Goal: Task Accomplishment & Management: Manage account settings

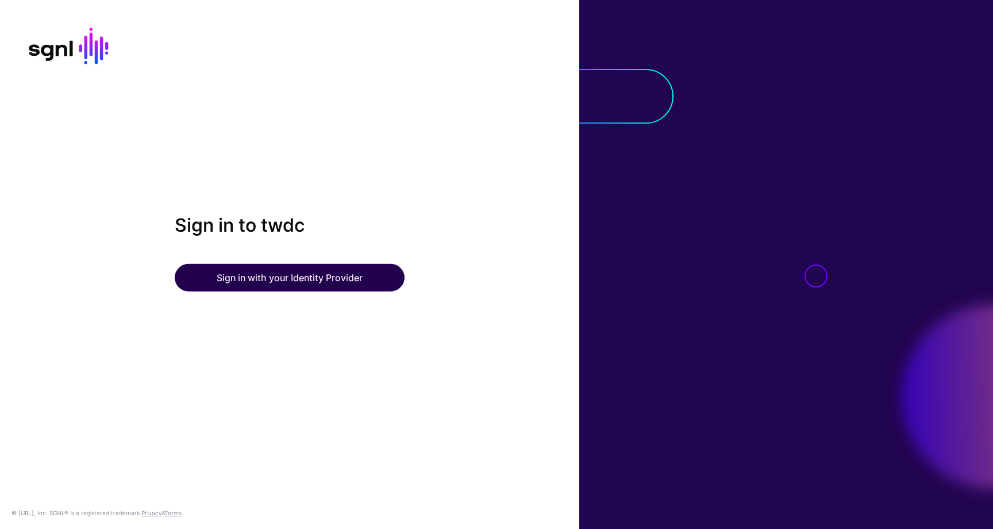
click at [266, 273] on button "Sign in with your Identity Provider" at bounding box center [290, 278] width 230 height 28
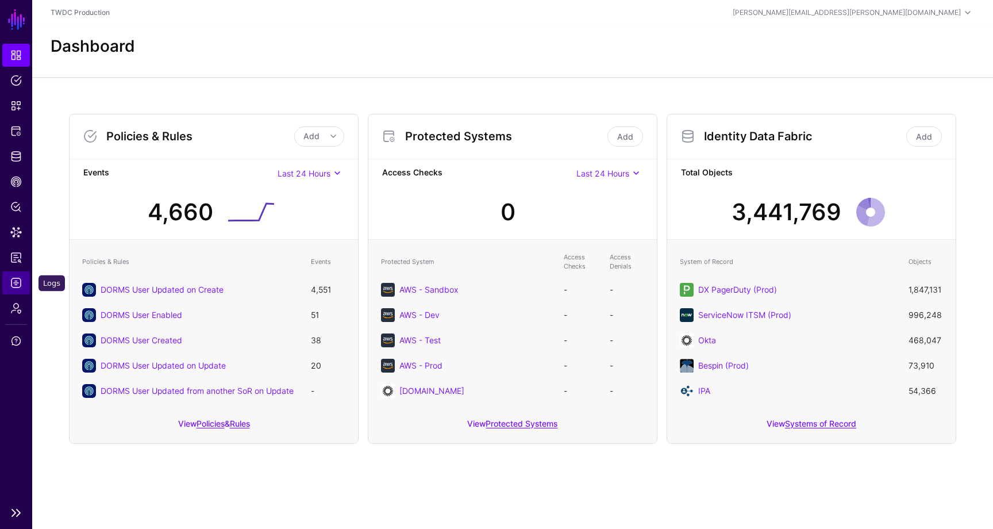
click at [22, 279] on link "Logs" at bounding box center [16, 282] width 28 height 23
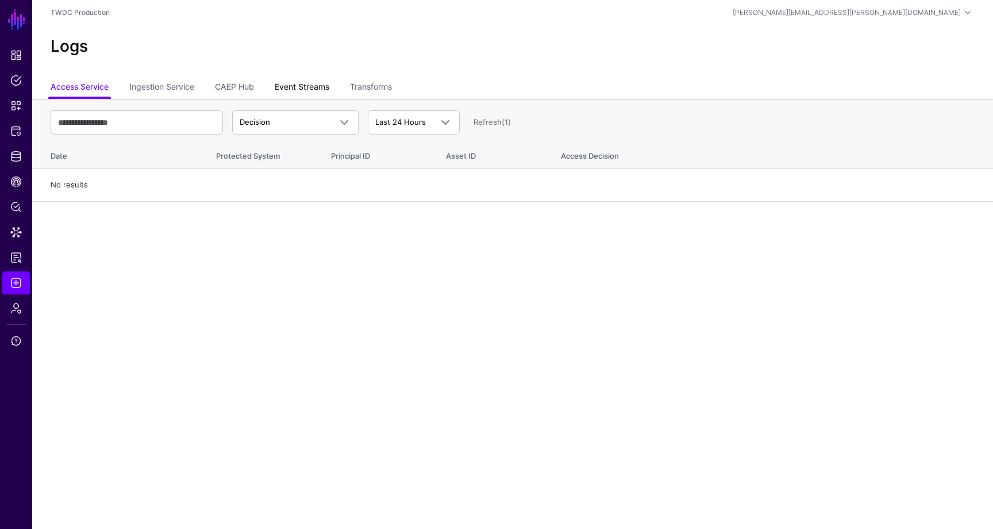
click at [312, 87] on link "Event Streams" at bounding box center [302, 88] width 55 height 22
click at [380, 86] on link "Transforms" at bounding box center [371, 88] width 42 height 22
click at [305, 86] on link "Event Streams" at bounding box center [302, 88] width 55 height 22
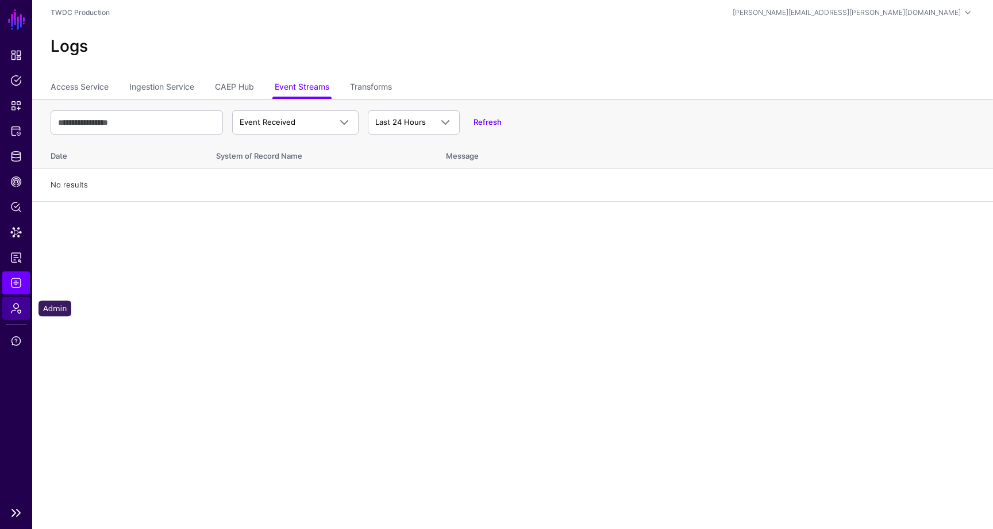
click at [21, 306] on span "Admin" at bounding box center [15, 307] width 11 height 11
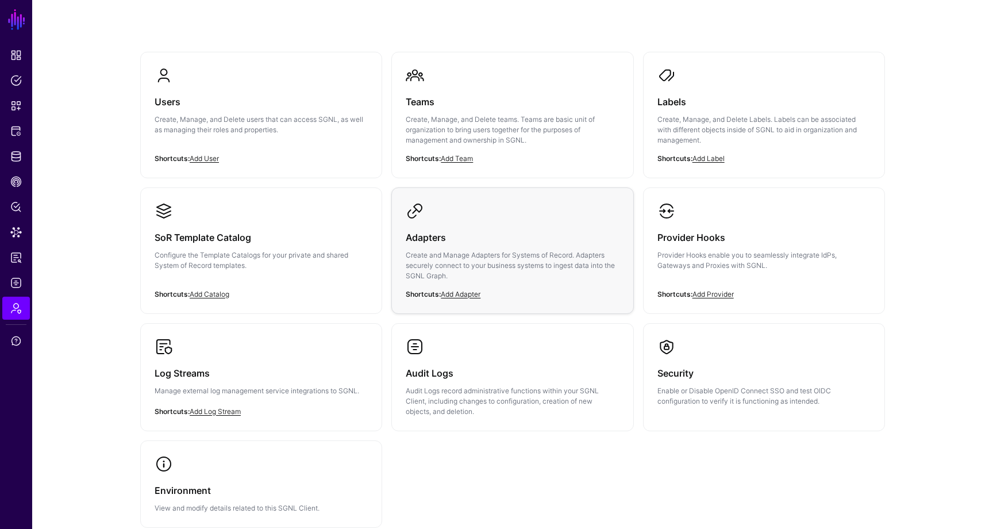
scroll to position [123, 0]
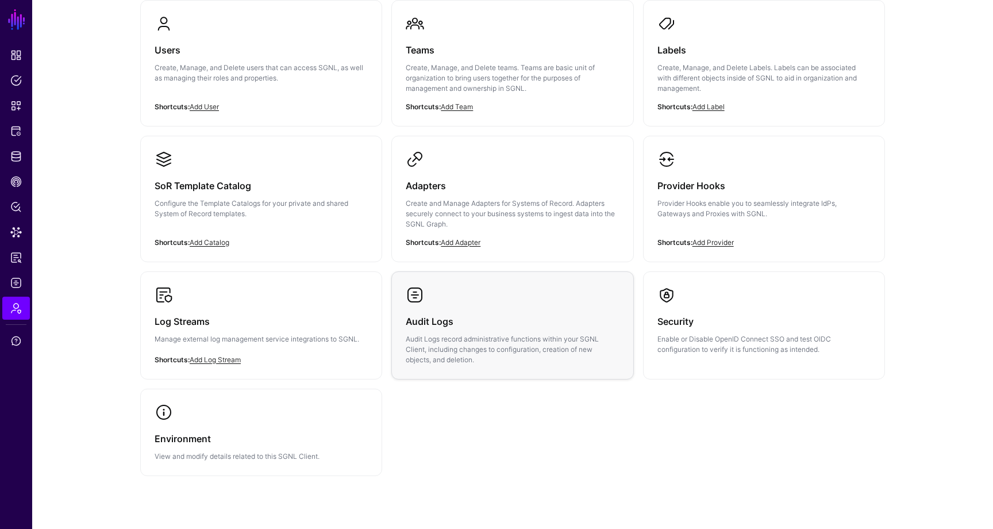
click at [509, 336] on p "Audit Logs record administrative functions within your SGNL Client, including c…" at bounding box center [512, 349] width 213 height 31
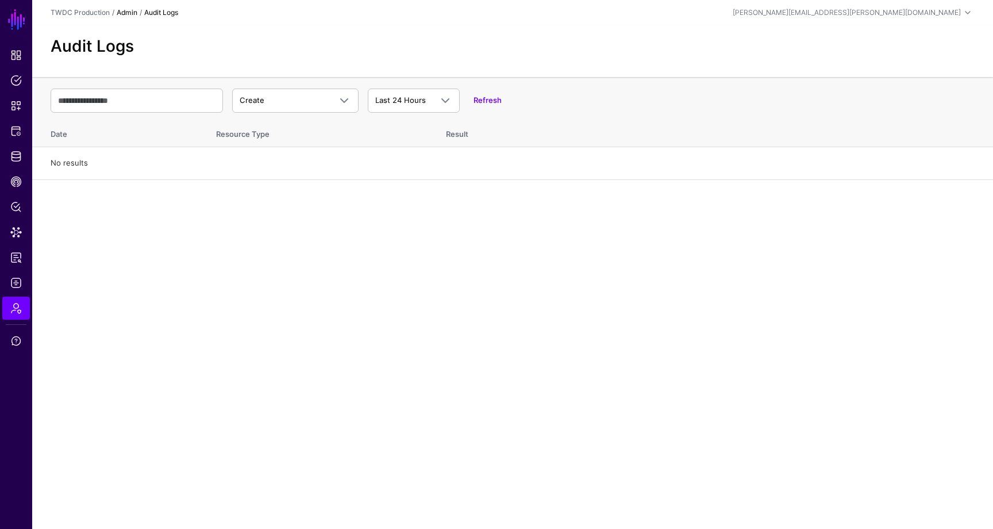
click at [128, 12] on link "Admin" at bounding box center [127, 12] width 21 height 9
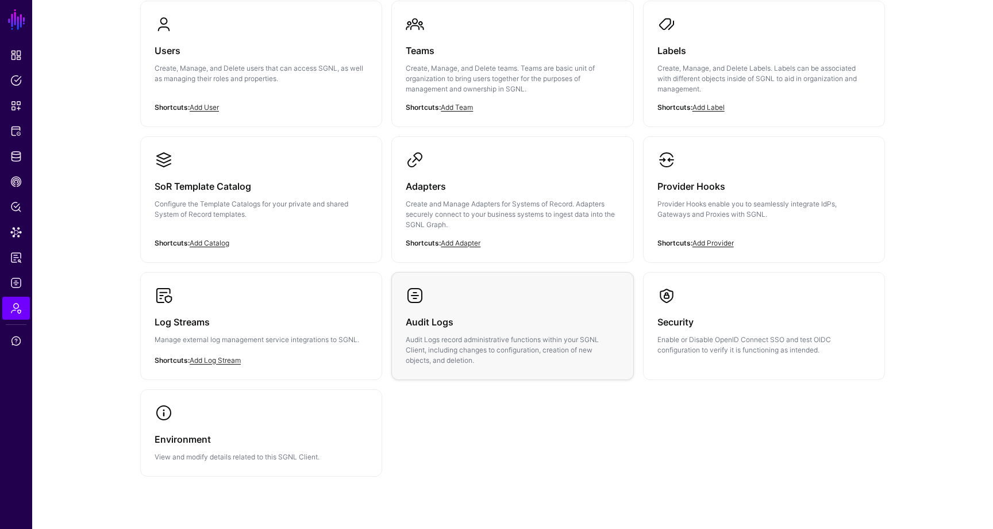
scroll to position [128, 0]
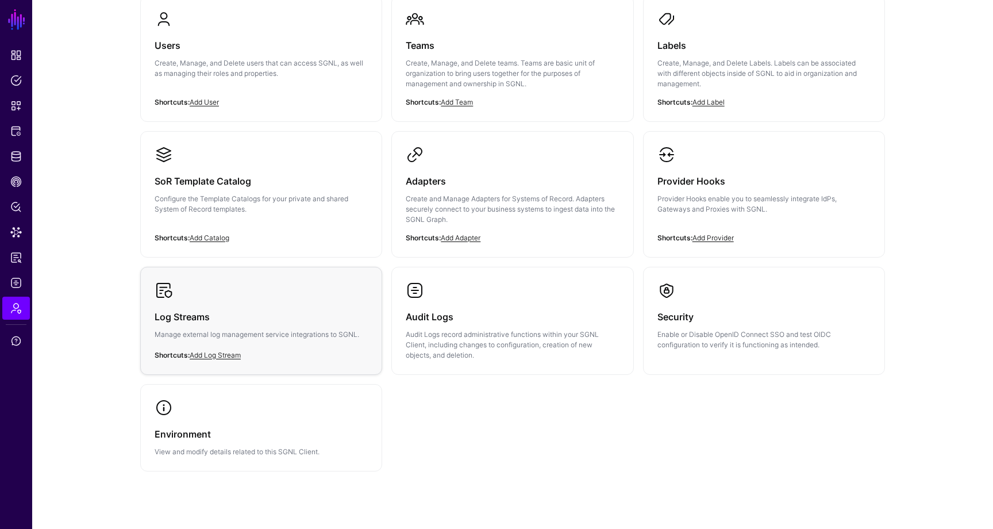
click at [223, 314] on h3 "Log Streams" at bounding box center [261, 317] width 213 height 16
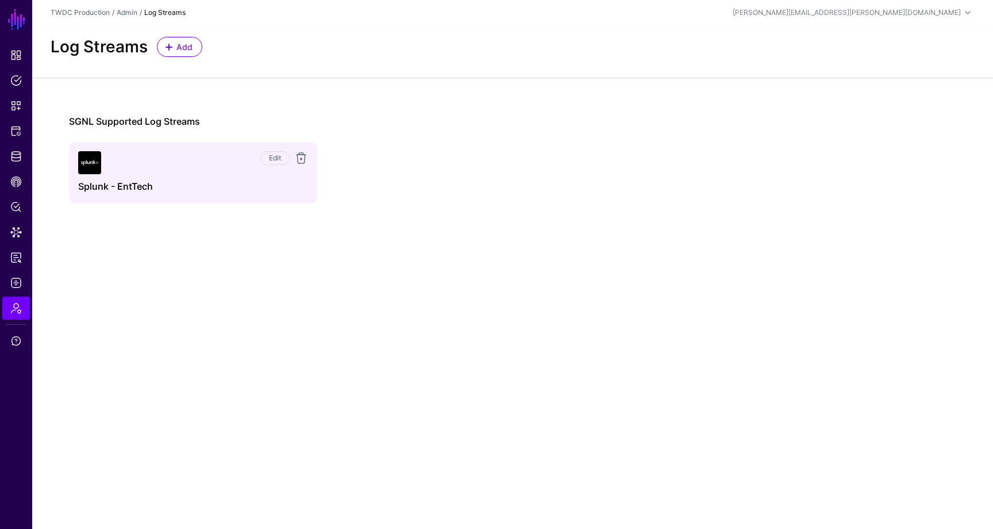
click at [213, 176] on div "Edit Splunk - EntTech" at bounding box center [193, 172] width 230 height 43
click at [265, 161] on link "Edit" at bounding box center [274, 158] width 29 height 14
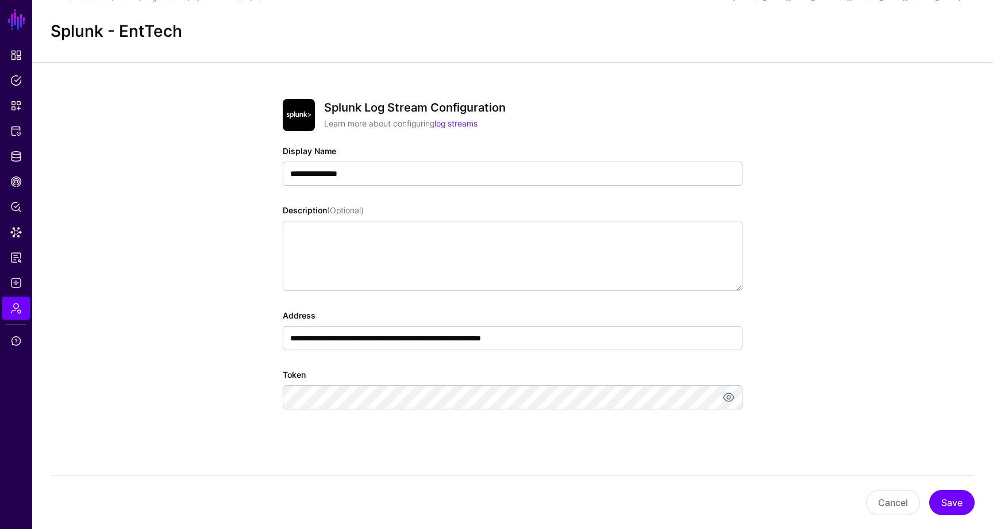
scroll to position [14, 0]
click at [728, 398] on link at bounding box center [729, 398] width 14 height 14
click at [729, 396] on link at bounding box center [729, 398] width 14 height 14
click at [728, 398] on link at bounding box center [729, 398] width 14 height 14
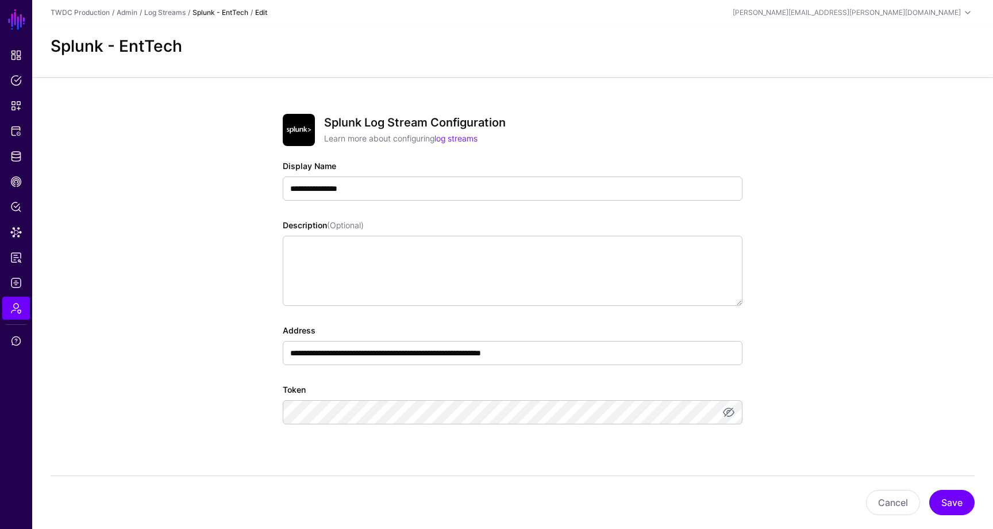
scroll to position [0, 0]
click at [891, 501] on button "Cancel" at bounding box center [893, 502] width 54 height 25
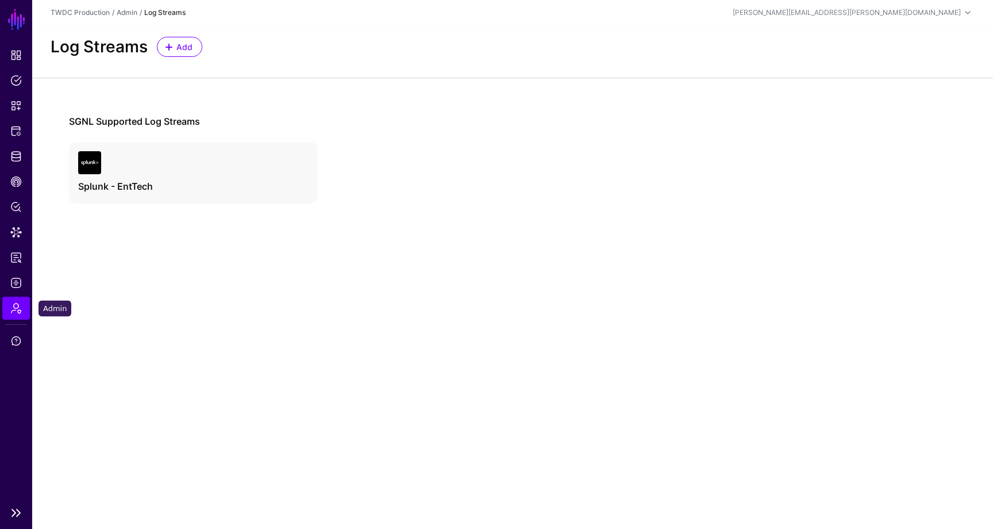
click at [15, 311] on span "Admin" at bounding box center [15, 307] width 11 height 11
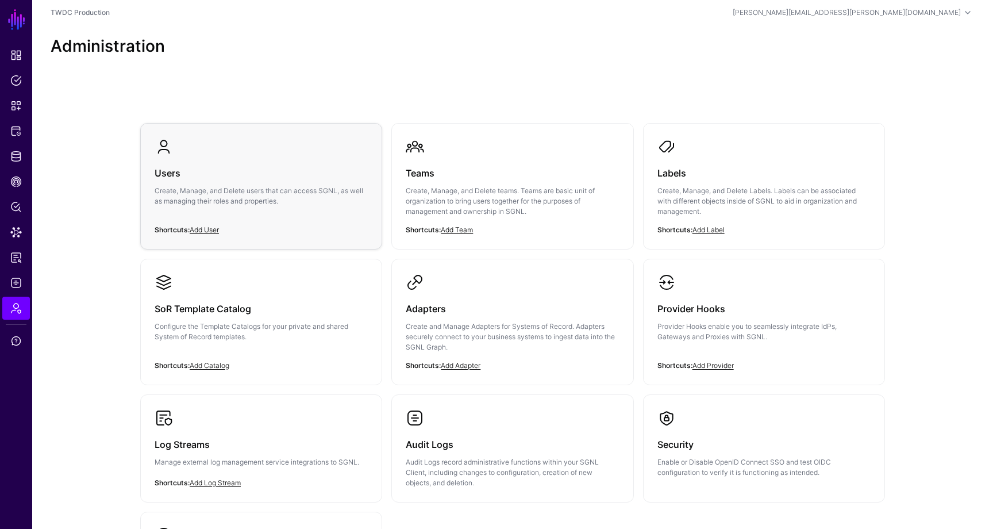
click at [178, 157] on div "Users Create, Manage, and Delete users that can access SGNL, as well as managin…" at bounding box center [261, 190] width 213 height 69
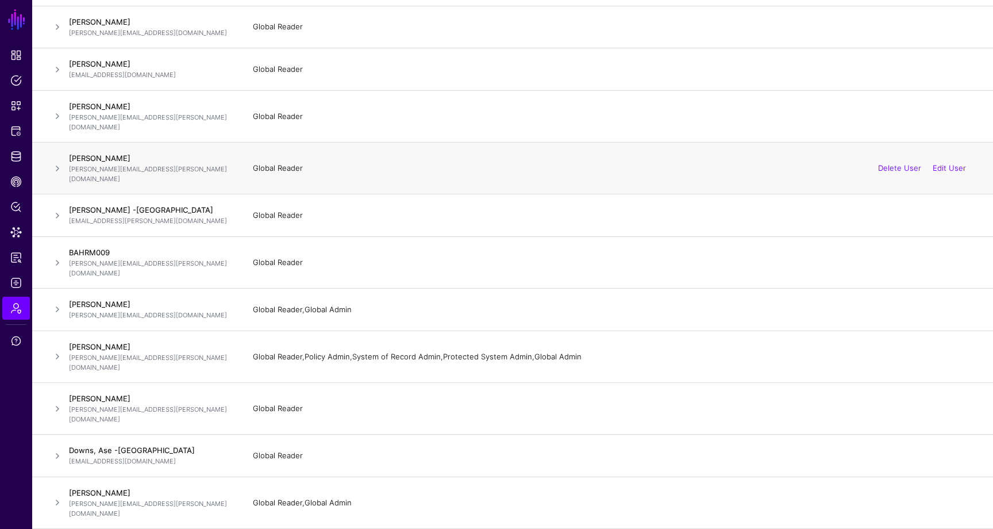
scroll to position [291, 0]
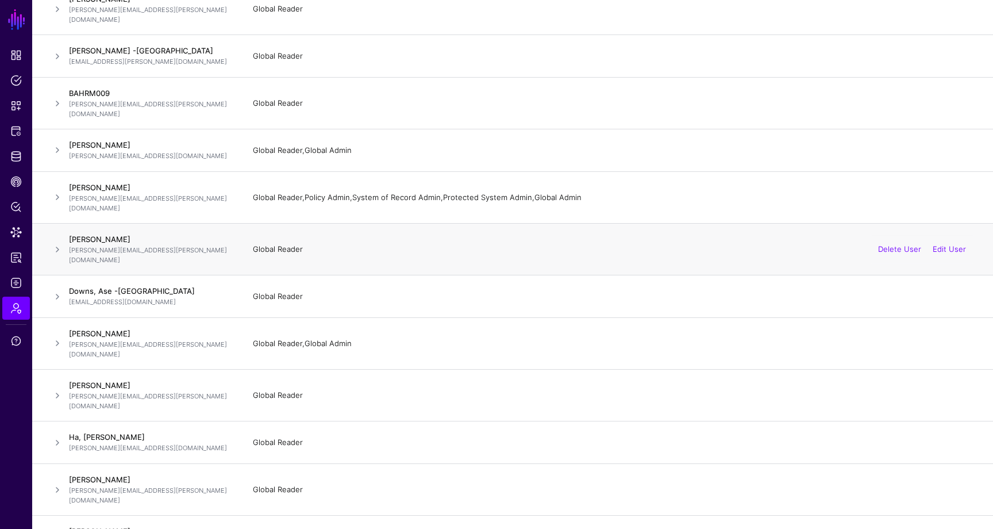
click at [57, 243] on span at bounding box center [58, 250] width 14 height 14
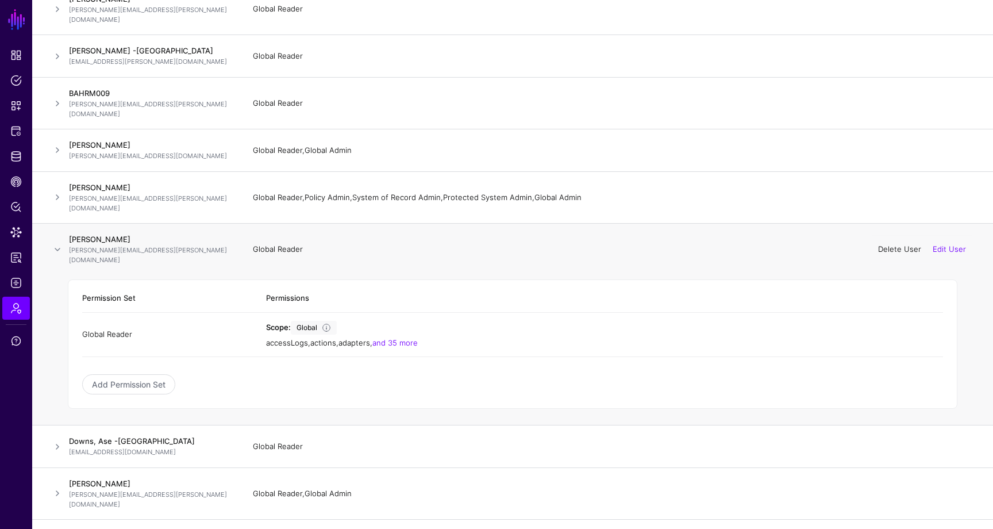
click at [899, 244] on link "Delete User" at bounding box center [899, 248] width 43 height 9
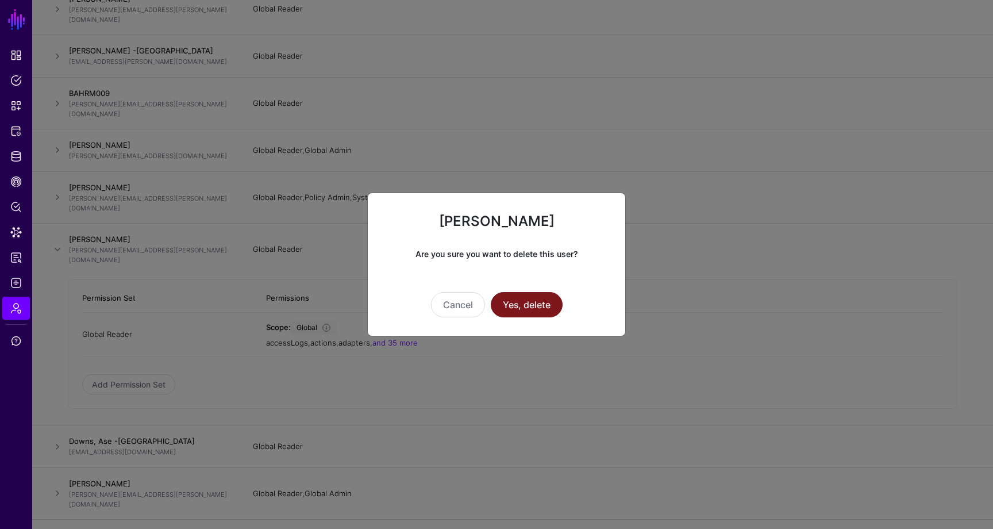
click at [533, 301] on button "Yes, delete" at bounding box center [527, 304] width 72 height 25
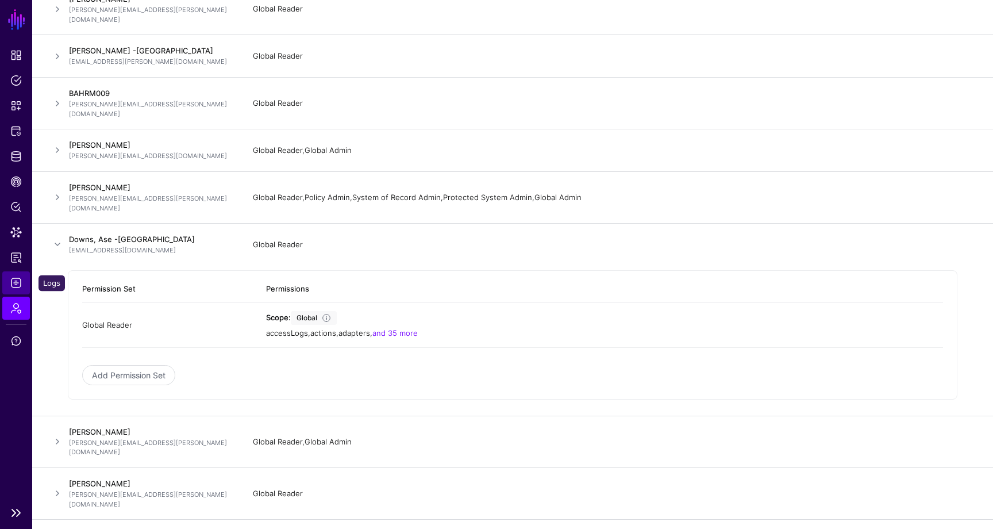
click at [16, 275] on link "Logs" at bounding box center [16, 282] width 28 height 23
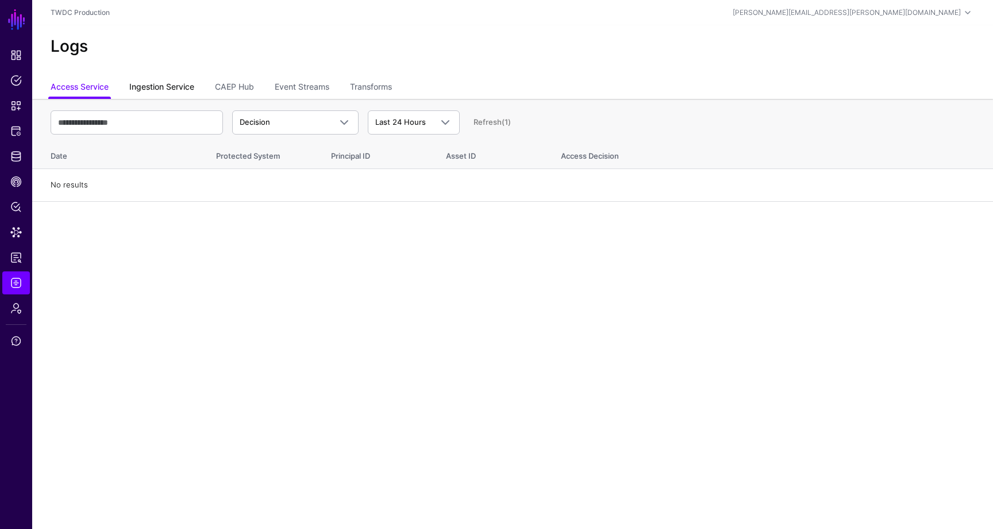
click at [179, 83] on link "Ingestion Service" at bounding box center [161, 88] width 65 height 22
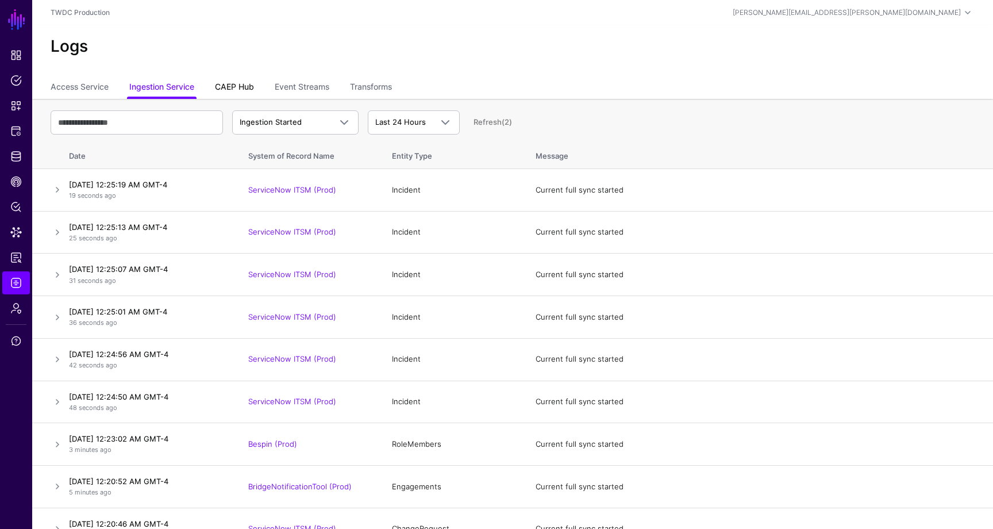
click at [241, 85] on link "CAEP Hub" at bounding box center [234, 88] width 39 height 22
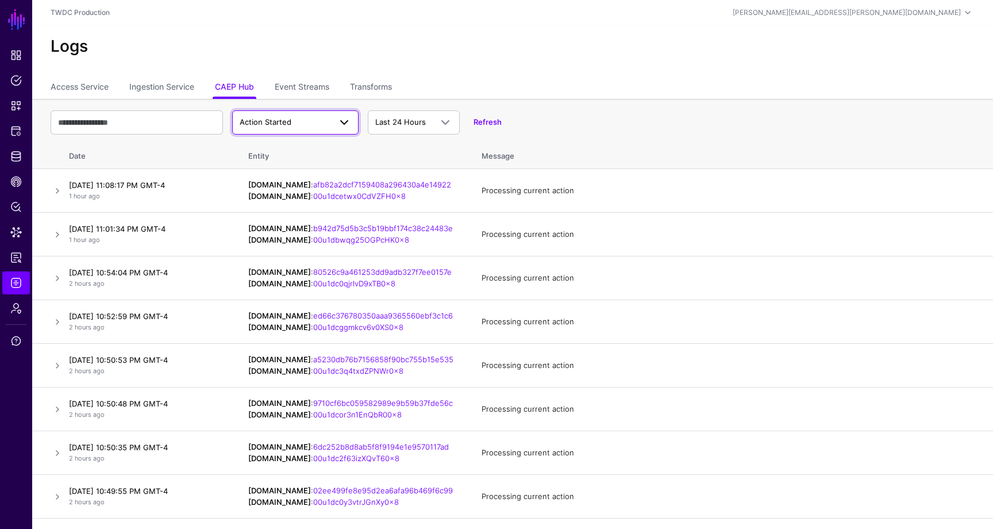
click at [344, 119] on span at bounding box center [344, 123] width 14 height 14
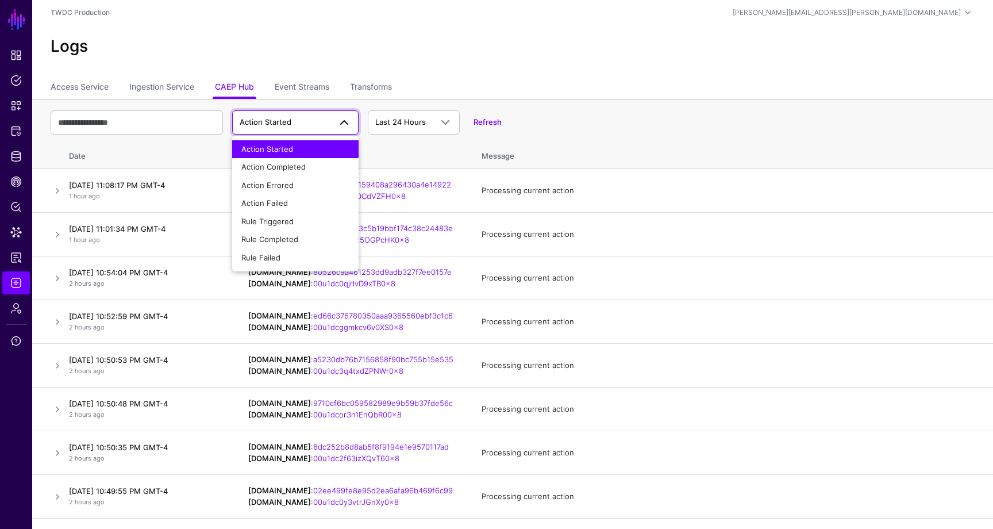
click at [503, 64] on div "Logs" at bounding box center [512, 51] width 961 height 52
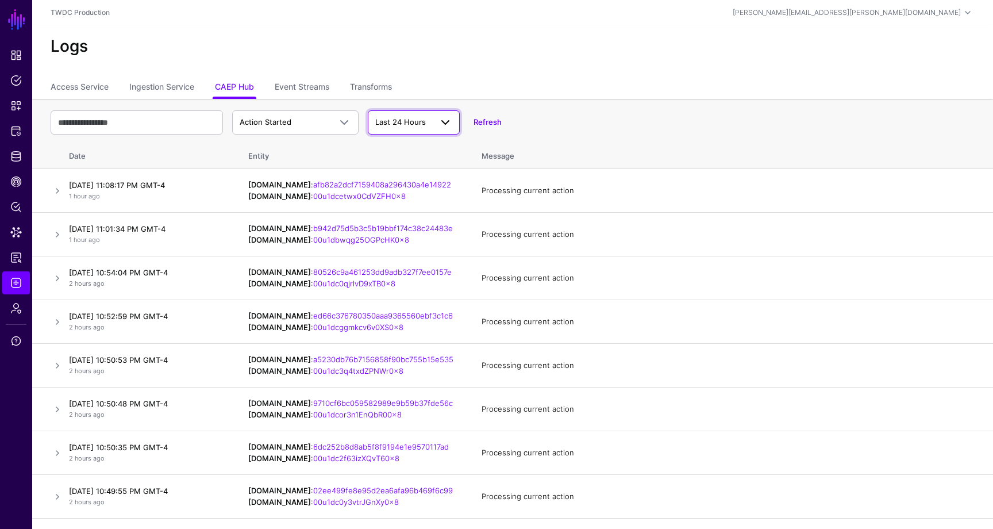
click at [451, 126] on span at bounding box center [445, 123] width 14 height 14
click at [509, 61] on div "Logs" at bounding box center [512, 51] width 961 height 52
click at [317, 79] on link "Event Streams" at bounding box center [302, 88] width 55 height 22
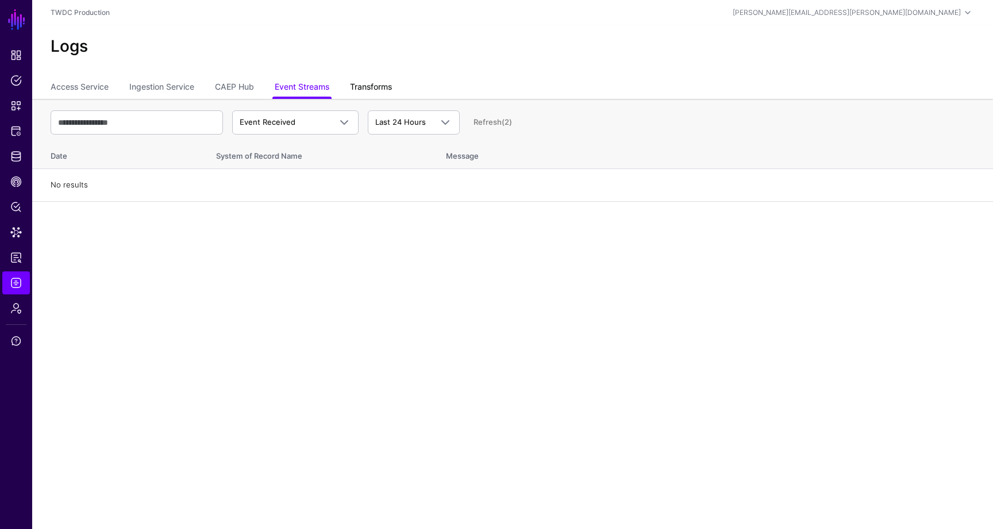
click at [384, 83] on link "Transforms" at bounding box center [371, 88] width 42 height 22
click at [248, 86] on link "CAEP Hub" at bounding box center [234, 88] width 39 height 22
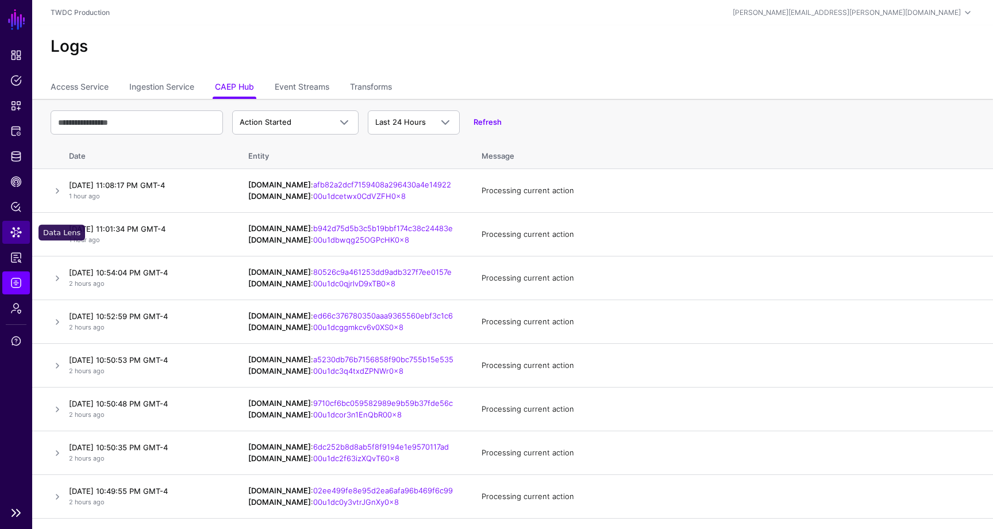
click at [16, 229] on span "Data Lens" at bounding box center [15, 231] width 11 height 11
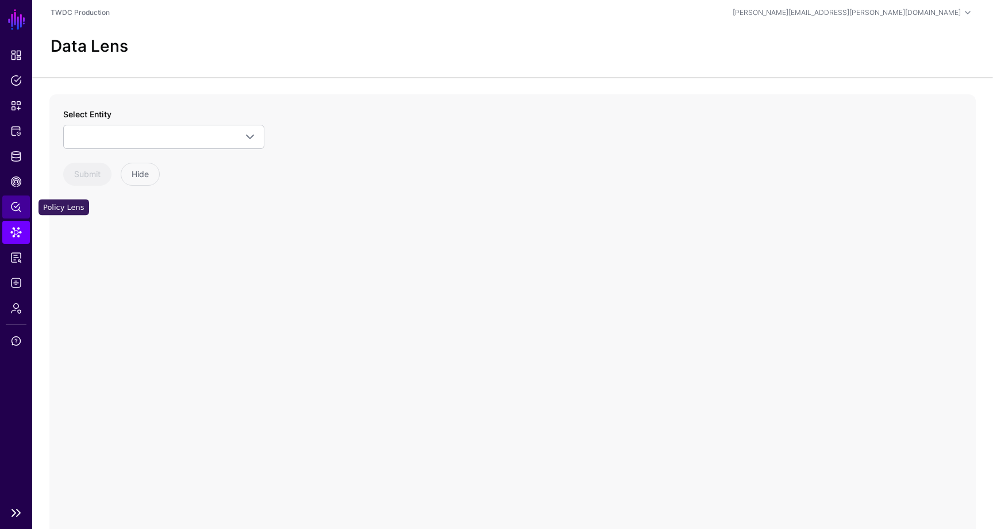
click at [16, 206] on span "Policy Lens" at bounding box center [15, 206] width 11 height 11
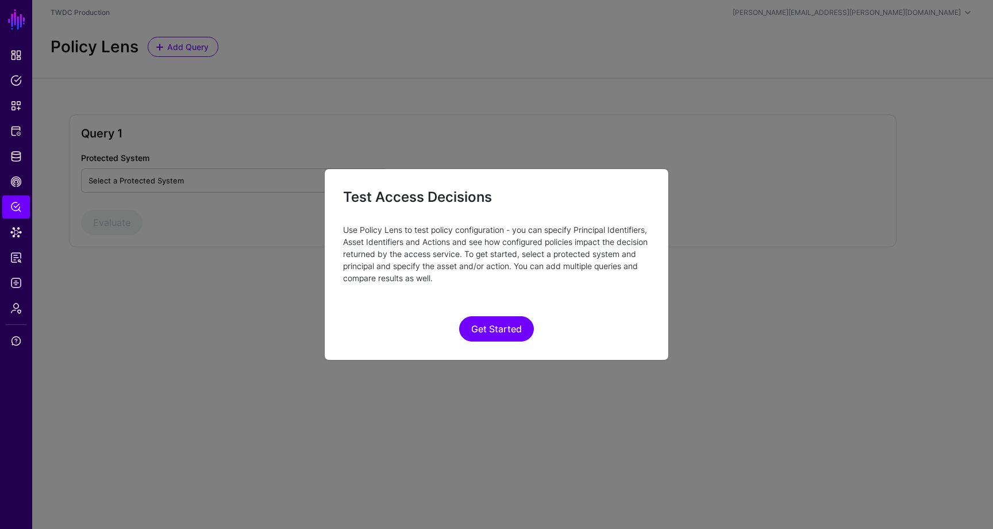
click at [478, 315] on div "Get Started" at bounding box center [496, 312] width 307 height 57
click at [490, 328] on button "Get Started" at bounding box center [496, 328] width 75 height 25
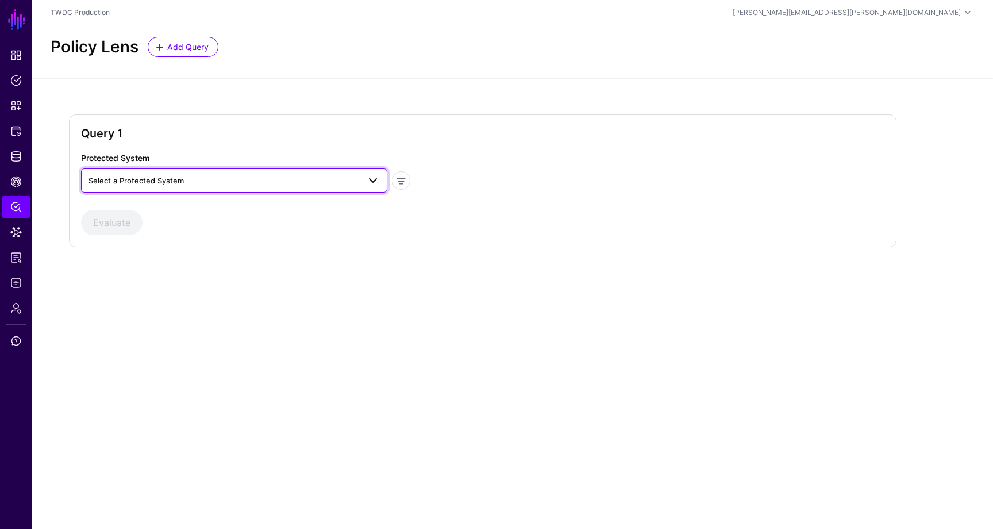
click at [293, 190] on link "Select a Protected System" at bounding box center [234, 180] width 306 height 24
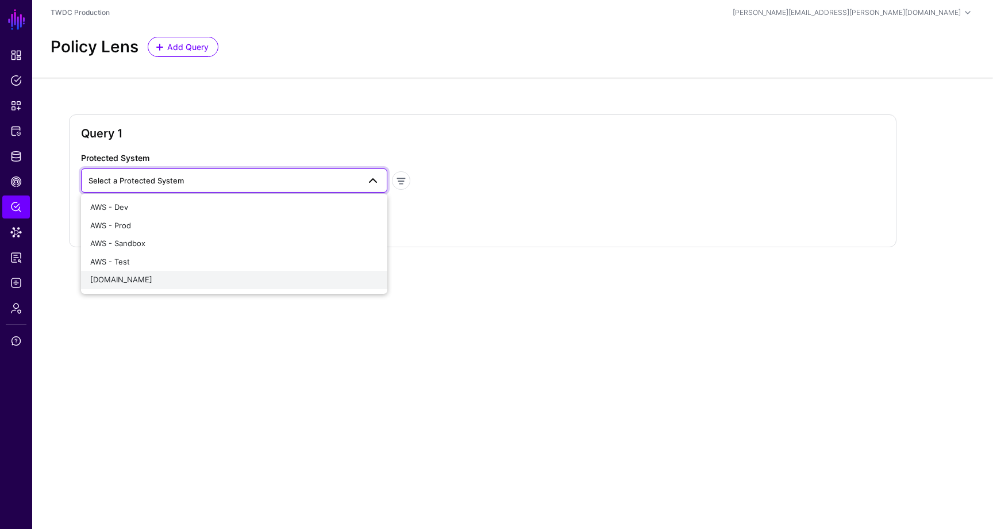
click at [228, 278] on div "disney.okta.com" at bounding box center [234, 279] width 288 height 11
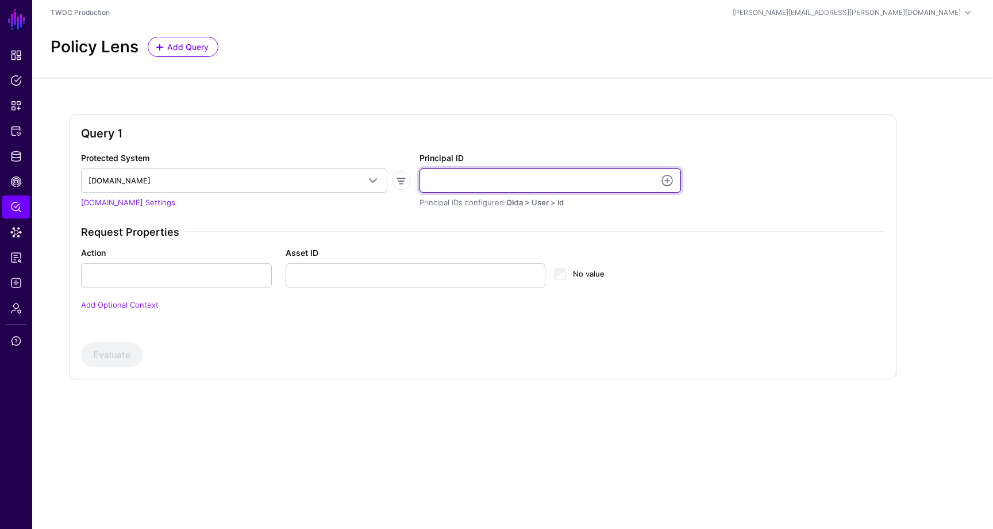
click at [459, 182] on input "Principal ID" at bounding box center [550, 180] width 261 height 24
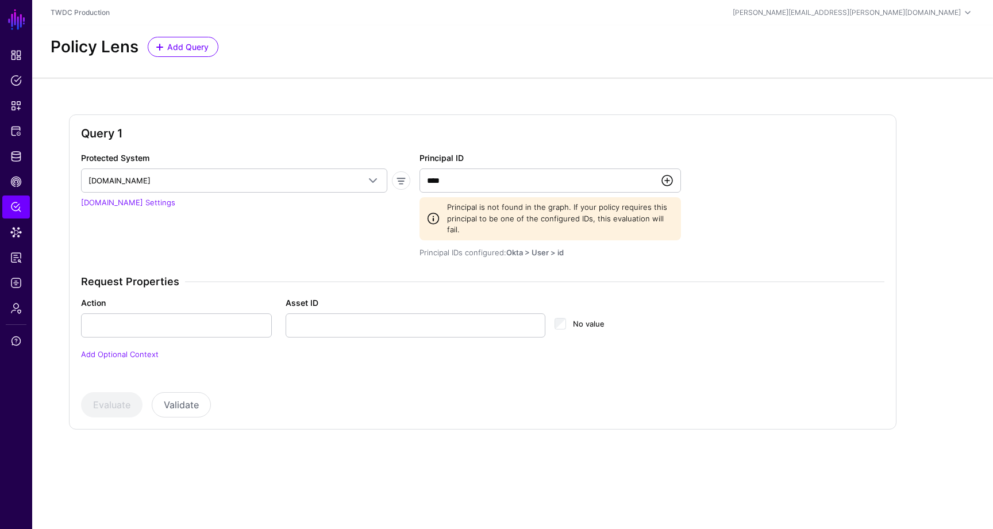
click at [669, 179] on link at bounding box center [667, 181] width 14 height 14
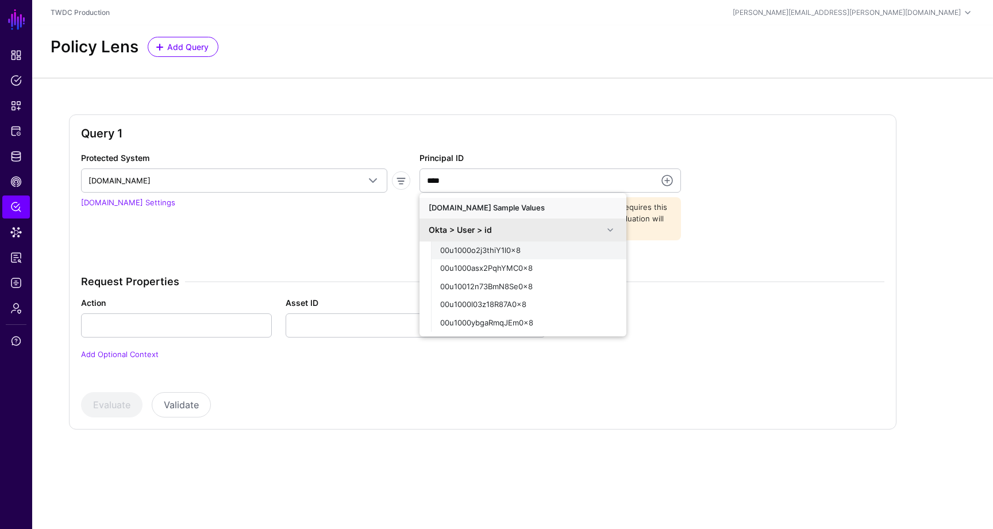
click at [513, 248] on span "00u1000o2j3thiY1l0x8" at bounding box center [480, 249] width 80 height 9
type input "**********"
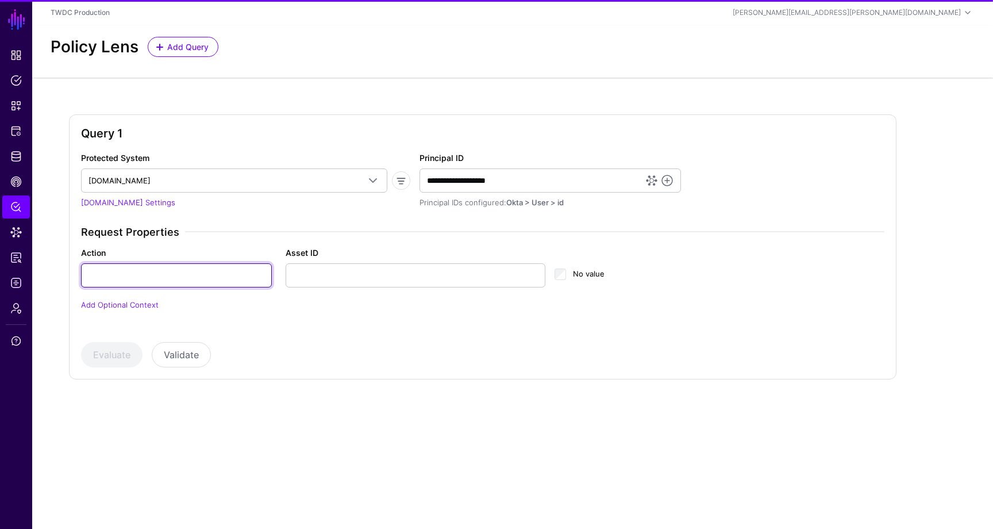
click at [229, 283] on input "Action" at bounding box center [176, 275] width 191 height 24
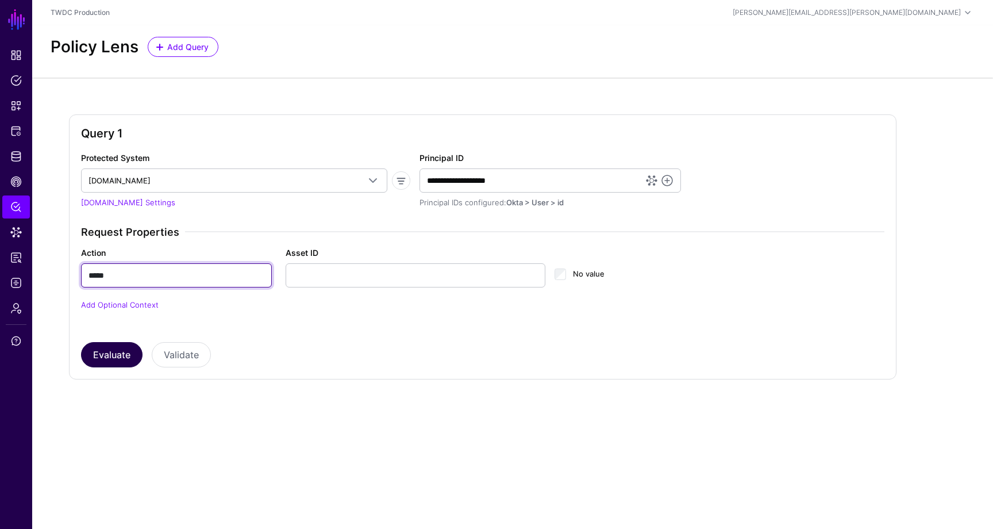
type input "*****"
click at [128, 352] on button "Evaluate" at bounding box center [111, 354] width 61 height 25
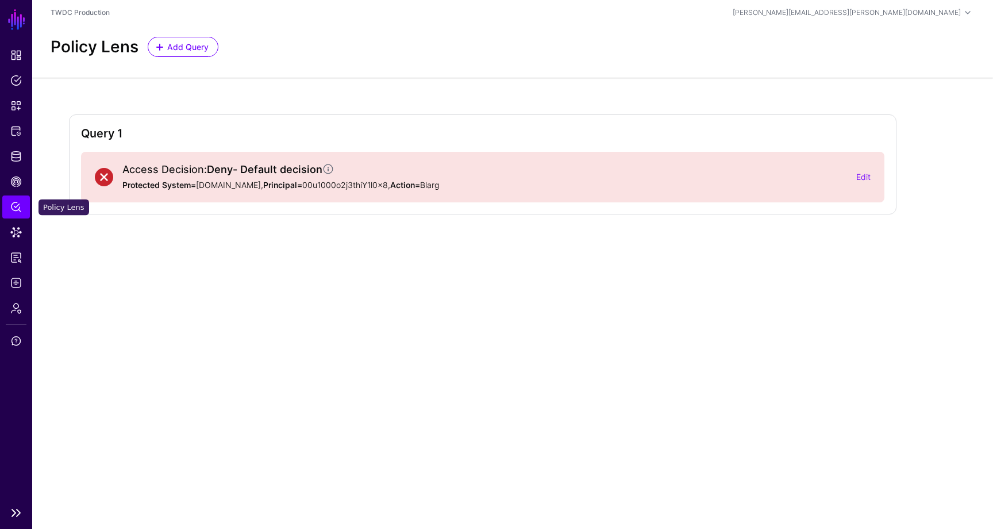
click at [14, 208] on span "Policy Lens" at bounding box center [15, 206] width 11 height 11
click at [17, 235] on span "Data Lens" at bounding box center [15, 231] width 11 height 11
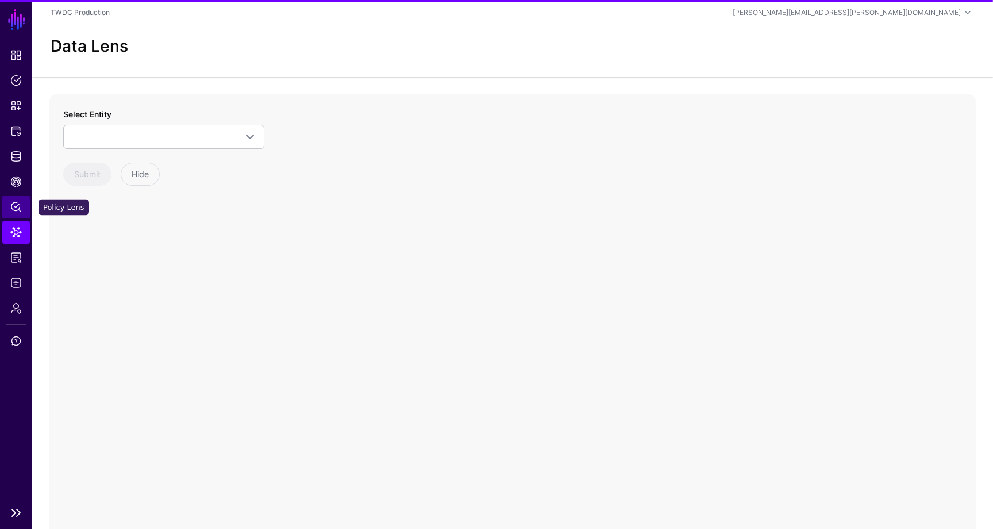
click at [17, 208] on span "Policy Lens" at bounding box center [15, 206] width 11 height 11
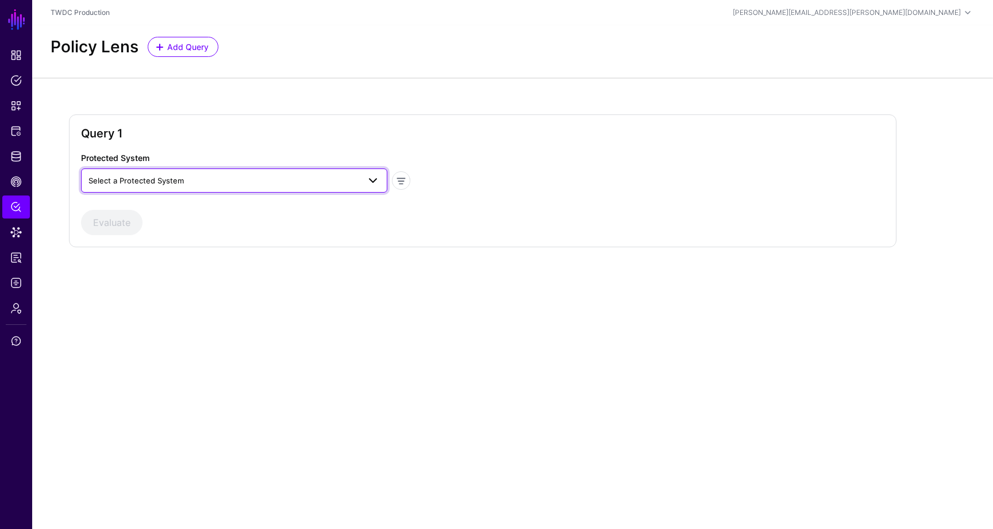
click at [187, 183] on span "Select a Protected System" at bounding box center [223, 180] width 271 height 13
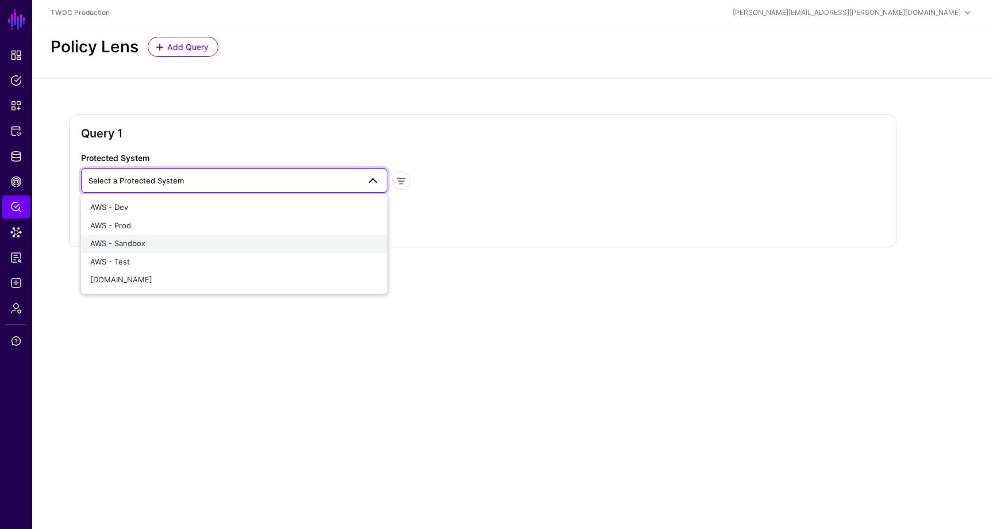
click at [180, 243] on div "AWS - Sandbox" at bounding box center [234, 243] width 288 height 11
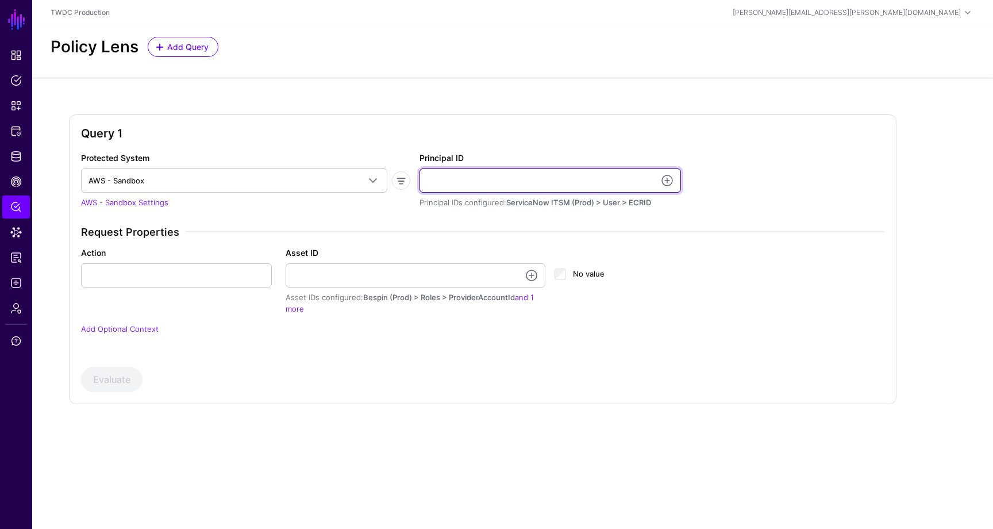
click at [478, 176] on input "Principal ID" at bounding box center [550, 180] width 261 height 24
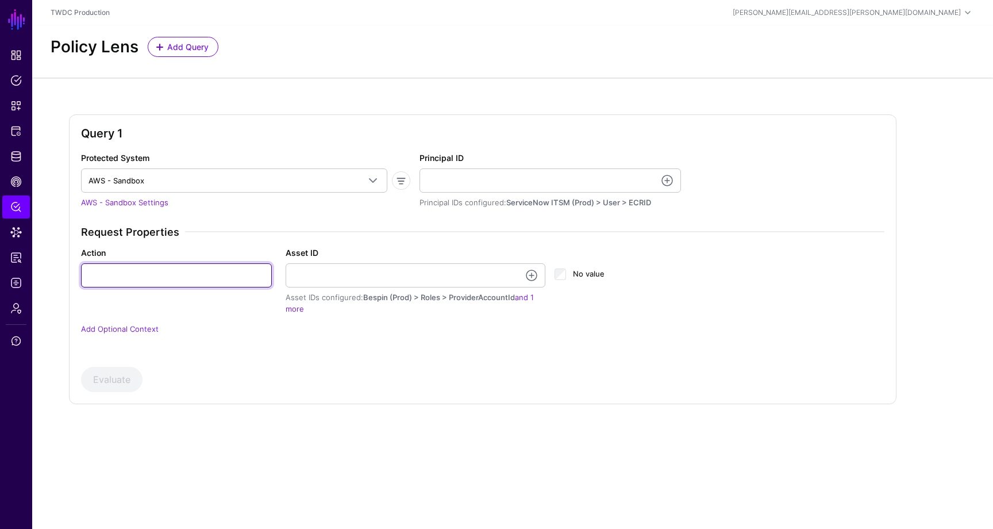
click at [234, 267] on input "Action" at bounding box center [176, 275] width 191 height 24
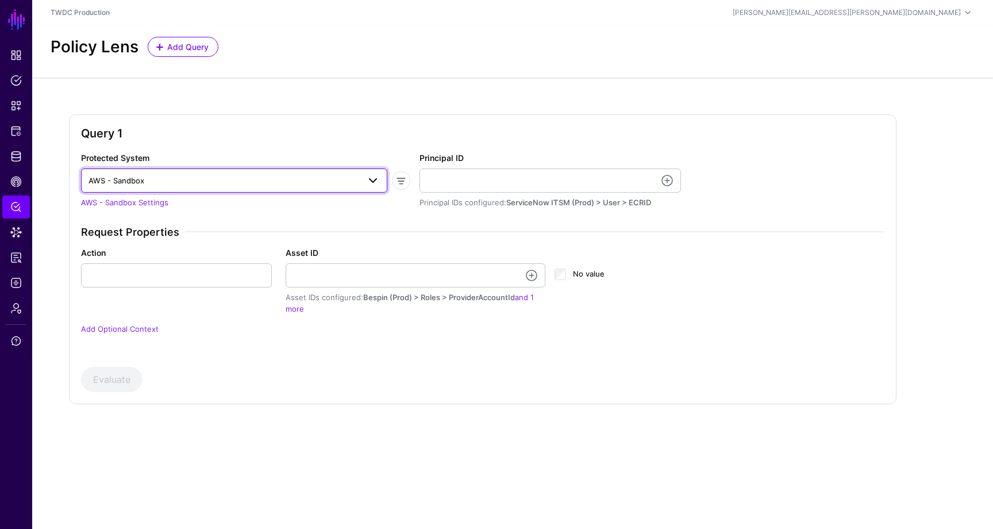
click at [137, 182] on span "AWS - Sandbox" at bounding box center [116, 180] width 56 height 9
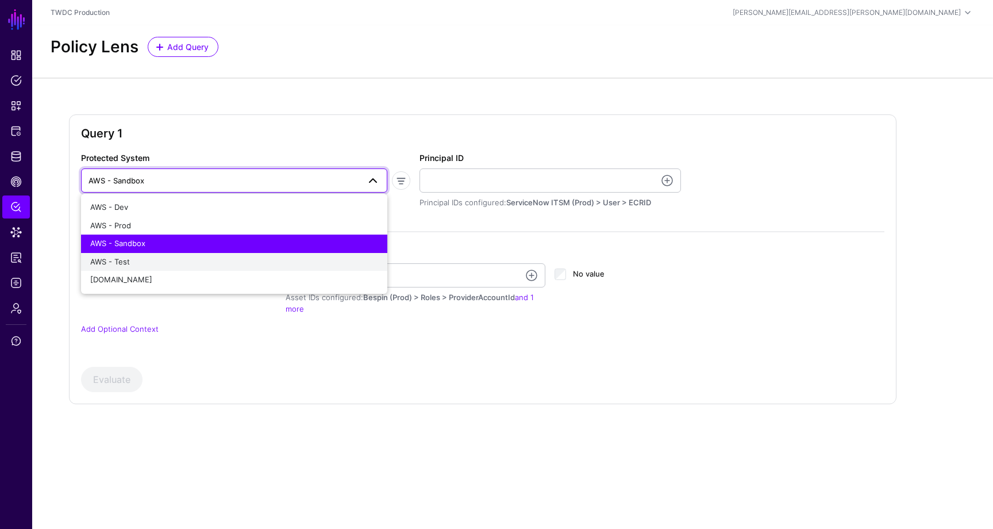
click at [140, 260] on div "AWS - Test" at bounding box center [234, 261] width 288 height 11
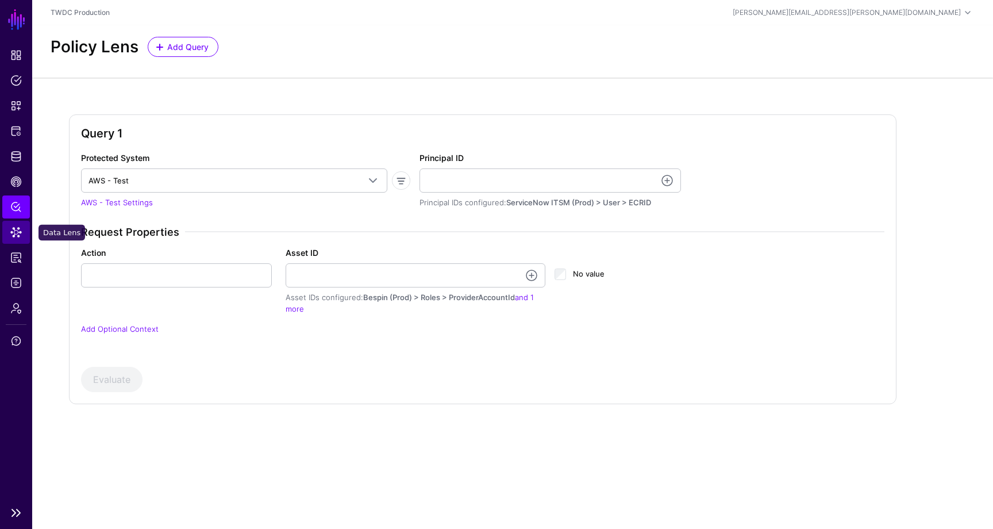
click at [17, 234] on span "Data Lens" at bounding box center [15, 231] width 11 height 11
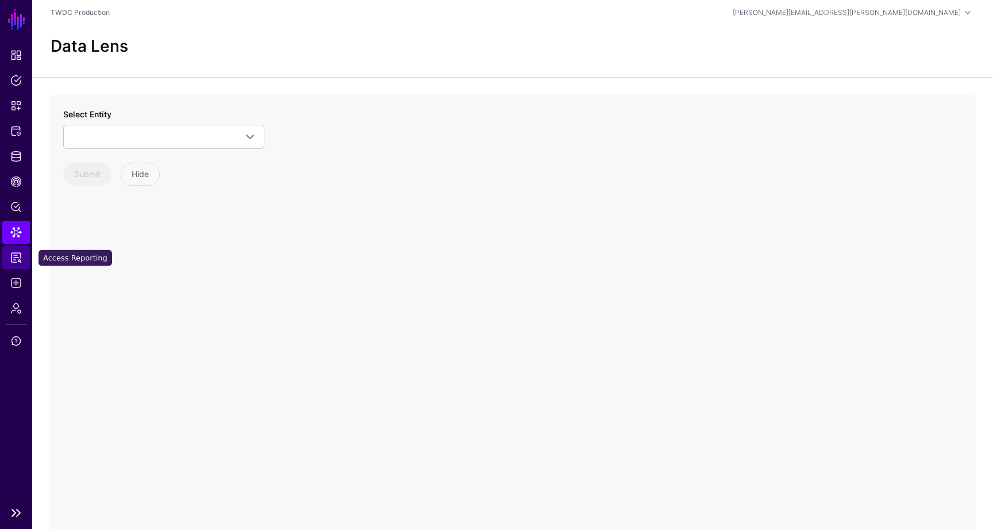
click at [26, 257] on link "Access Reporting" at bounding box center [16, 257] width 28 height 23
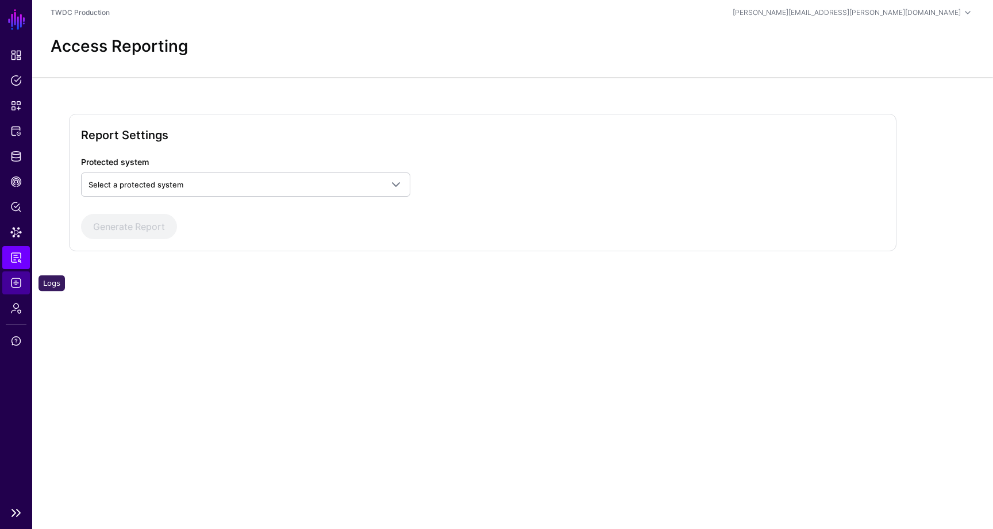
click at [17, 283] on span "Logs" at bounding box center [15, 282] width 11 height 11
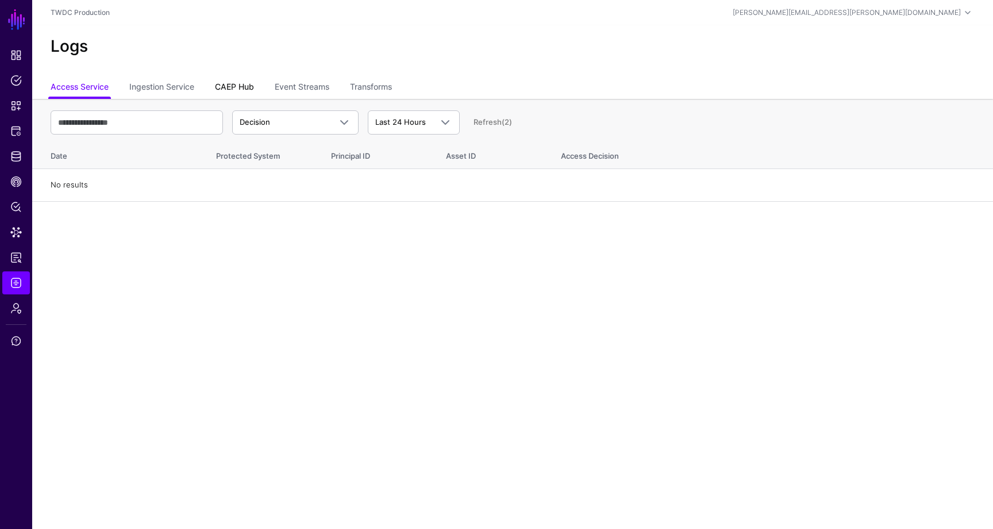
click at [237, 89] on link "CAEP Hub" at bounding box center [234, 88] width 39 height 22
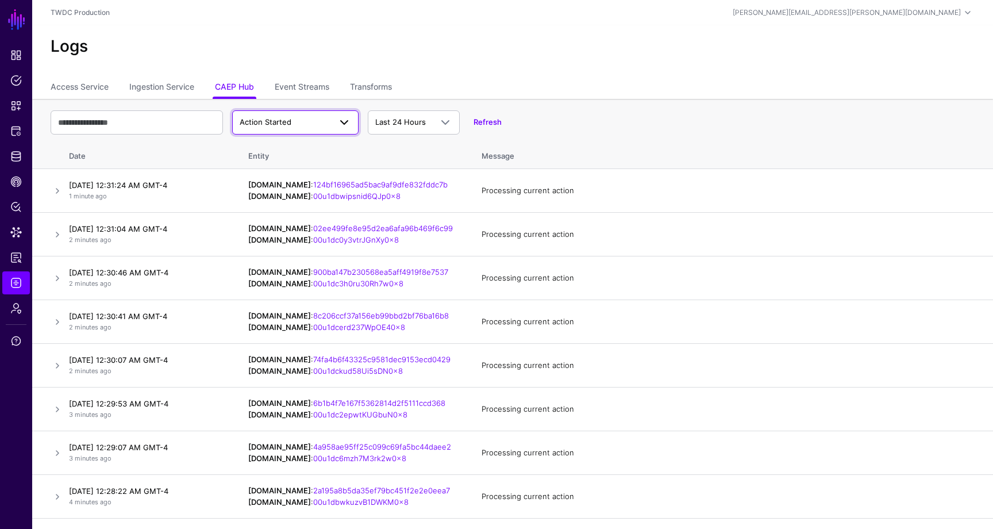
click at [342, 129] on span at bounding box center [344, 123] width 14 height 14
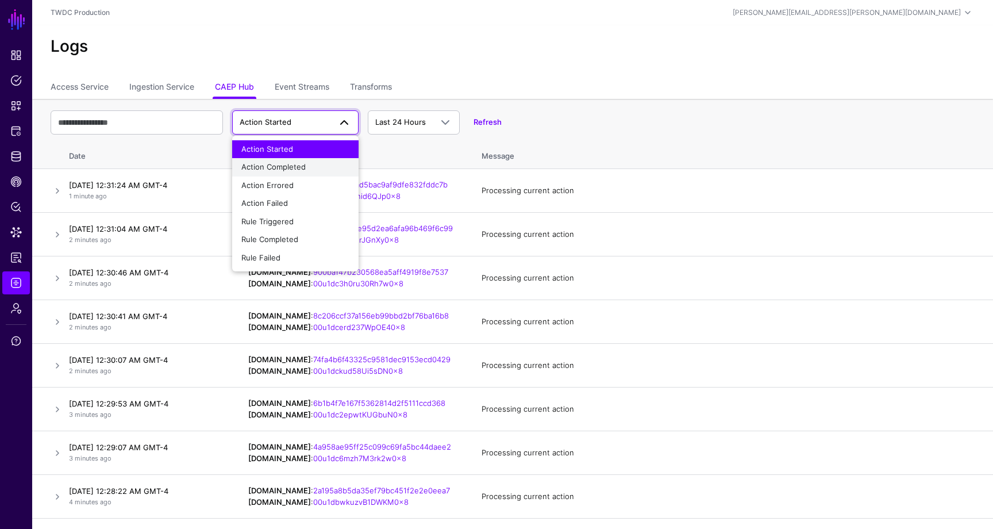
click at [324, 164] on div "Action Completed" at bounding box center [295, 166] width 108 height 11
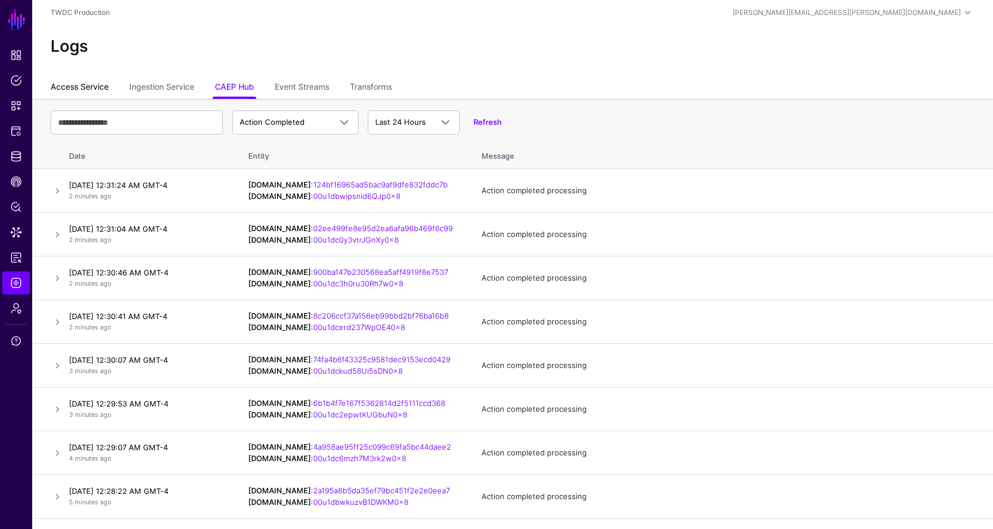
click at [88, 86] on link "Access Service" at bounding box center [80, 88] width 58 height 22
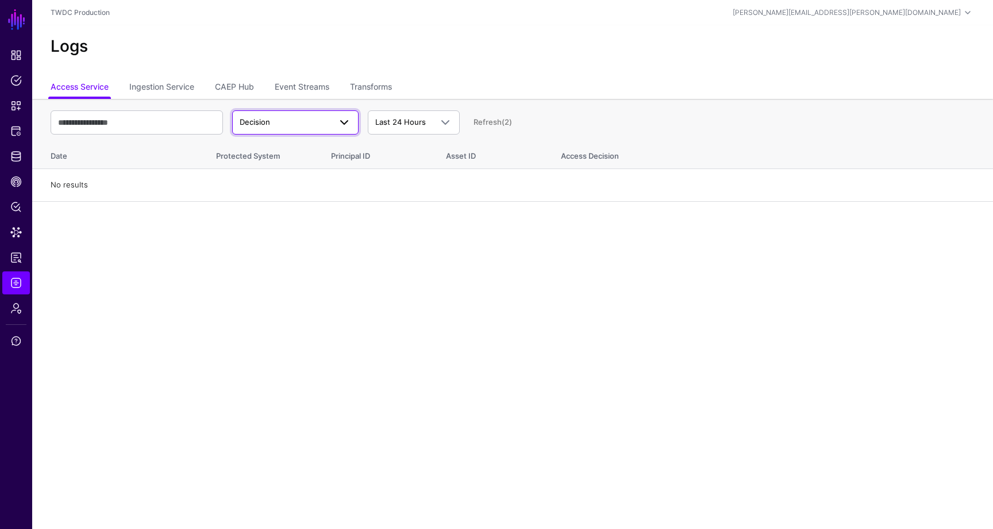
click at [336, 122] on span at bounding box center [340, 123] width 21 height 14
click at [335, 147] on div "Decision" at bounding box center [295, 149] width 108 height 11
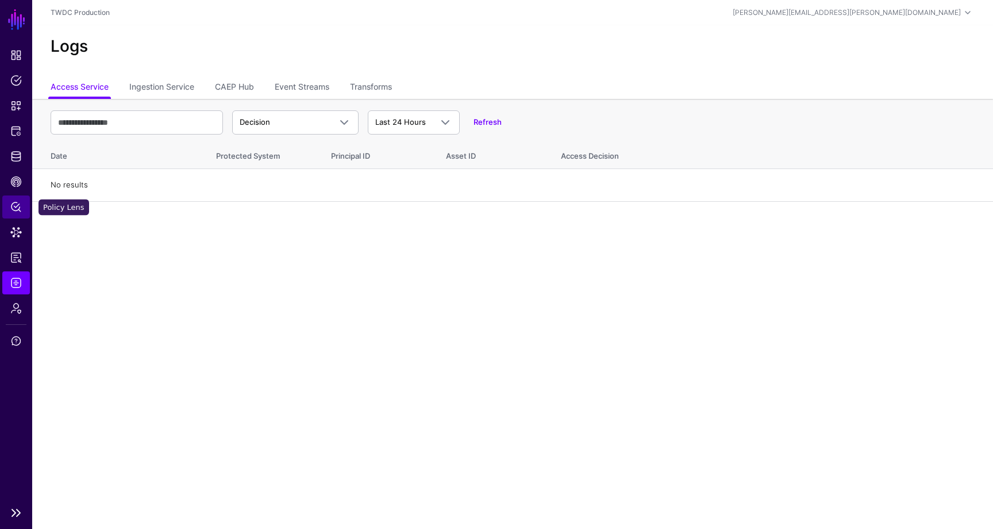
click at [17, 209] on span "Policy Lens" at bounding box center [15, 206] width 11 height 11
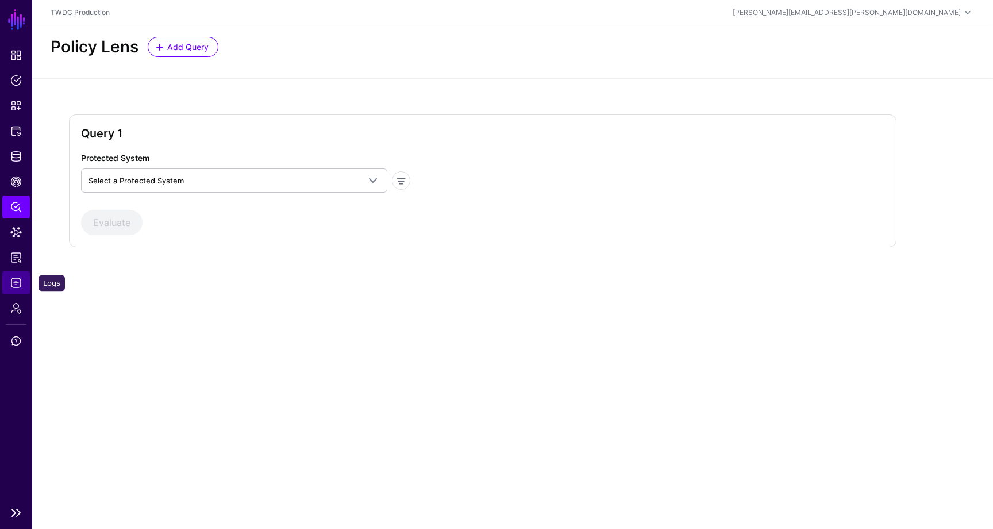
click at [16, 283] on span "Logs" at bounding box center [15, 282] width 11 height 11
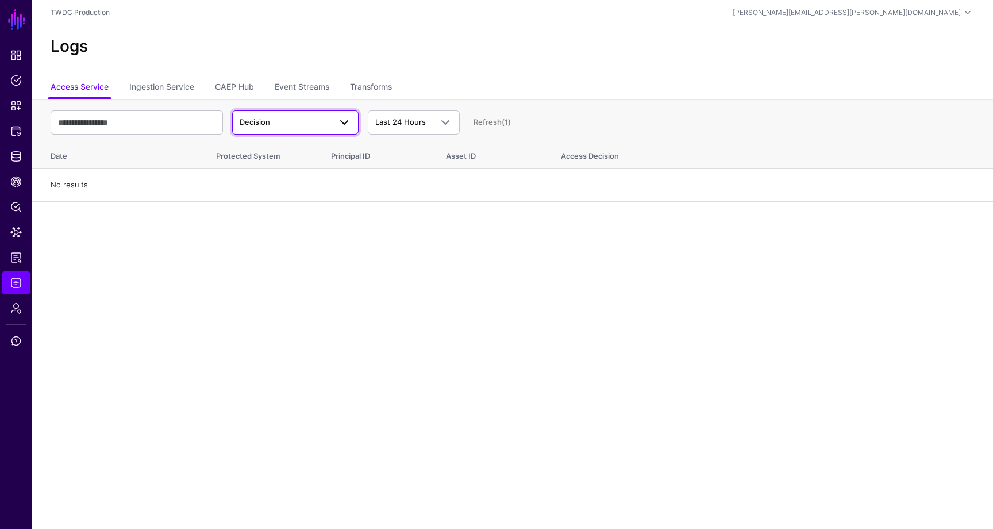
click at [305, 118] on span "Decision" at bounding box center [285, 122] width 91 height 11
click at [305, 152] on div "Decision" at bounding box center [295, 149] width 108 height 11
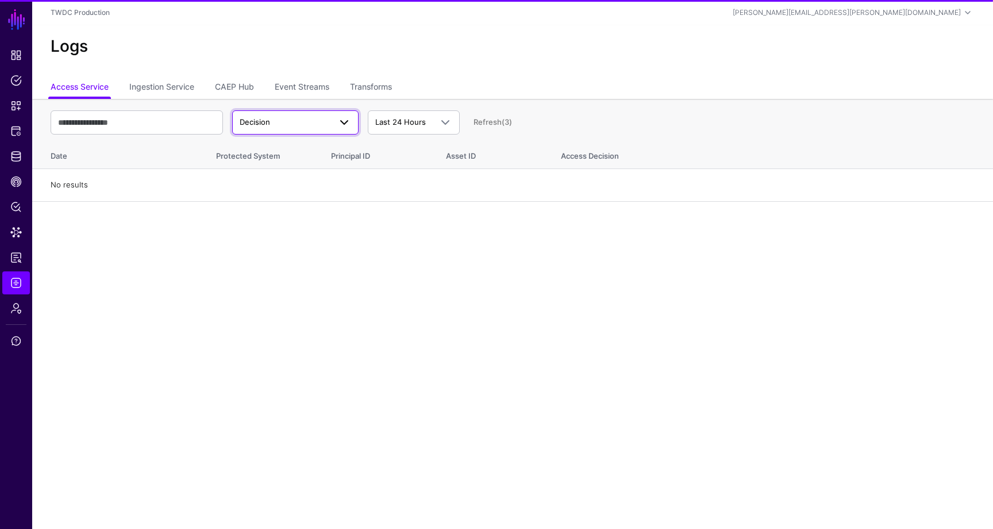
click at [340, 118] on span at bounding box center [344, 123] width 14 height 14
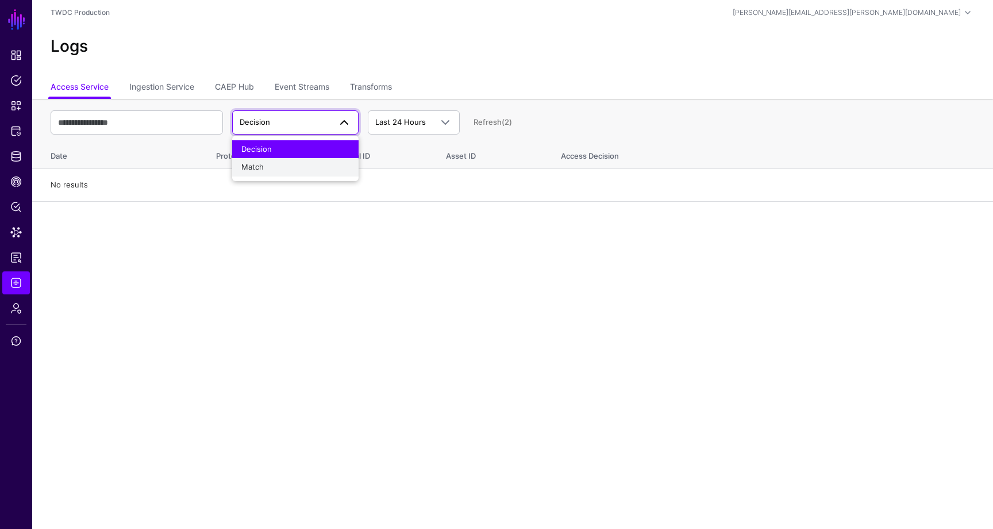
click at [320, 171] on div "Match" at bounding box center [295, 166] width 108 height 11
click at [341, 120] on span at bounding box center [344, 123] width 14 height 14
click at [324, 149] on div "Decision" at bounding box center [295, 149] width 108 height 11
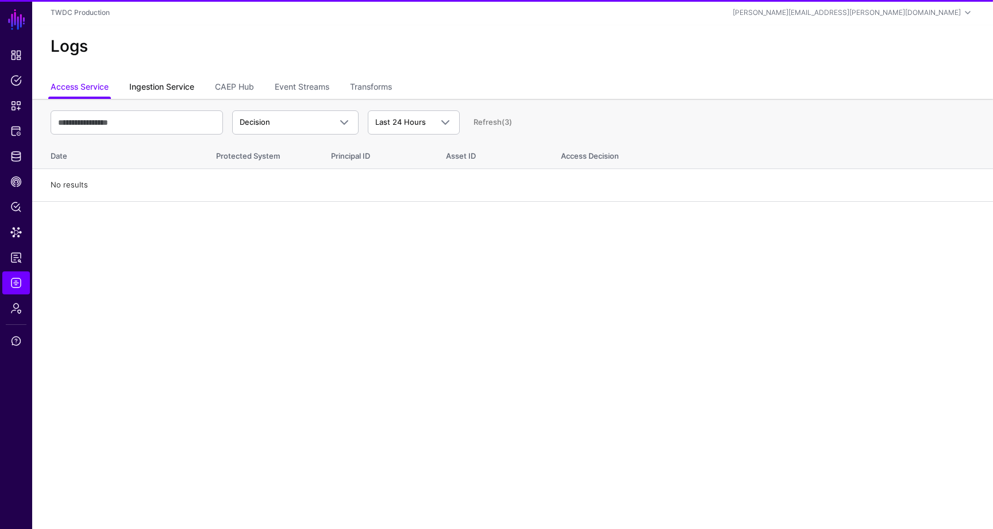
click at [166, 87] on link "Ingestion Service" at bounding box center [161, 88] width 65 height 22
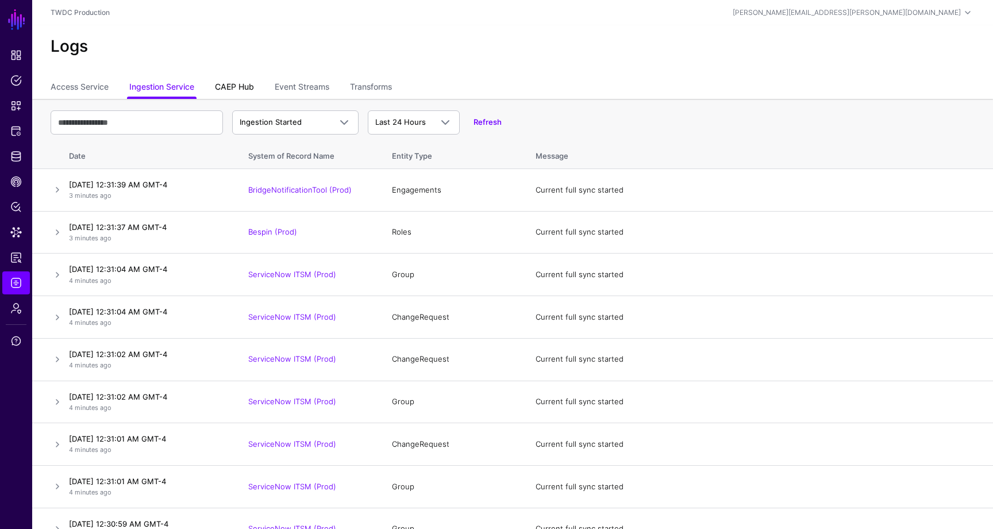
click at [237, 86] on link "CAEP Hub" at bounding box center [234, 88] width 39 height 22
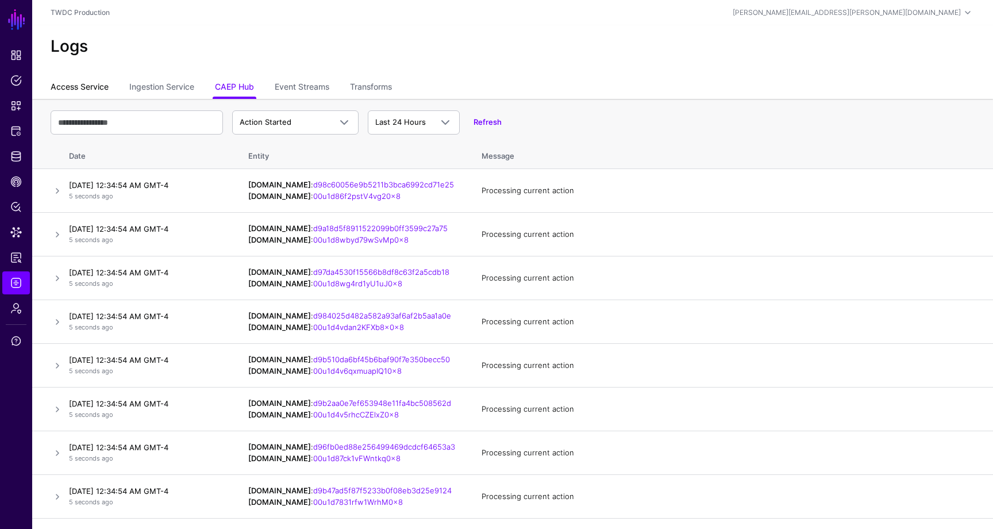
click at [84, 81] on link "Access Service" at bounding box center [80, 88] width 58 height 22
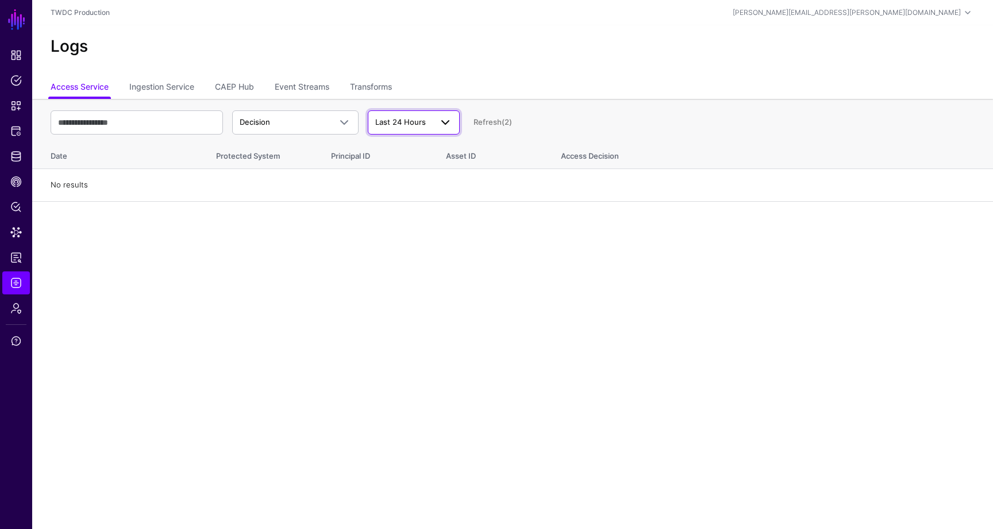
click at [442, 124] on span at bounding box center [445, 123] width 14 height 14
click at [498, 72] on div "Logs" at bounding box center [512, 51] width 961 height 52
click at [16, 303] on span "Admin" at bounding box center [15, 307] width 11 height 11
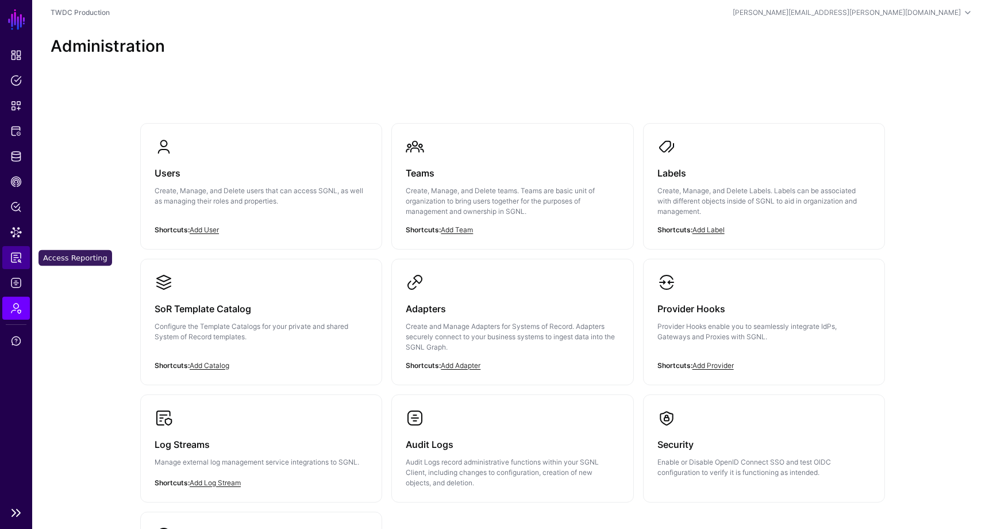
click at [14, 259] on span "Access Reporting" at bounding box center [15, 257] width 11 height 11
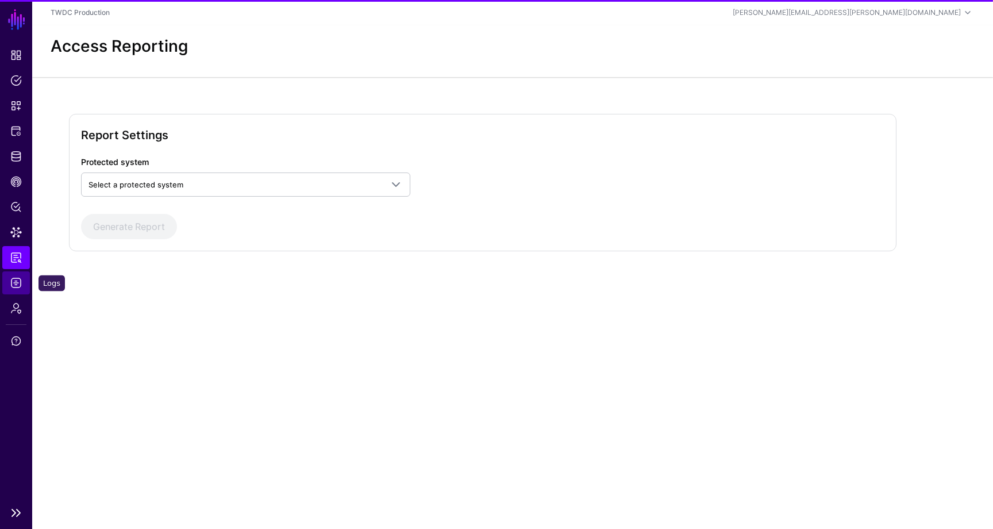
click at [17, 279] on span "Logs" at bounding box center [15, 282] width 11 height 11
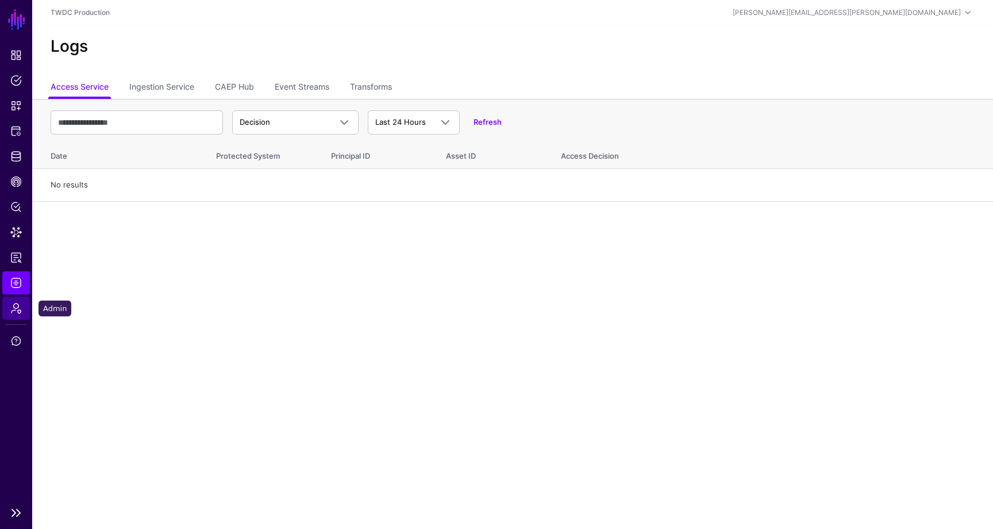
click at [17, 314] on link "Admin" at bounding box center [16, 308] width 28 height 23
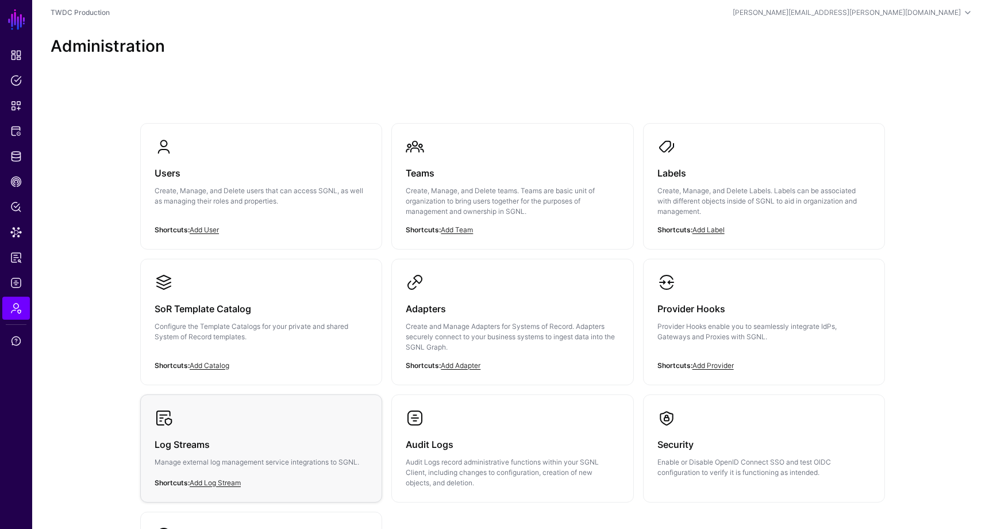
click at [307, 406] on link "Log Streams Manage external log management service integrations to SGNL." at bounding box center [261, 447] width 241 height 105
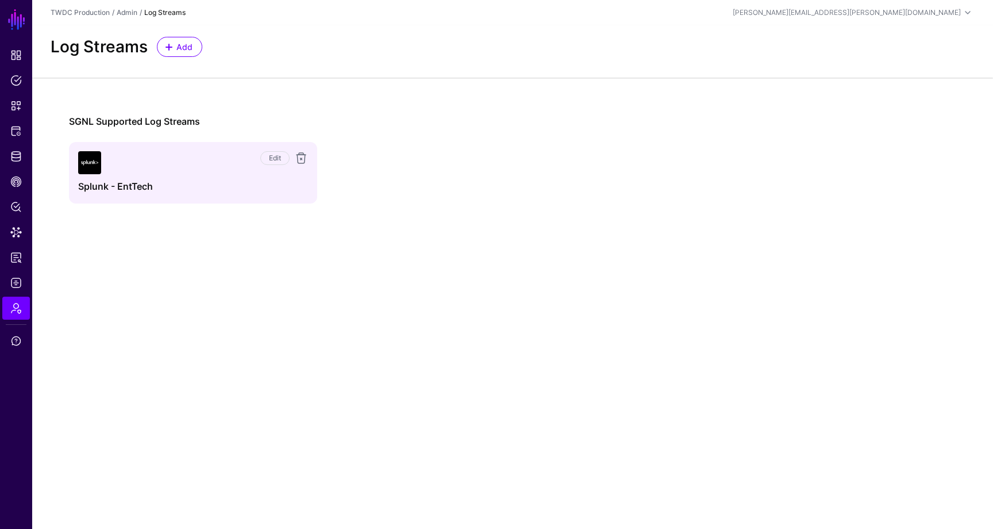
click at [187, 160] on div "Edit" at bounding box center [204, 158] width 207 height 14
click at [106, 187] on h4 "Splunk - EntTech" at bounding box center [193, 186] width 230 height 11
click at [274, 160] on link "Edit" at bounding box center [274, 158] width 29 height 14
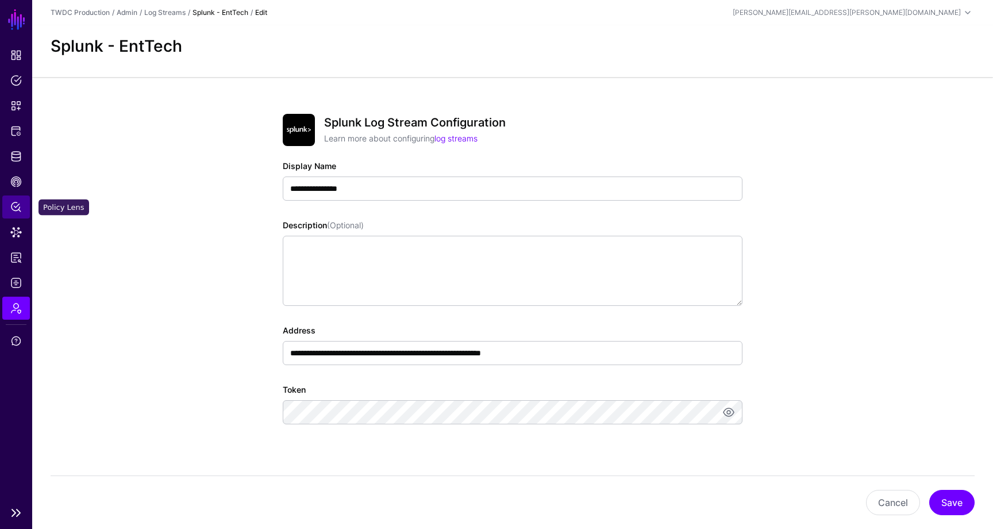
click at [18, 203] on span "Policy Lens" at bounding box center [15, 206] width 11 height 11
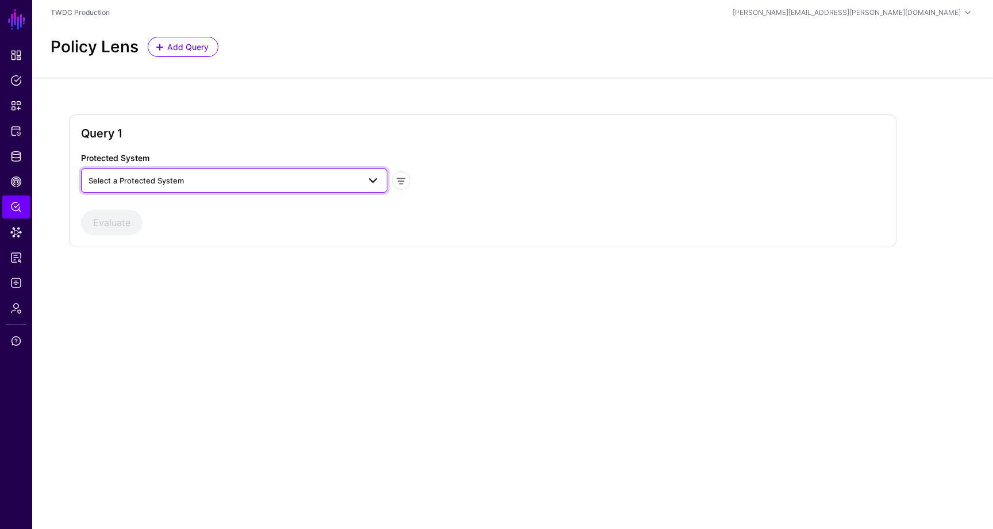
click at [214, 182] on span "Select a Protected System" at bounding box center [223, 180] width 271 height 13
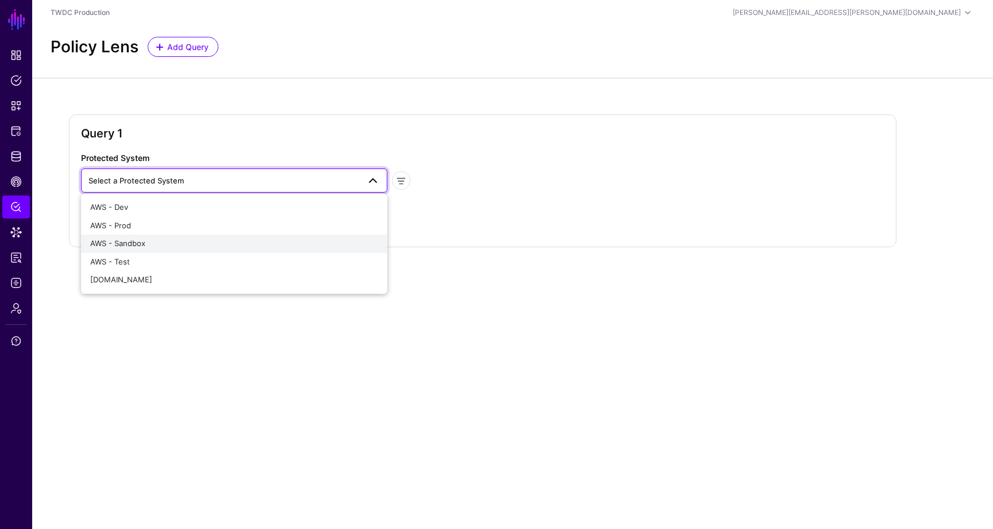
click at [189, 234] on button "AWS - Sandbox" at bounding box center [234, 243] width 306 height 18
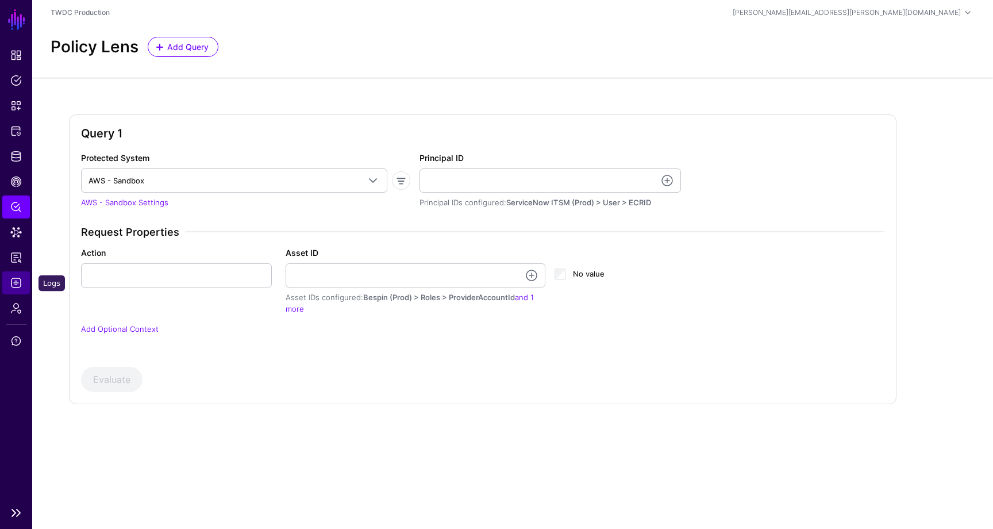
click at [17, 283] on span "Logs" at bounding box center [15, 282] width 11 height 11
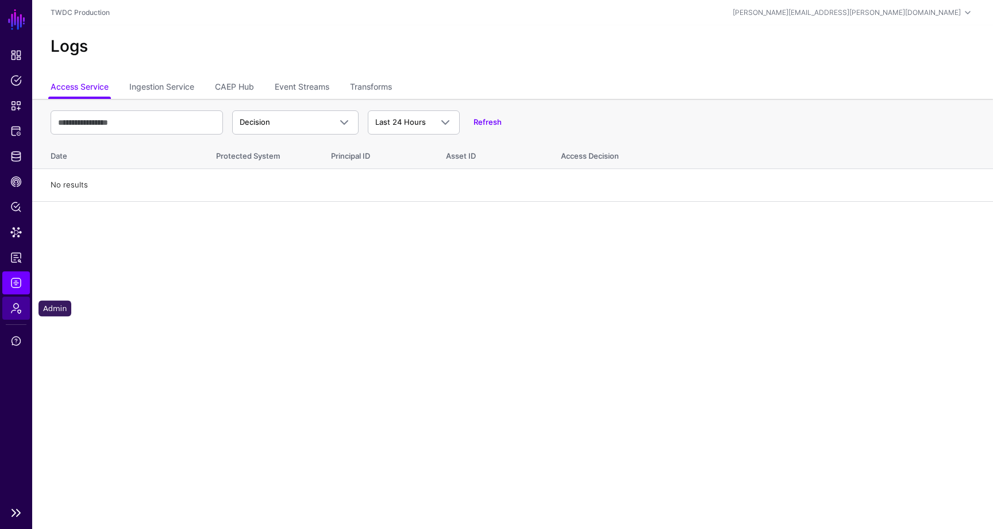
click at [17, 309] on span "Admin" at bounding box center [15, 307] width 11 height 11
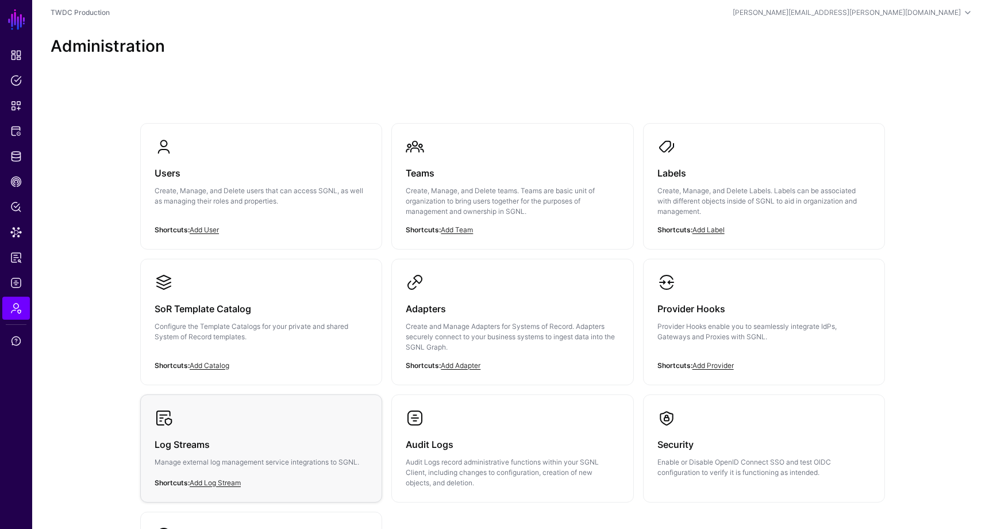
click at [307, 446] on h3 "Log Streams" at bounding box center [261, 444] width 213 height 16
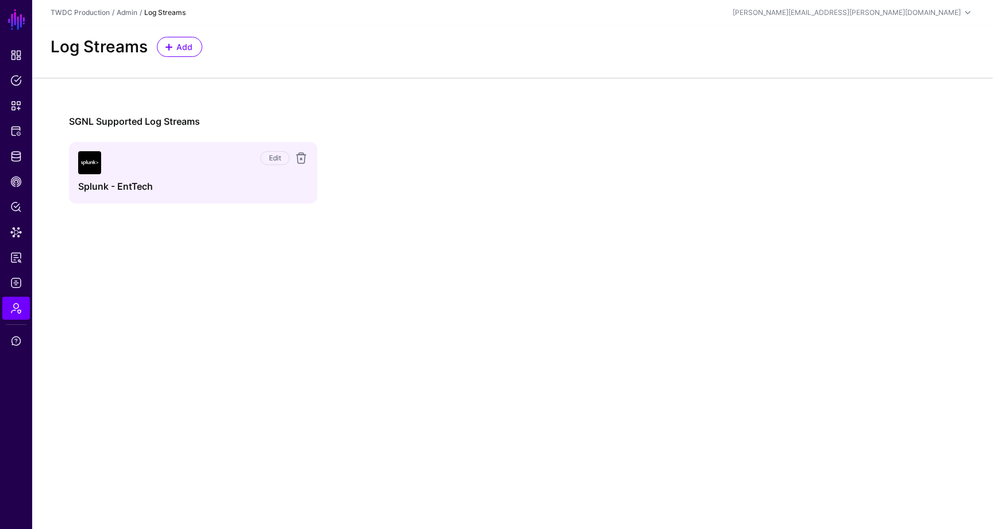
click at [232, 177] on div "Edit Splunk - EntTech" at bounding box center [193, 172] width 230 height 43
click at [273, 152] on link "Edit" at bounding box center [274, 158] width 29 height 14
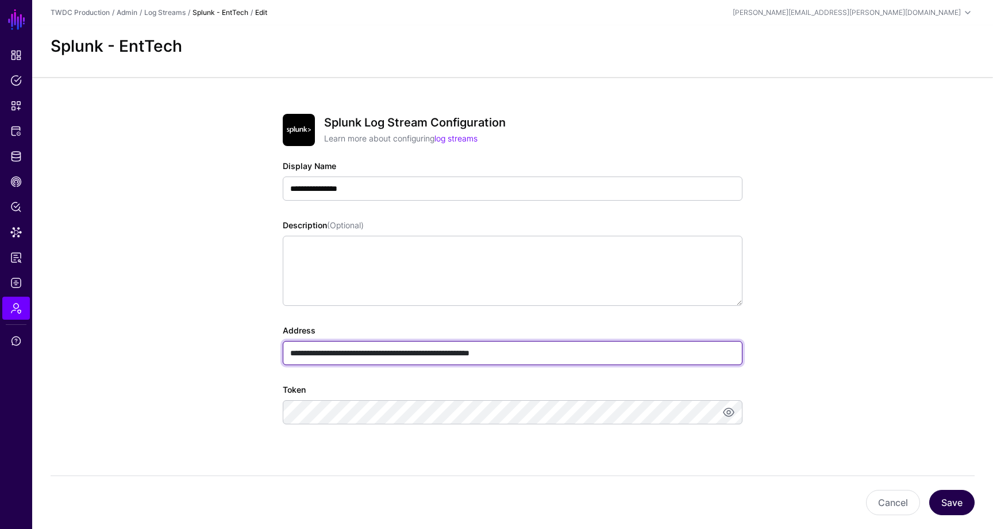
type input "**********"
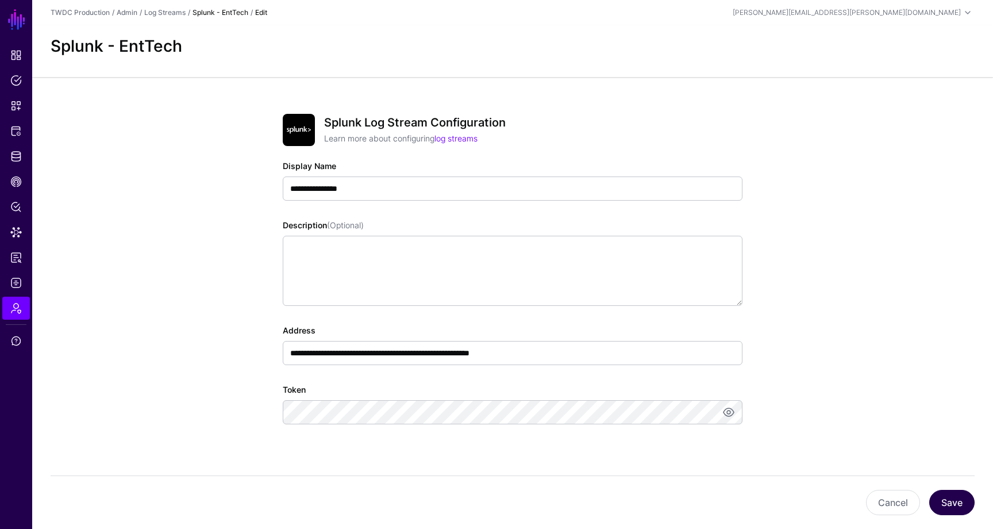
click at [953, 501] on button "Save" at bounding box center [951, 502] width 45 height 25
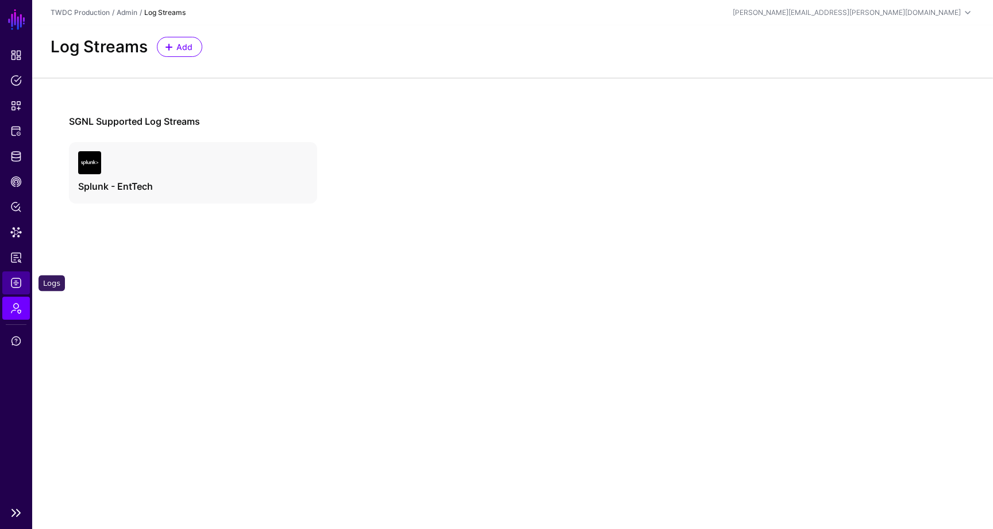
click at [16, 284] on span "Logs" at bounding box center [15, 282] width 11 height 11
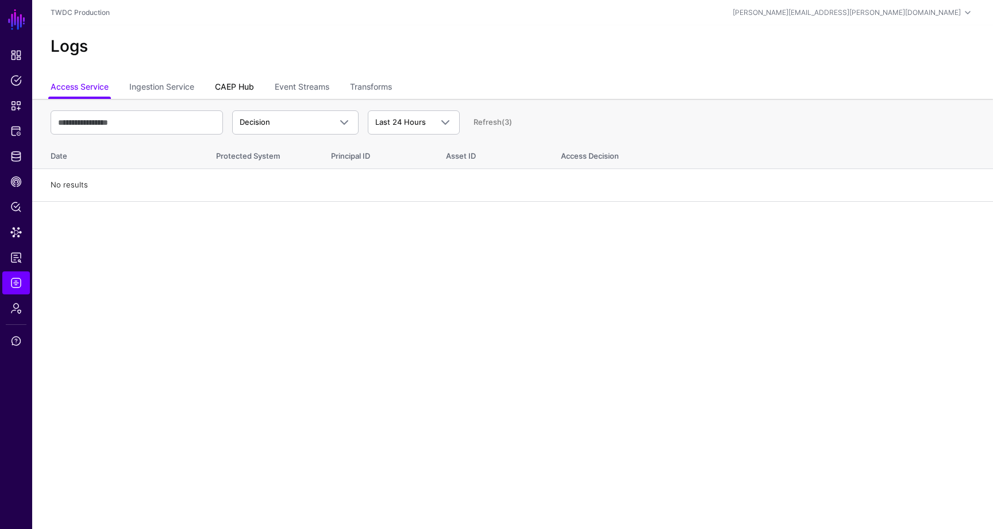
click at [240, 88] on link "CAEP Hub" at bounding box center [234, 88] width 39 height 22
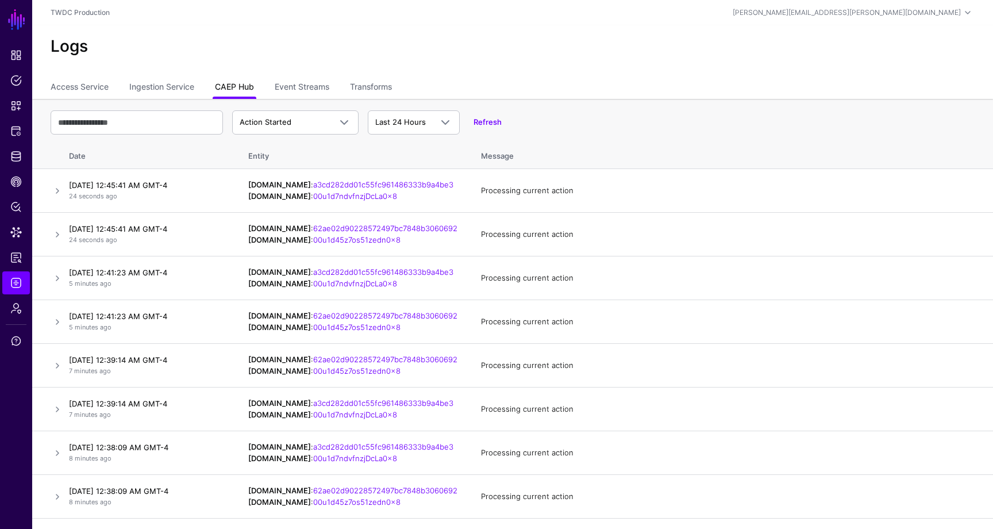
click at [240, 88] on link "CAEP Hub" at bounding box center [234, 88] width 39 height 22
click at [347, 120] on span at bounding box center [344, 123] width 14 height 14
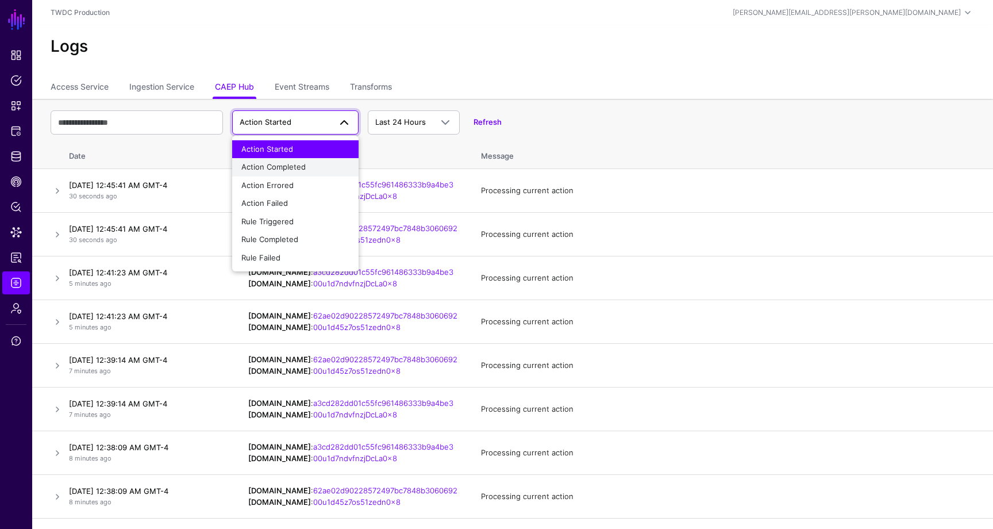
click at [328, 162] on div "Action Completed" at bounding box center [295, 166] width 108 height 11
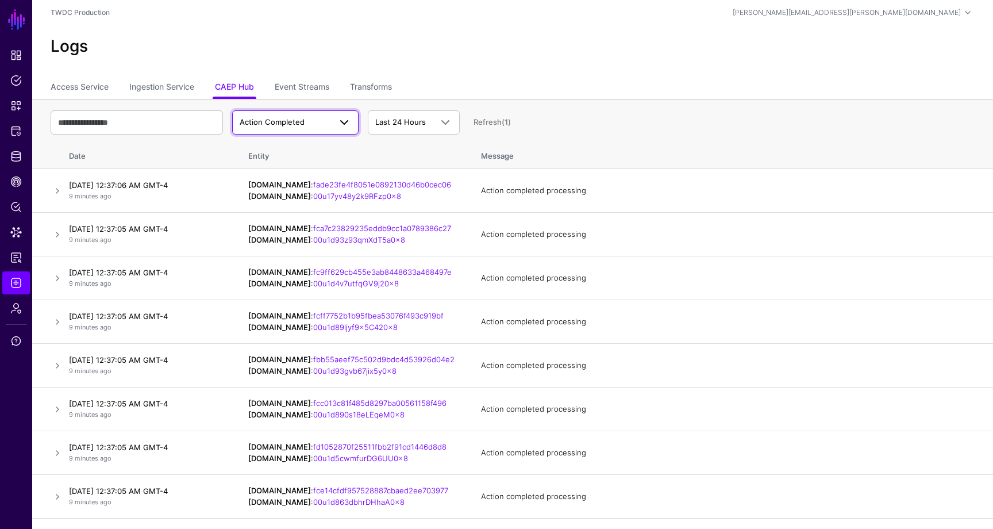
click at [328, 124] on span "Action Completed" at bounding box center [285, 122] width 91 height 11
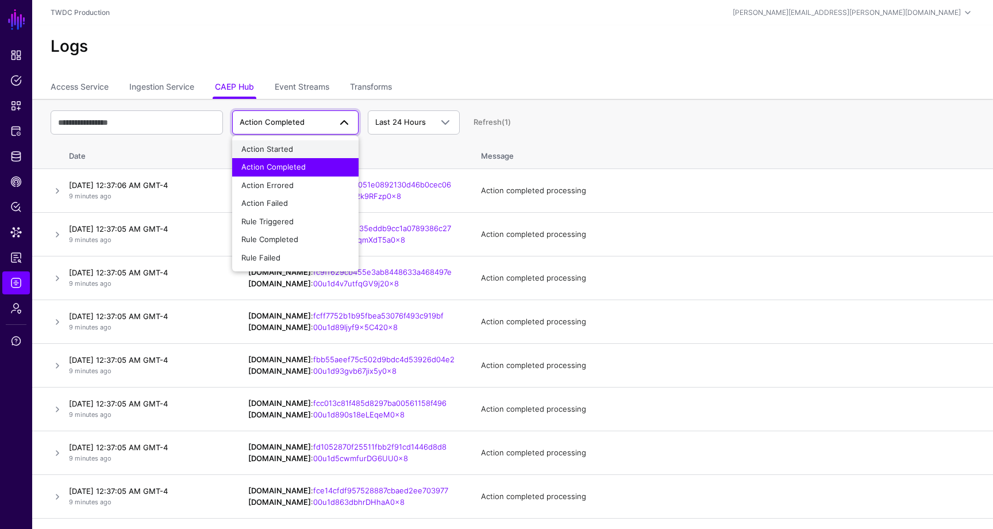
click at [315, 146] on div "Action Started" at bounding box center [295, 149] width 108 height 11
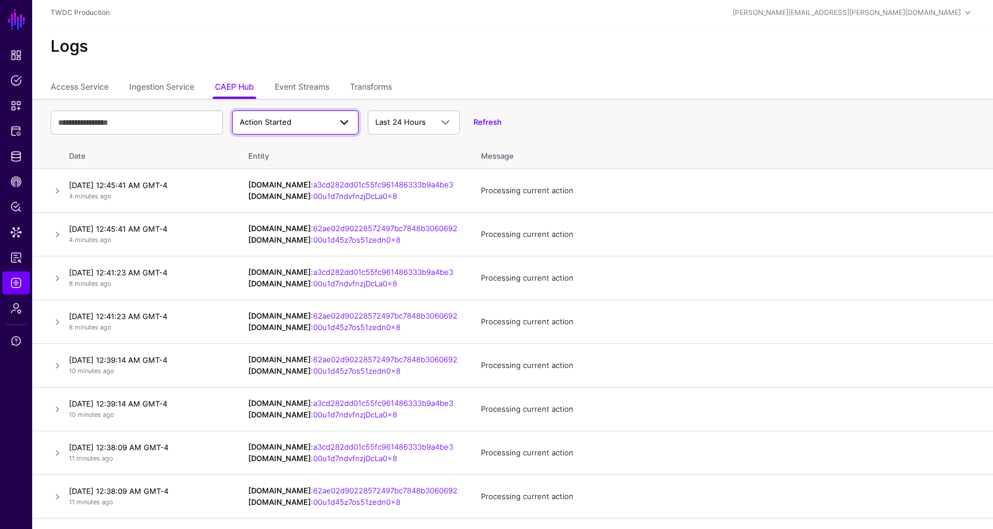
click at [301, 122] on span "Action Started" at bounding box center [285, 122] width 91 height 11
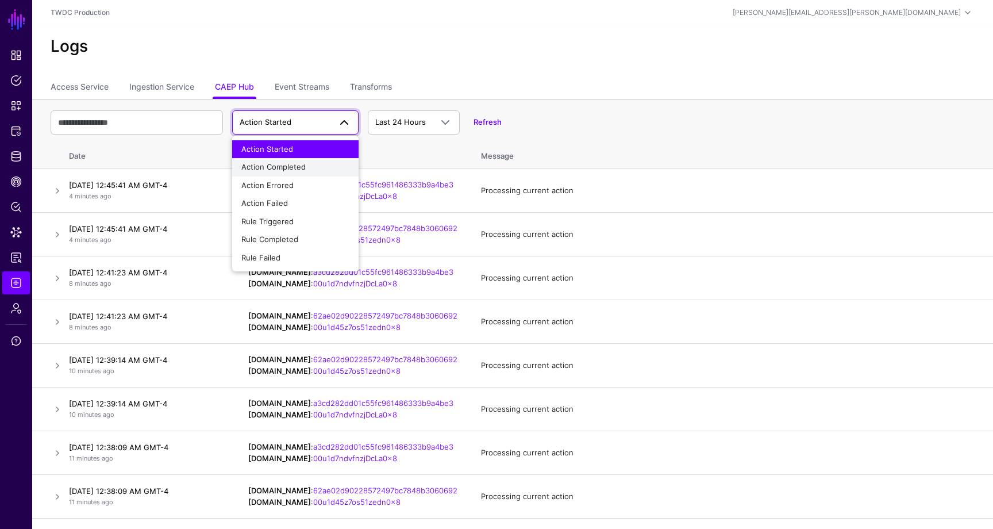
click at [288, 162] on span "Action Completed" at bounding box center [273, 166] width 64 height 9
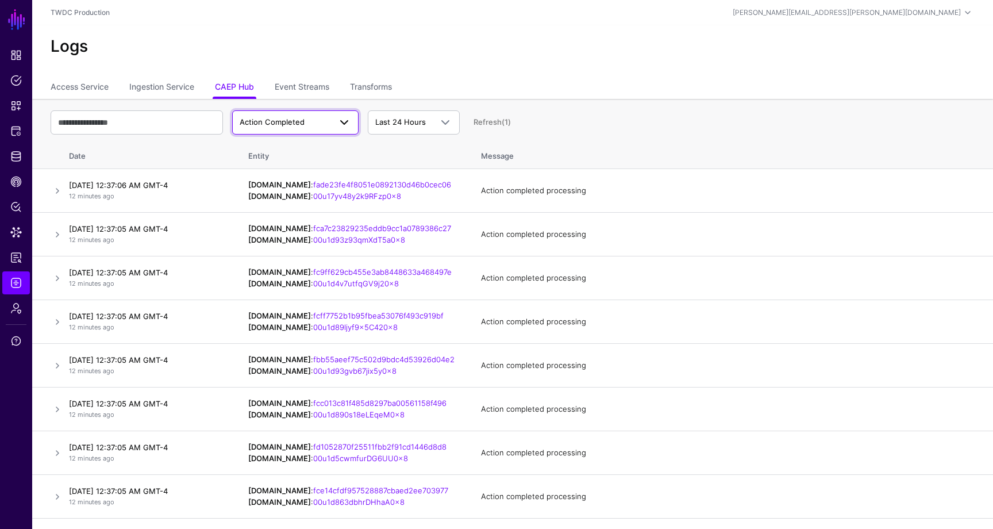
click at [297, 126] on span "Action Completed" at bounding box center [272, 121] width 65 height 9
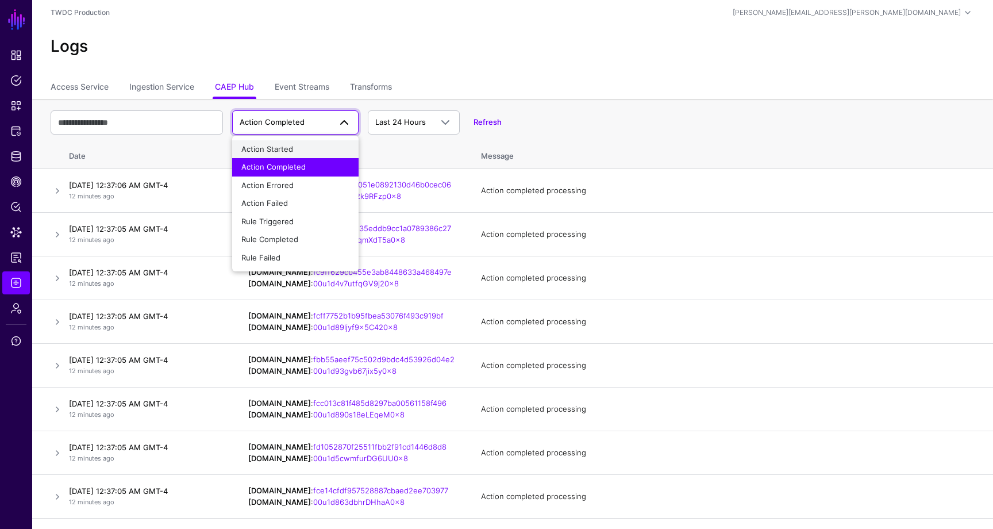
click at [293, 147] on div "Action Started" at bounding box center [295, 149] width 108 height 11
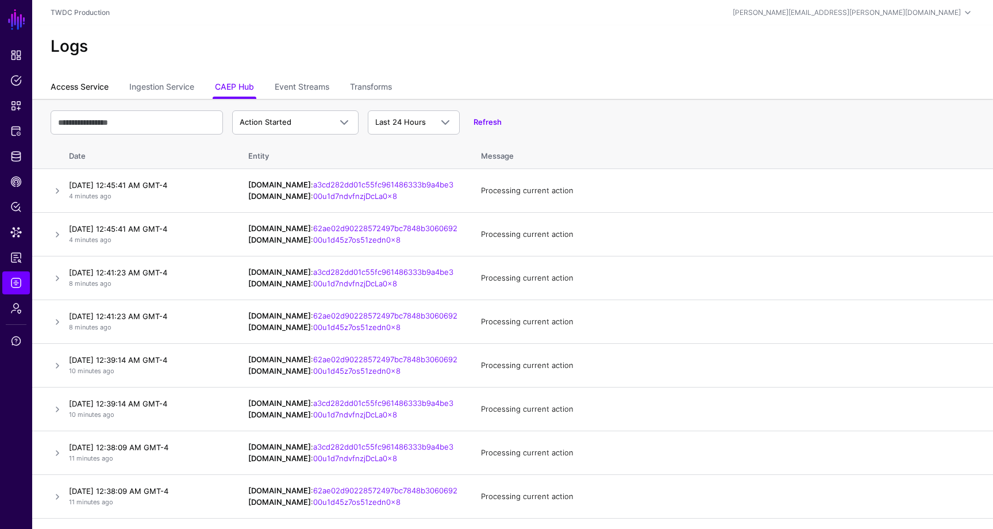
click at [95, 91] on link "Access Service" at bounding box center [80, 88] width 58 height 22
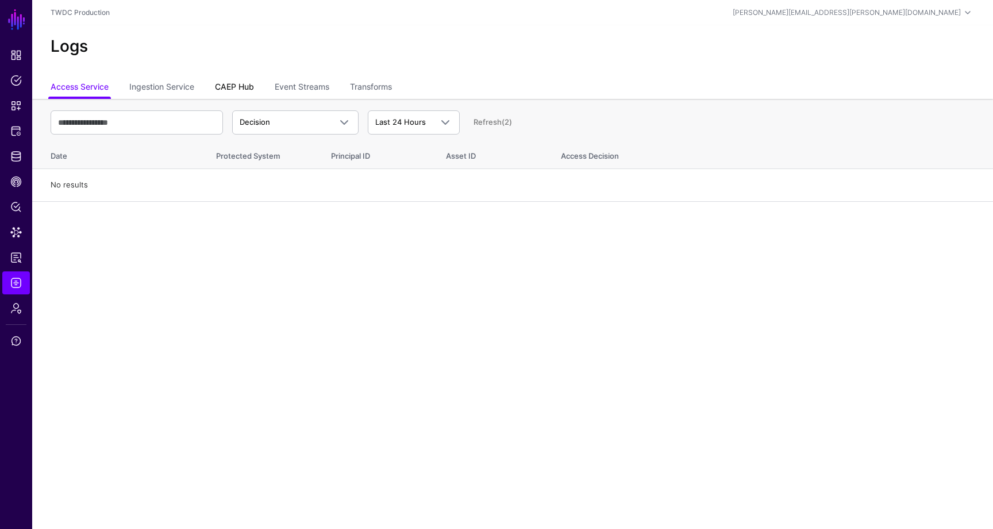
click at [236, 90] on link "CAEP Hub" at bounding box center [234, 88] width 39 height 22
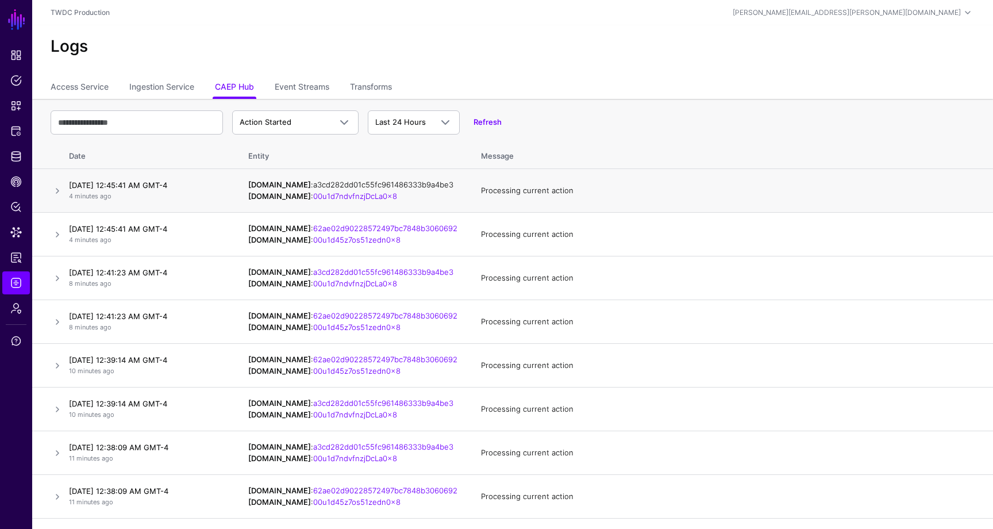
click at [418, 184] on link "a3cd282dd01c55fc961486333b9a4be3" at bounding box center [383, 184] width 140 height 9
click at [391, 241] on td "IPAUsers.id : 62ae02d90228572497bc7848b3060692 OktaUser.id : 00u1d45z7os51zedn0…" at bounding box center [353, 235] width 233 height 44
click at [370, 237] on link "00u1d45z7os51zedn0x8" at bounding box center [356, 239] width 87 height 9
click at [318, 124] on span "Action Started" at bounding box center [285, 122] width 91 height 11
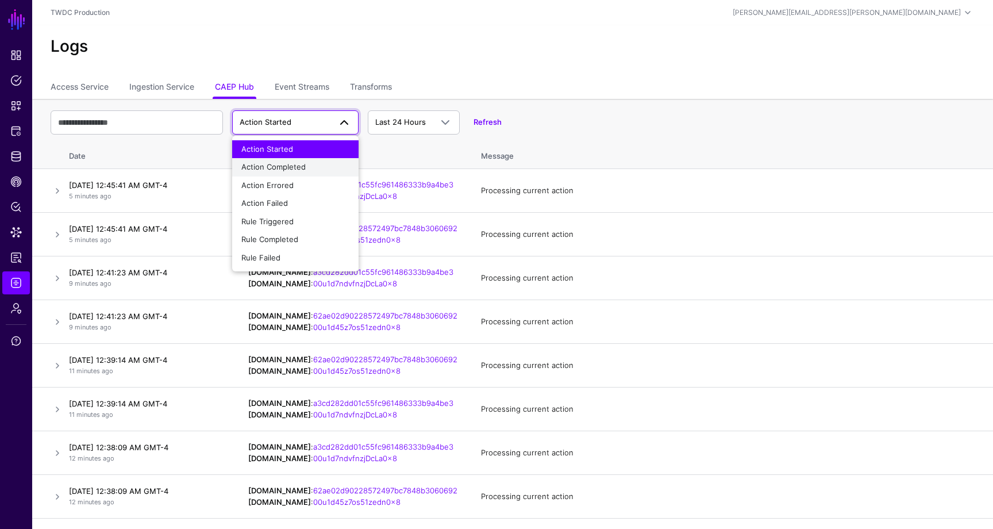
click at [311, 162] on div "Action Completed" at bounding box center [295, 166] width 108 height 11
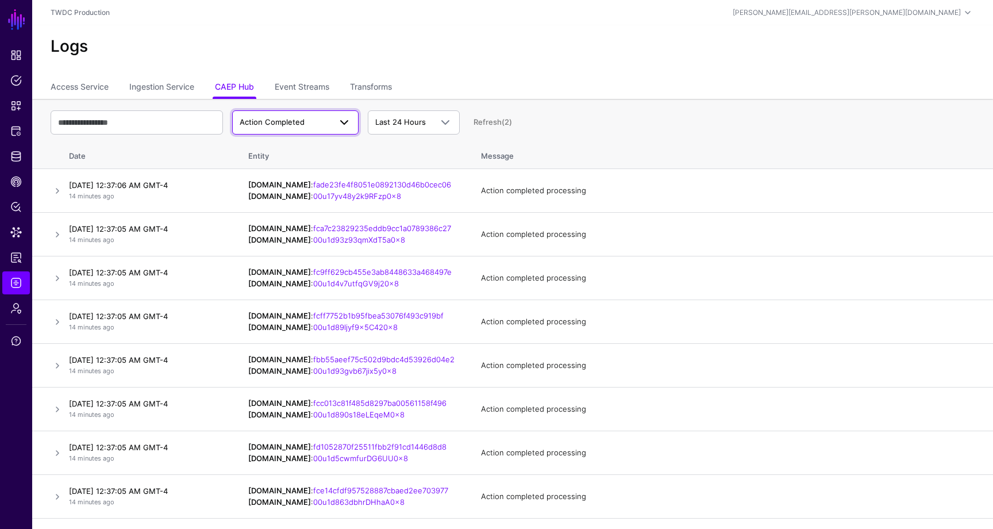
click at [327, 121] on span "Action Completed" at bounding box center [285, 122] width 91 height 11
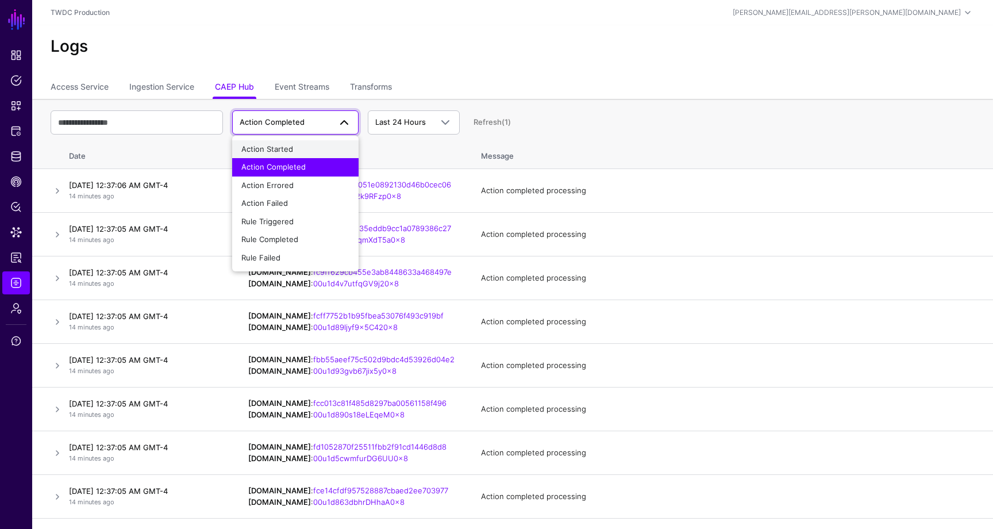
click at [314, 146] on div "Action Started" at bounding box center [295, 149] width 108 height 11
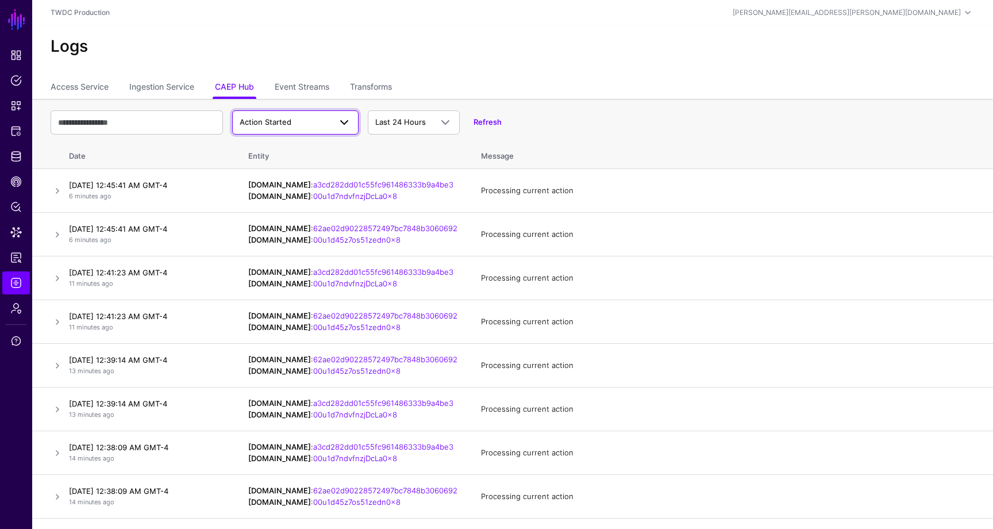
click at [297, 127] on span "Action Started" at bounding box center [285, 122] width 91 height 11
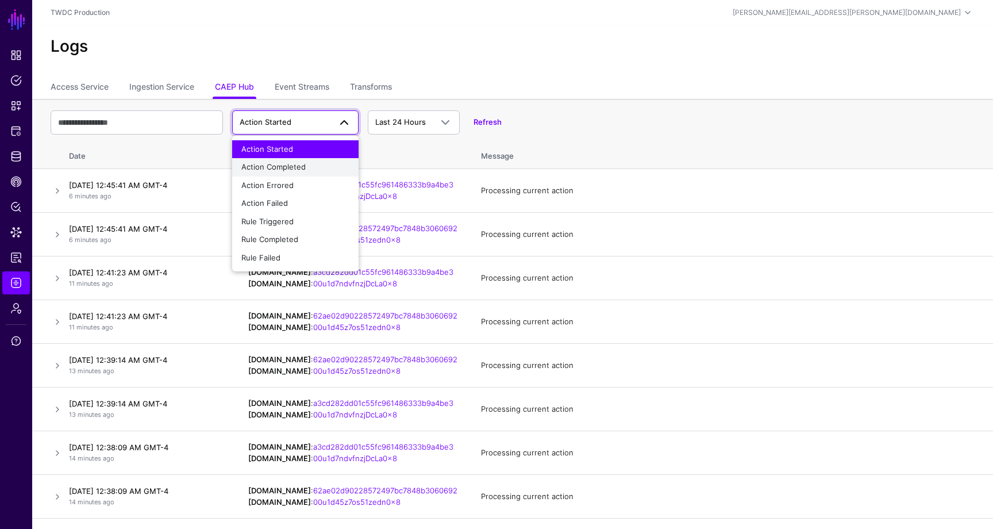
click at [292, 169] on span "Action Completed" at bounding box center [273, 166] width 64 height 9
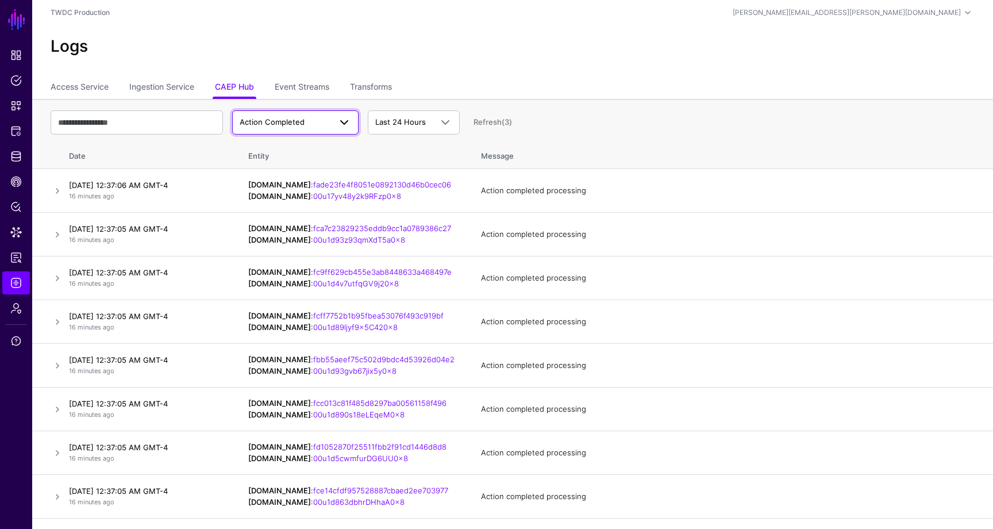
click at [312, 120] on span "Action Completed" at bounding box center [285, 122] width 91 height 11
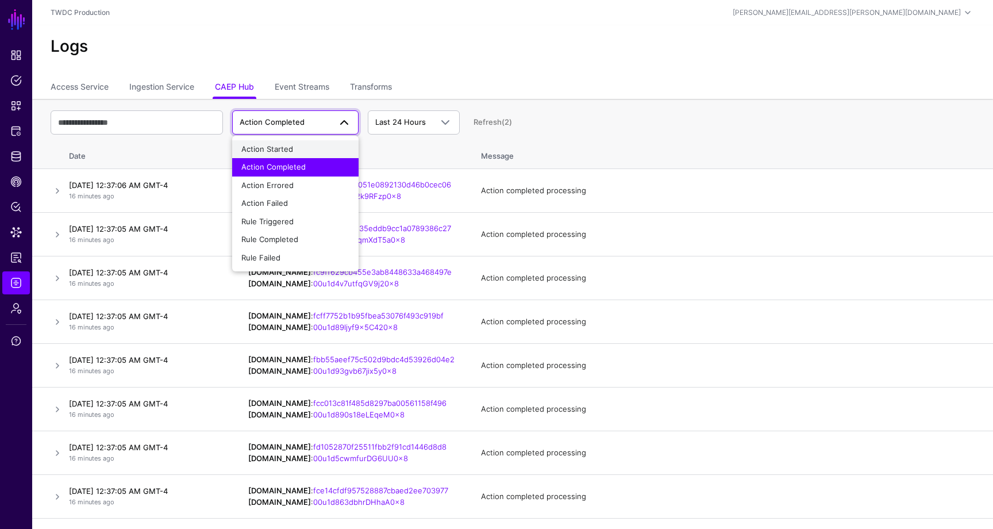
click at [307, 150] on div "Action Started" at bounding box center [295, 149] width 108 height 11
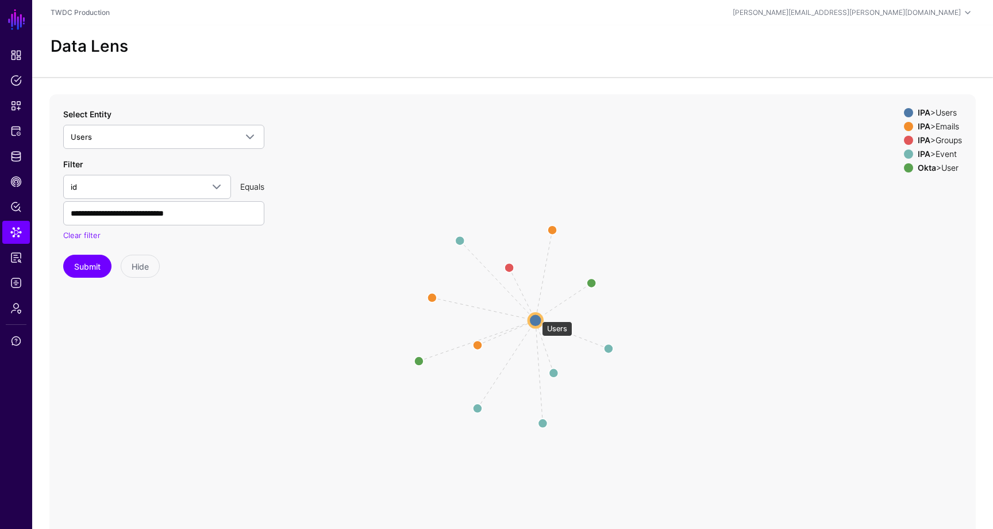
click at [536, 315] on circle at bounding box center [536, 320] width 14 height 14
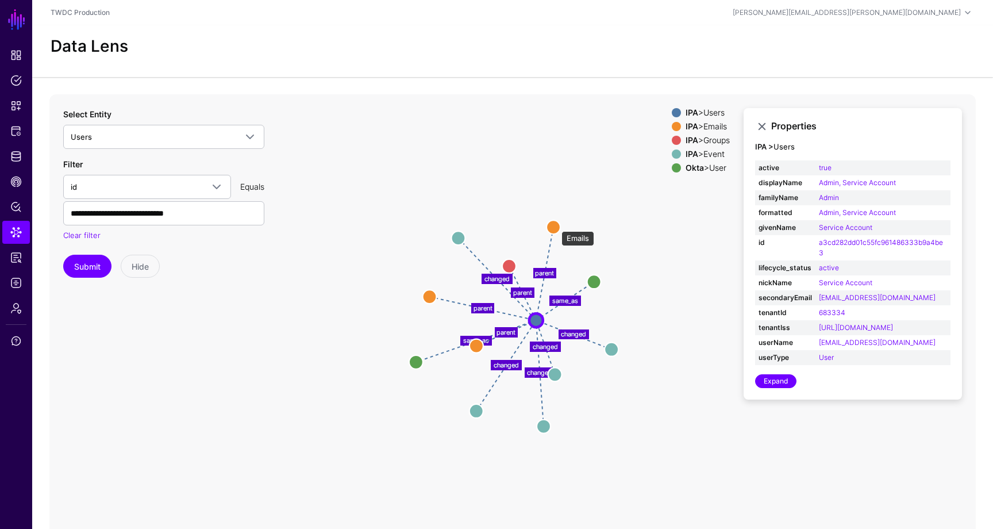
click at [556, 225] on circle at bounding box center [554, 227] width 14 height 14
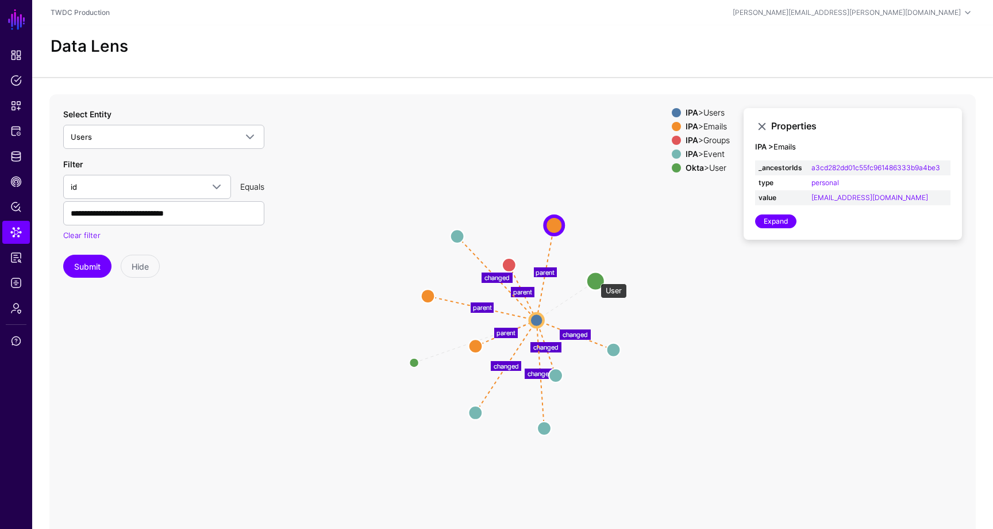
click at [595, 278] on circle at bounding box center [595, 280] width 18 height 18
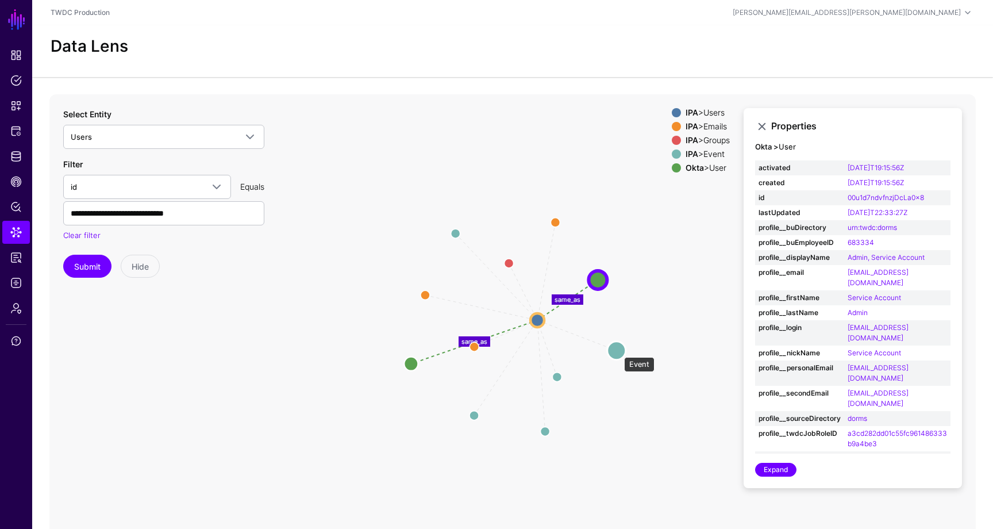
click at [618, 351] on circle at bounding box center [616, 350] width 18 height 18
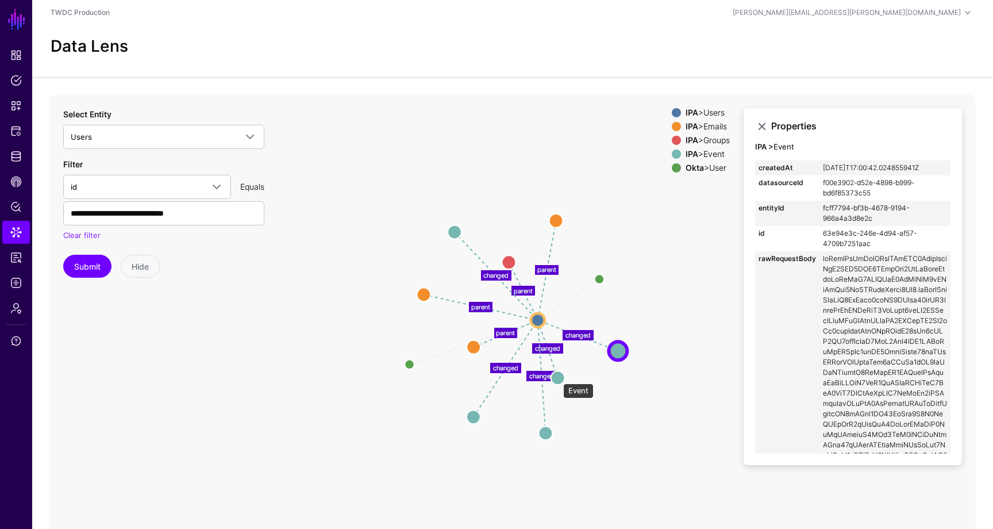
click at [557, 378] on circle at bounding box center [558, 378] width 14 height 14
click at [547, 434] on circle at bounding box center [546, 435] width 14 height 14
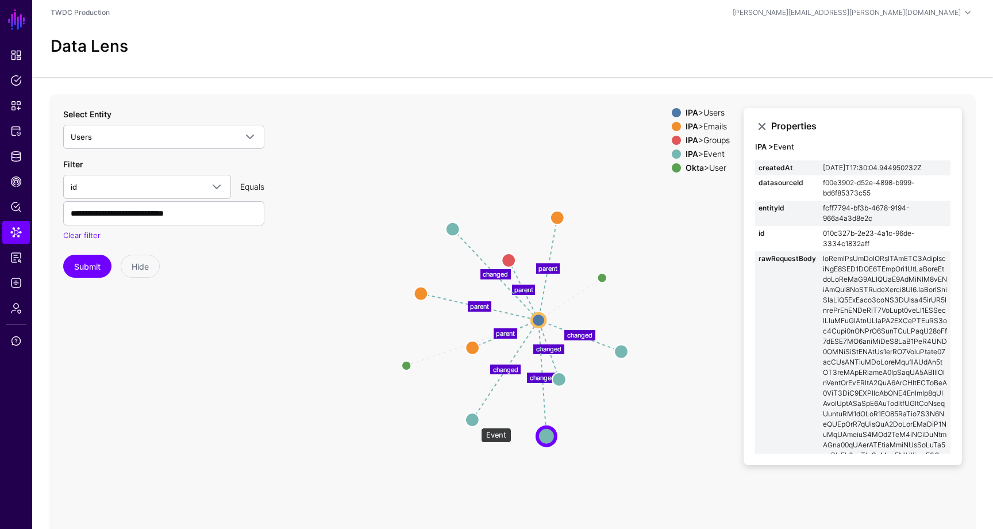
click at [475, 422] on circle at bounding box center [472, 420] width 14 height 14
click at [471, 348] on circle at bounding box center [472, 348] width 14 height 14
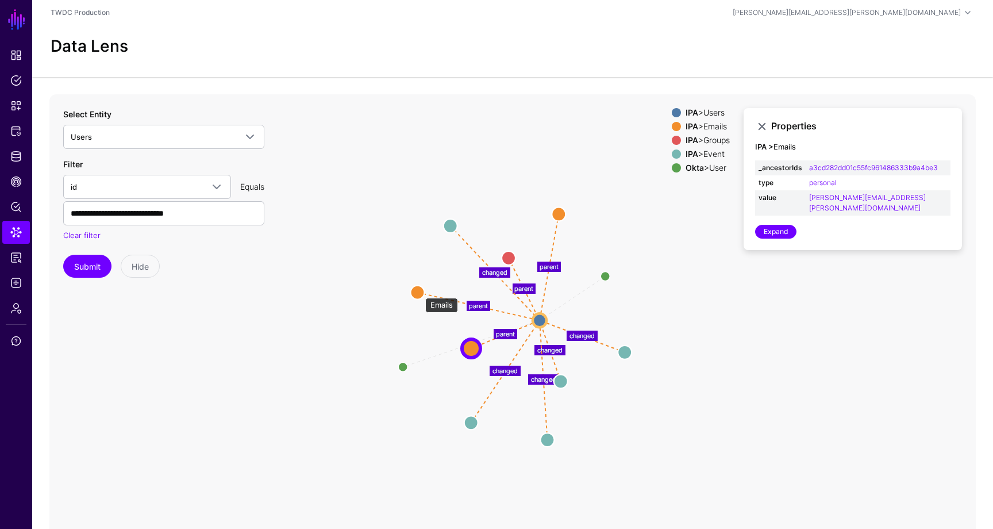
click at [420, 292] on circle at bounding box center [417, 292] width 14 height 14
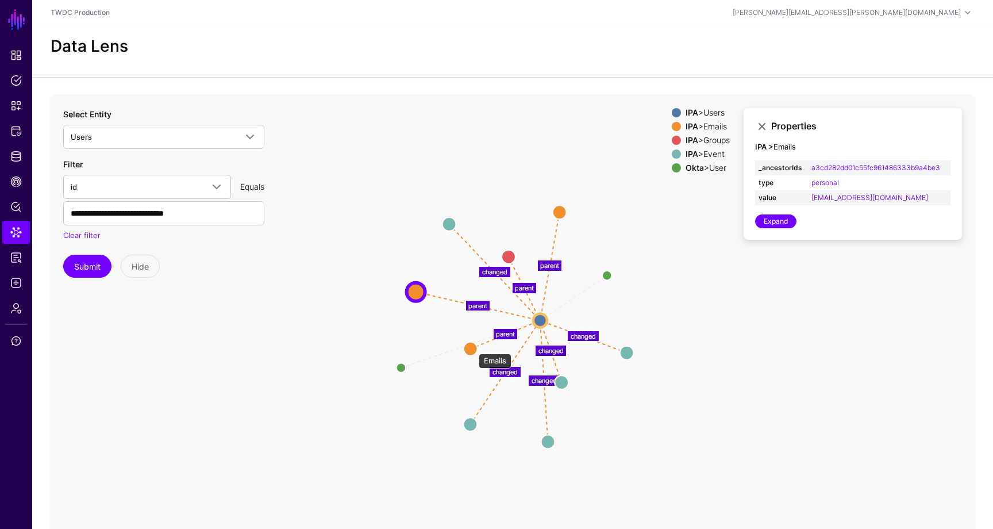
click at [473, 348] on circle at bounding box center [471, 348] width 14 height 14
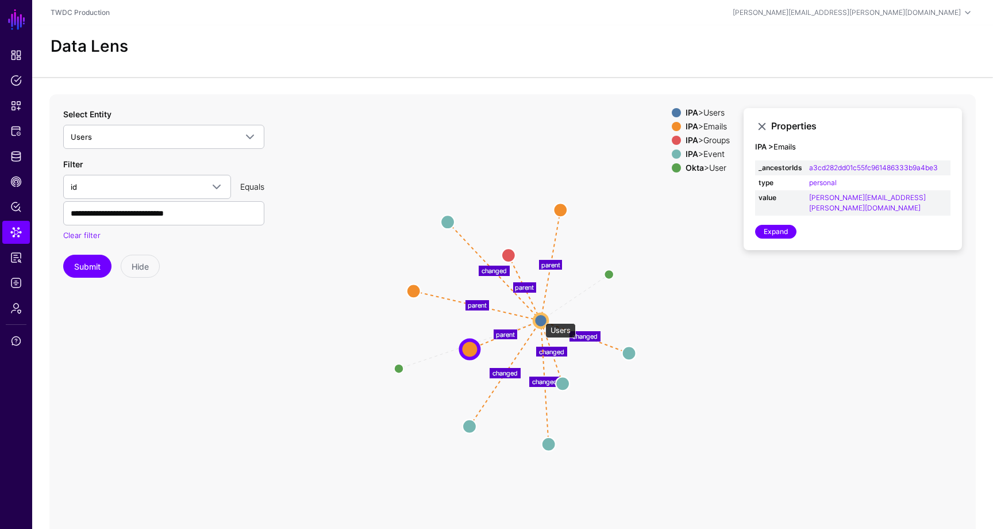
click at [540, 317] on circle at bounding box center [541, 320] width 14 height 14
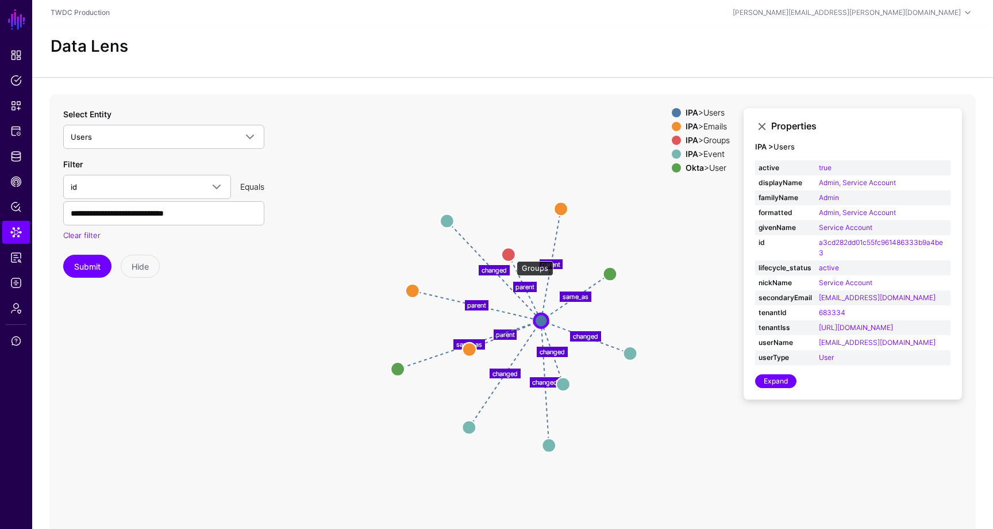
click at [511, 255] on circle at bounding box center [509, 255] width 14 height 14
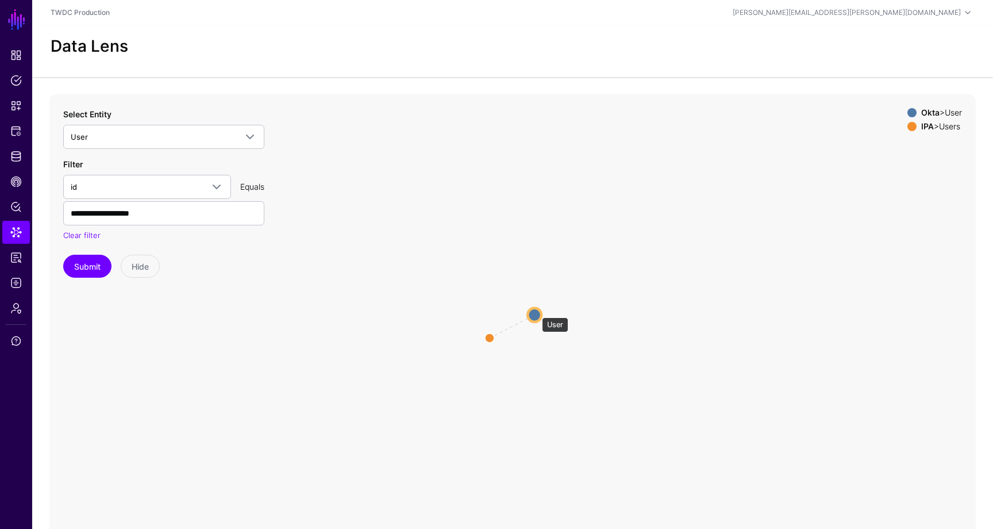
click at [536, 311] on circle at bounding box center [535, 314] width 14 height 14
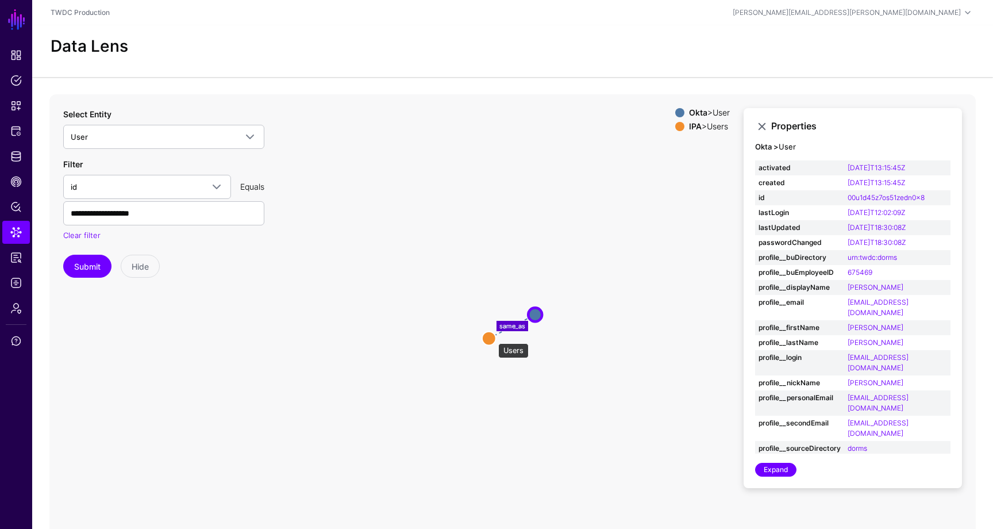
click at [492, 337] on circle at bounding box center [489, 338] width 14 height 14
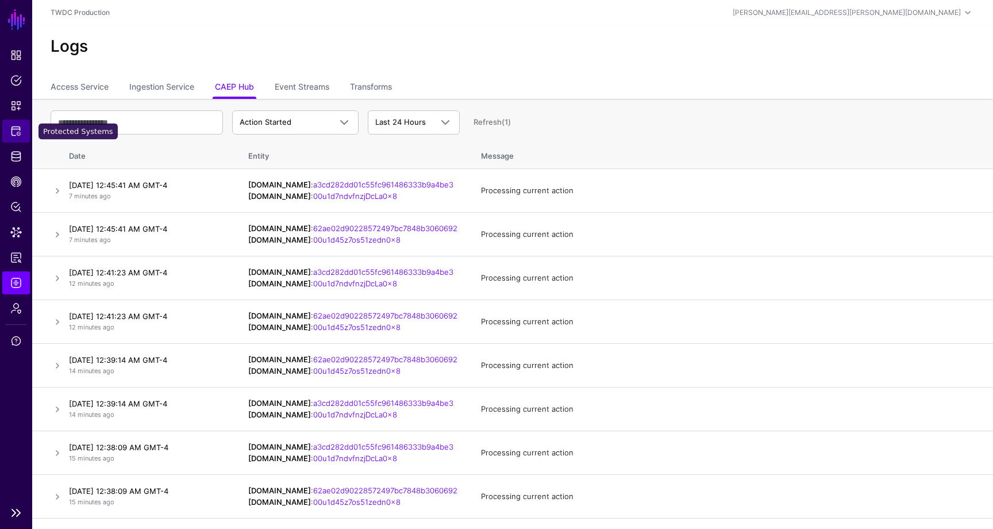
click at [17, 133] on span "Protected Systems" at bounding box center [15, 130] width 11 height 11
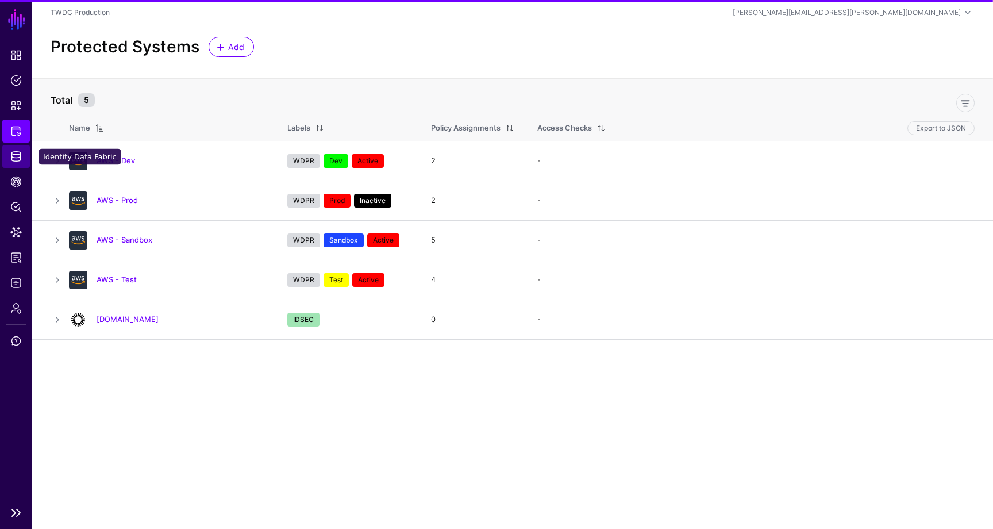
click at [18, 161] on span "Identity Data Fabric" at bounding box center [15, 156] width 11 height 11
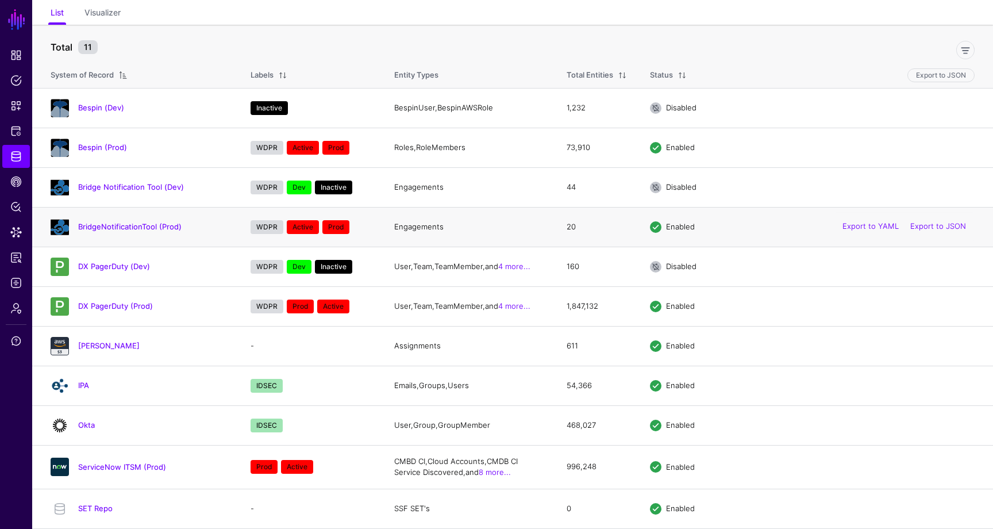
scroll to position [74, 0]
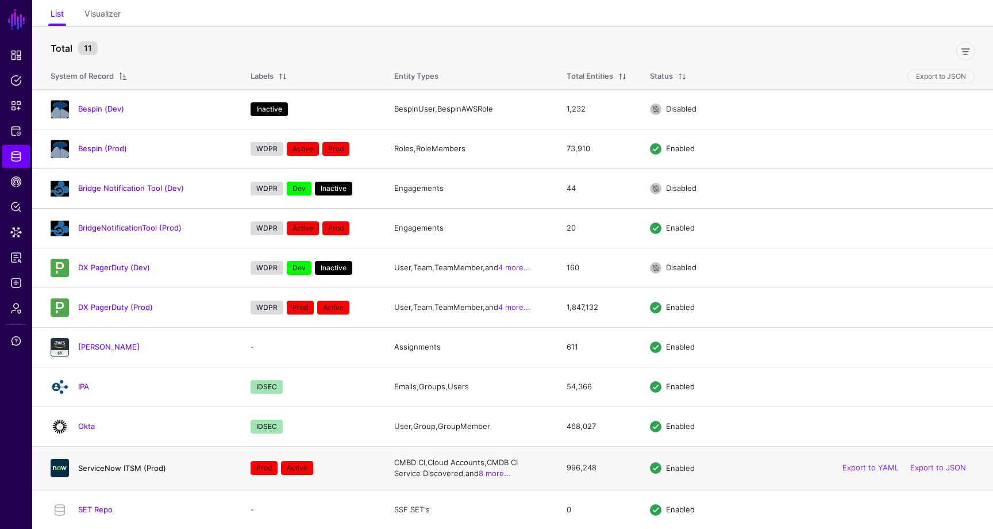
click at [140, 469] on link "ServiceNow ITSM (Prod)" at bounding box center [122, 467] width 88 height 9
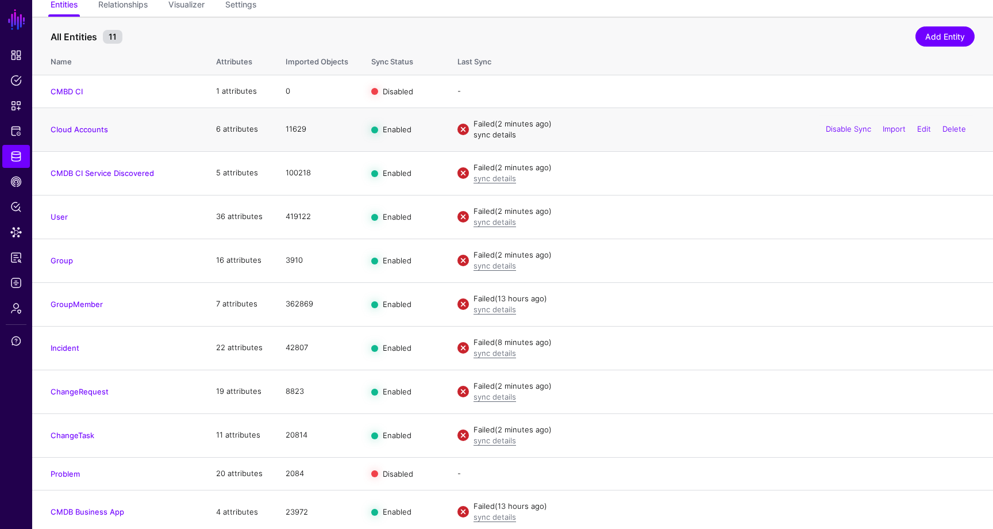
scroll to position [122, 0]
click at [493, 136] on link "sync details" at bounding box center [495, 134] width 43 height 9
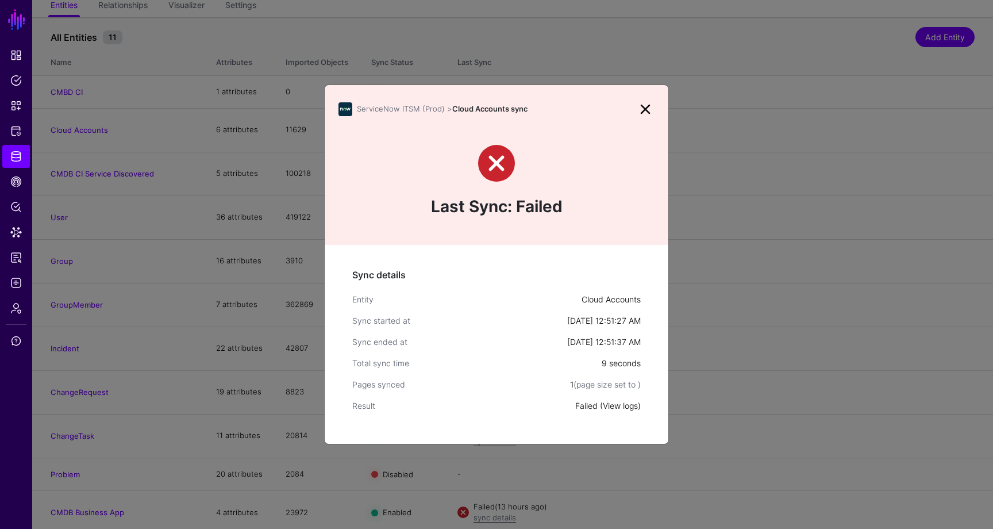
click at [614, 407] on link "View logs" at bounding box center [620, 406] width 35 height 10
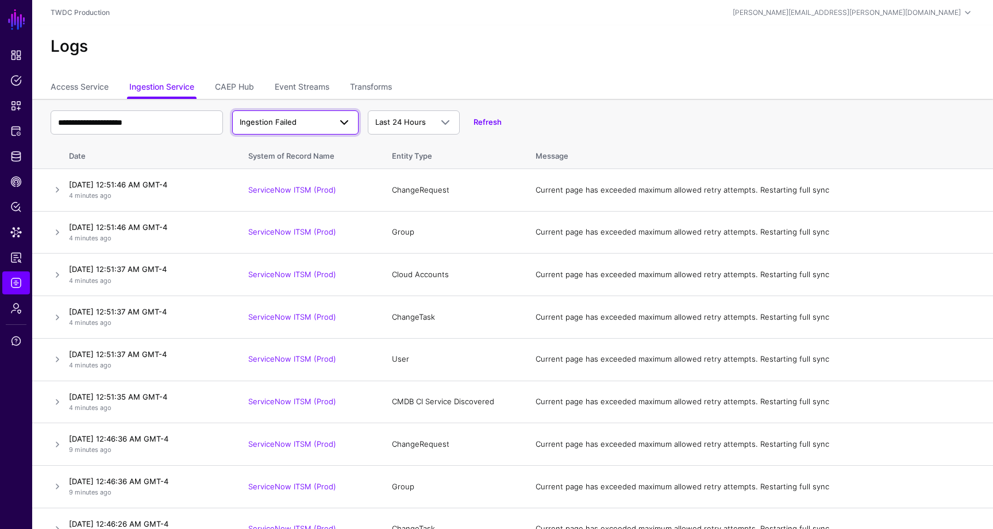
click at [280, 122] on span "Ingestion Failed" at bounding box center [268, 121] width 57 height 9
click at [248, 89] on link "CAEP Hub" at bounding box center [234, 88] width 39 height 22
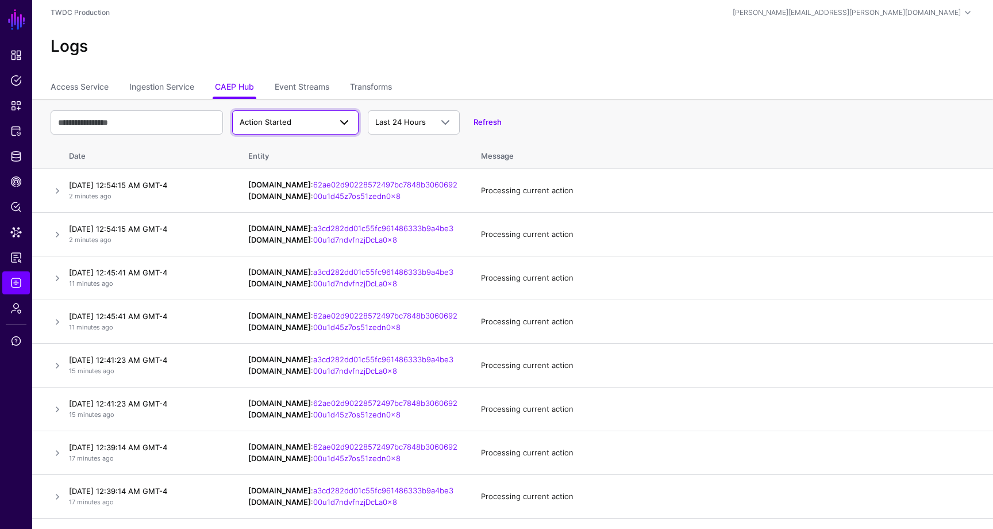
click at [274, 119] on span "Action Started" at bounding box center [266, 121] width 52 height 9
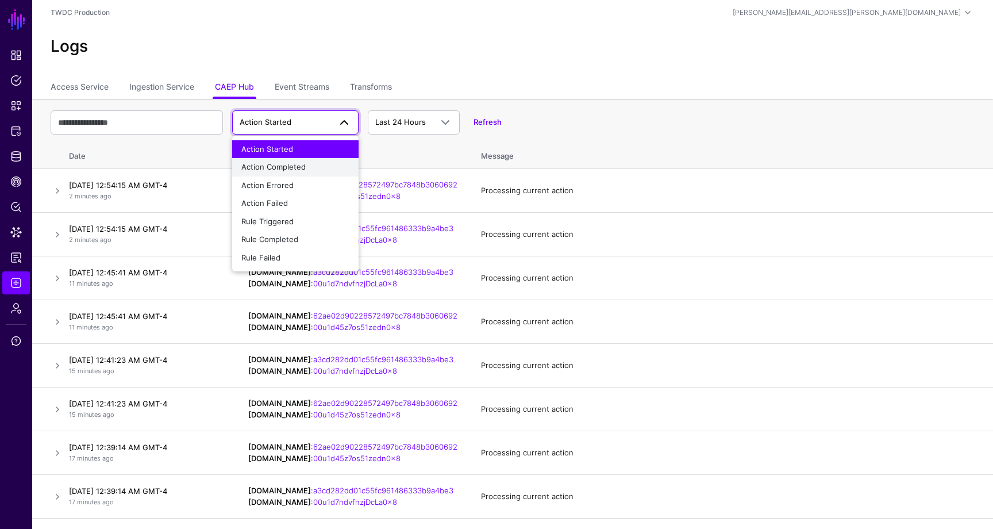
click at [278, 165] on span "Action Completed" at bounding box center [273, 166] width 64 height 9
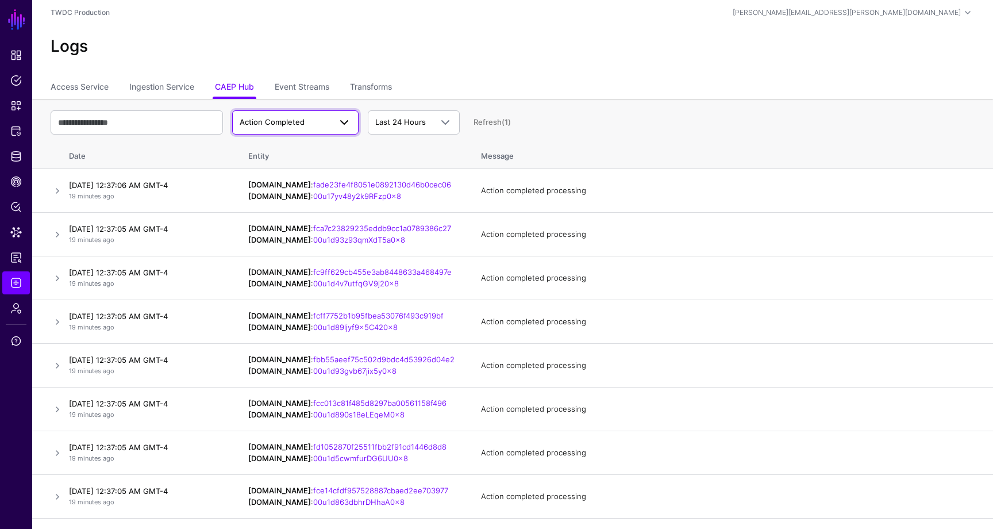
click at [283, 126] on span "Action Completed" at bounding box center [285, 122] width 91 height 11
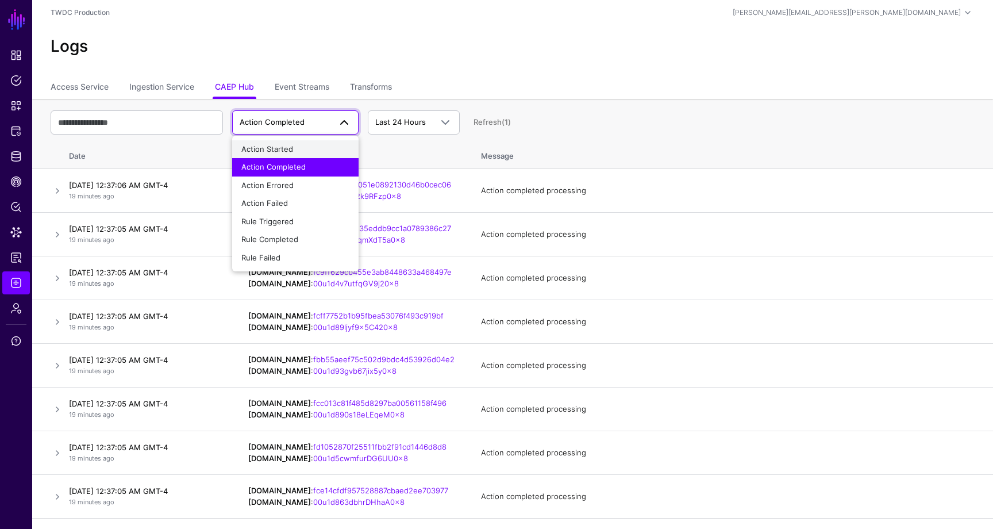
click at [282, 147] on span "Action Started" at bounding box center [267, 148] width 52 height 9
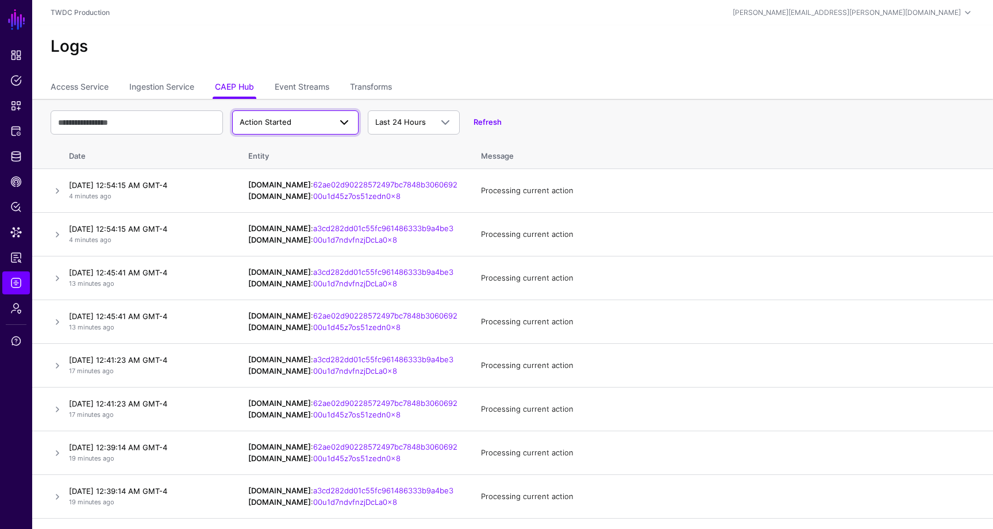
click at [303, 118] on span "Action Started" at bounding box center [285, 122] width 91 height 11
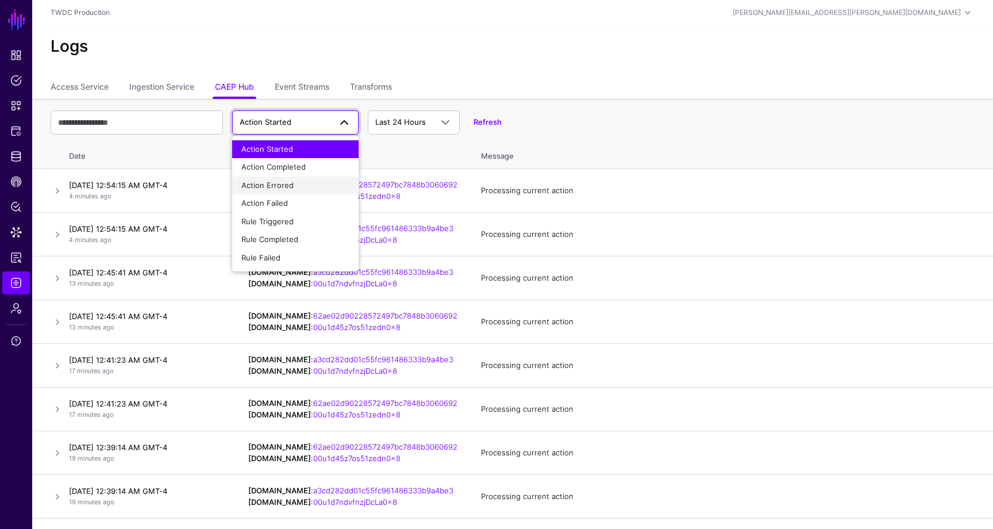
click at [294, 177] on button "Action Errored" at bounding box center [295, 185] width 126 height 18
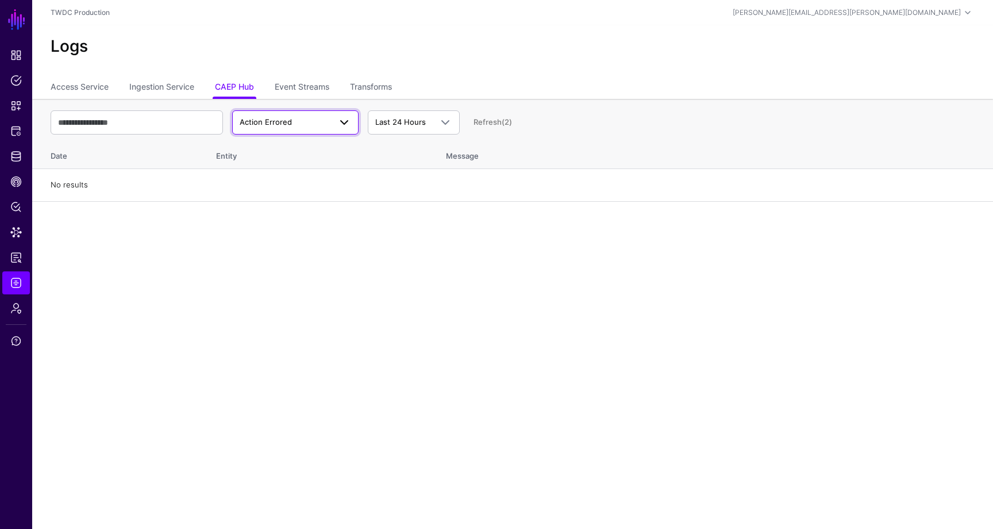
click at [315, 123] on span "Action Errored" at bounding box center [285, 122] width 91 height 11
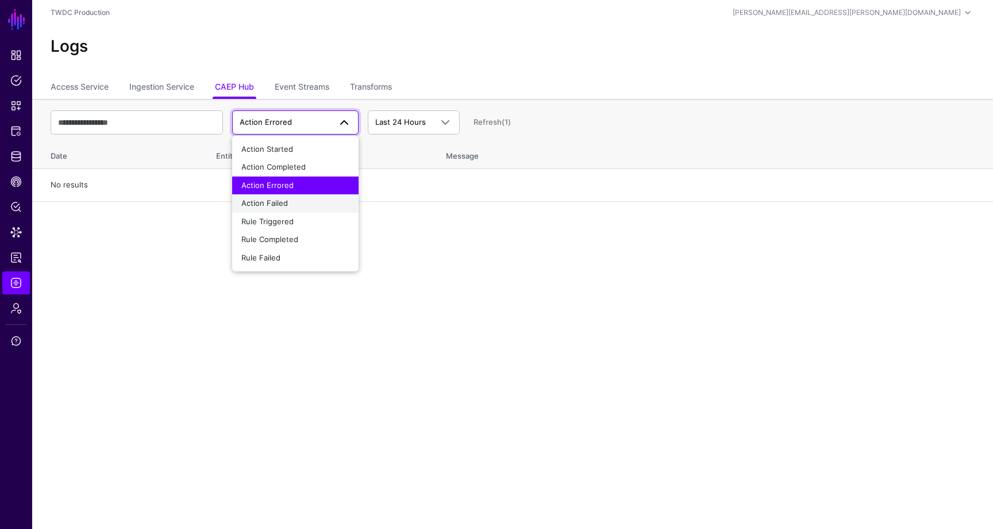
click at [313, 200] on div "Action Failed" at bounding box center [295, 203] width 108 height 11
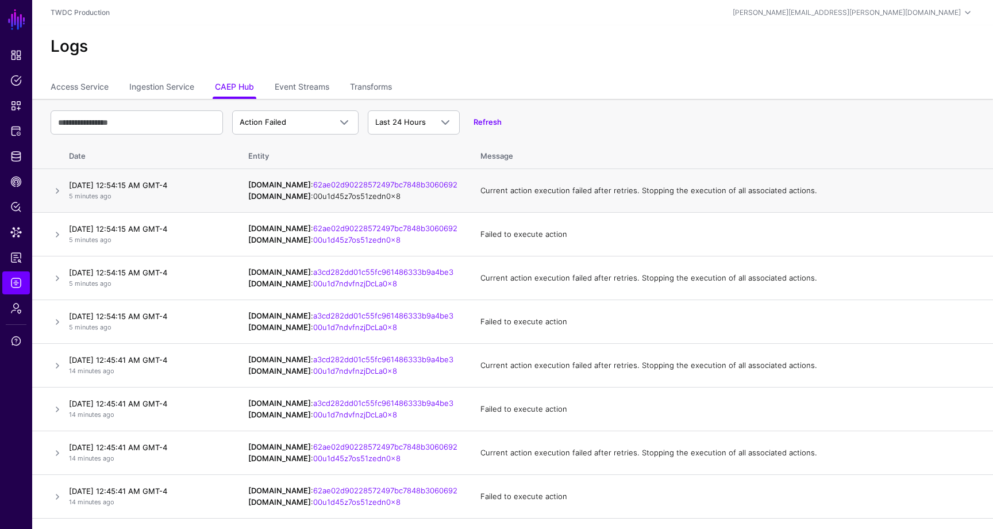
click at [370, 194] on link "00u1d45z7os51zedn0x8" at bounding box center [356, 195] width 87 height 9
click at [17, 310] on span "Admin" at bounding box center [15, 307] width 11 height 11
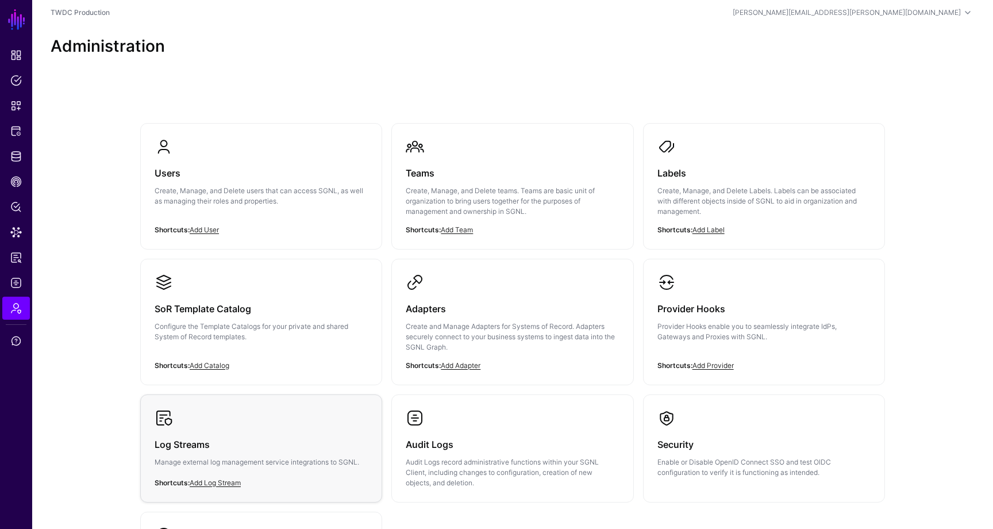
click at [298, 435] on div "Log Streams Manage external log management service integrations to SGNL." at bounding box center [261, 456] width 213 height 59
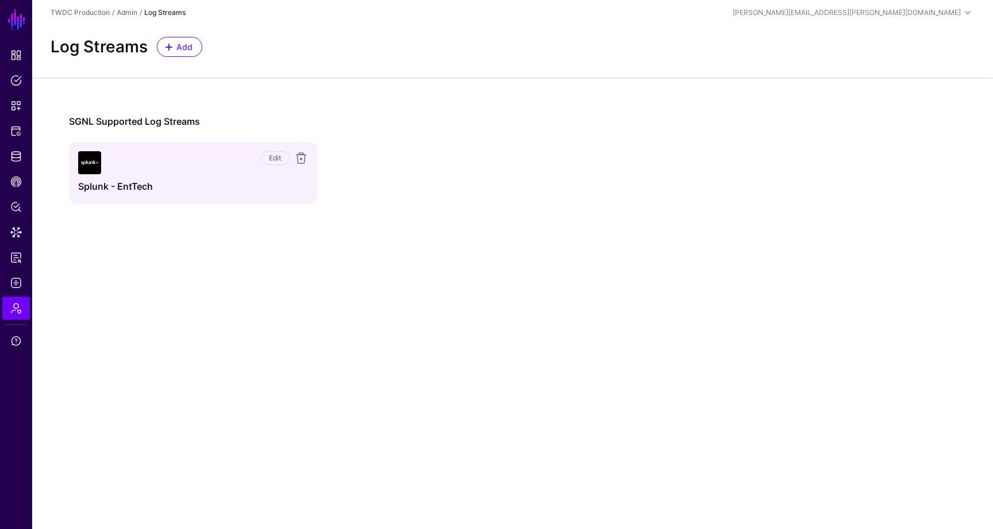
click at [125, 168] on div "Edit" at bounding box center [204, 162] width 207 height 23
click at [94, 168] on img at bounding box center [89, 162] width 23 height 23
click at [99, 186] on h4 "Splunk - EntTech" at bounding box center [193, 186] width 230 height 11
click at [271, 154] on link "Edit" at bounding box center [274, 158] width 29 height 14
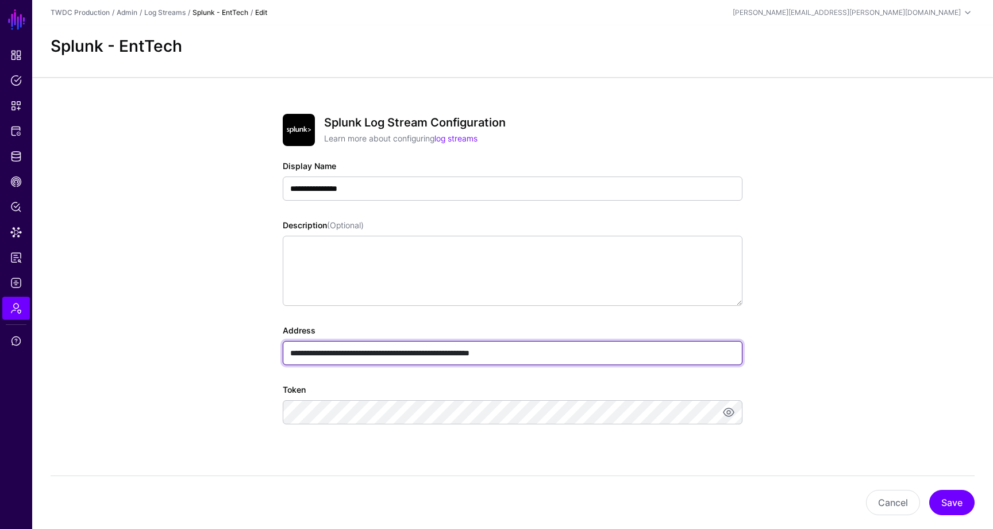
drag, startPoint x: 537, startPoint y: 355, endPoint x: 458, endPoint y: 353, distance: 79.3
type input "**********"
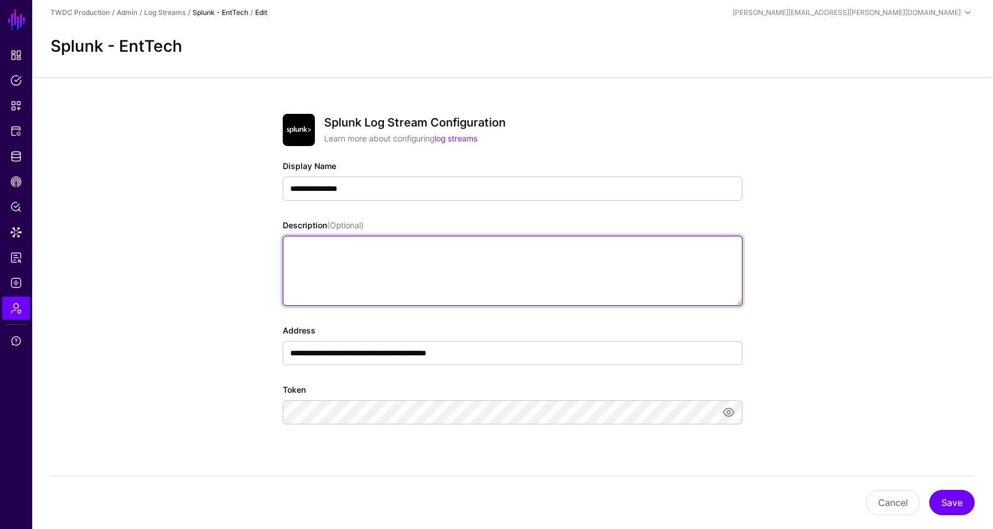
click at [563, 259] on textarea "Description (Optional)" at bounding box center [513, 271] width 460 height 70
paste textarea "**********"
type textarea "**********"
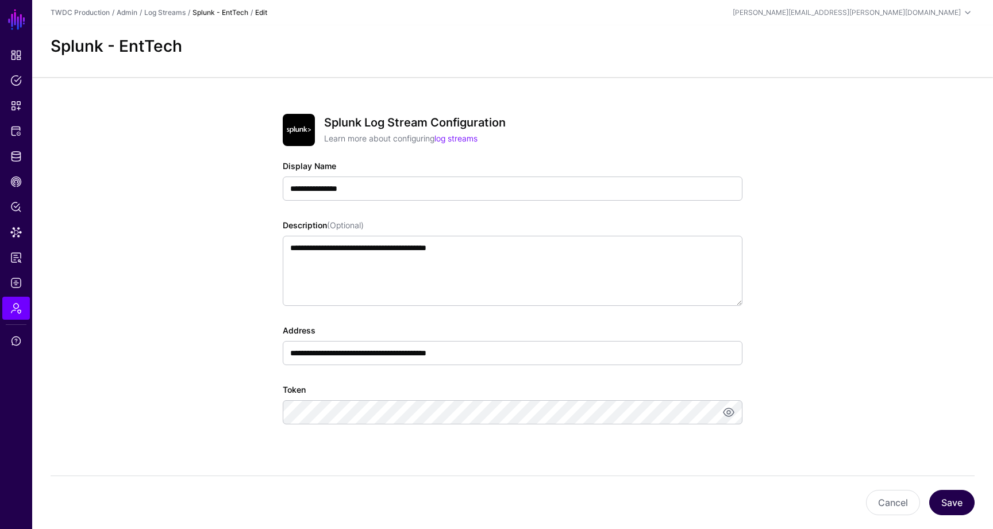
click at [953, 495] on button "Save" at bounding box center [951, 502] width 45 height 25
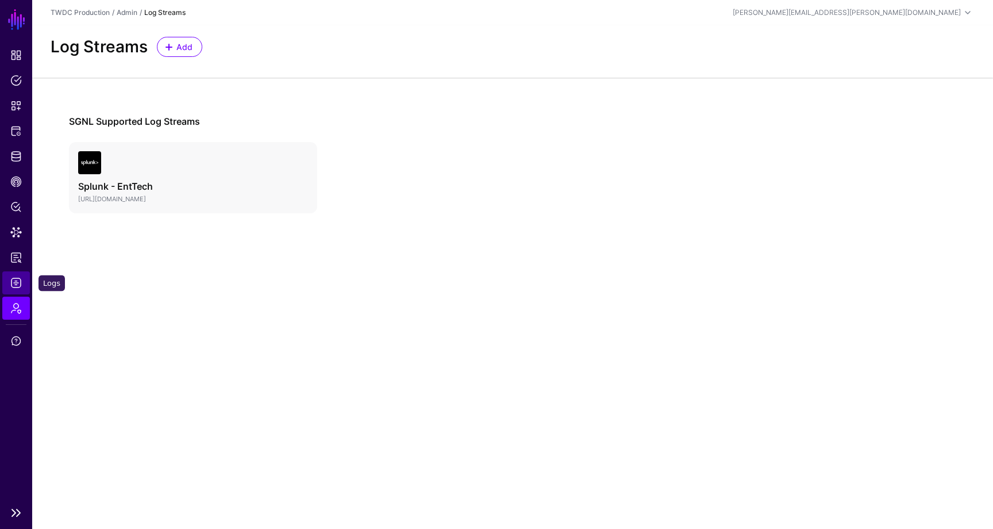
click at [16, 282] on span "Logs" at bounding box center [15, 282] width 11 height 11
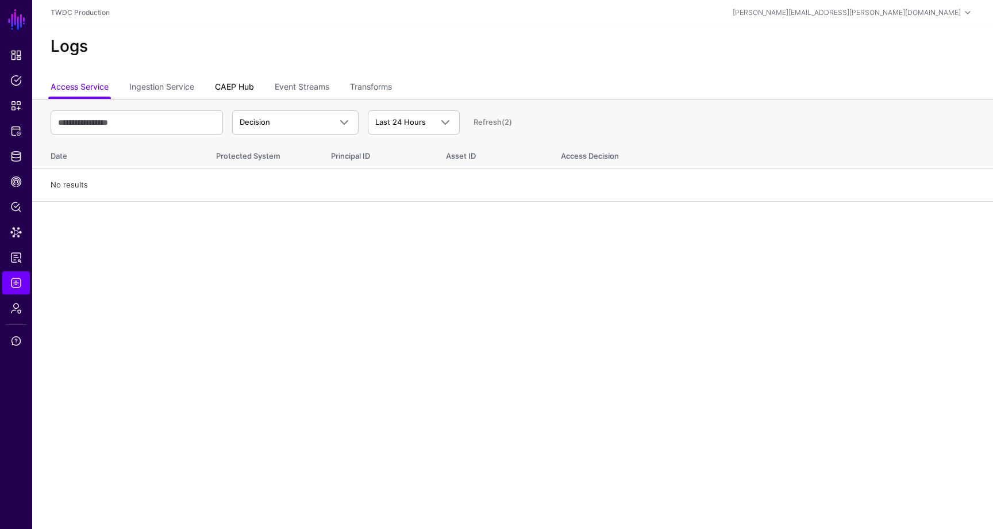
click at [251, 80] on link "CAEP Hub" at bounding box center [234, 88] width 39 height 22
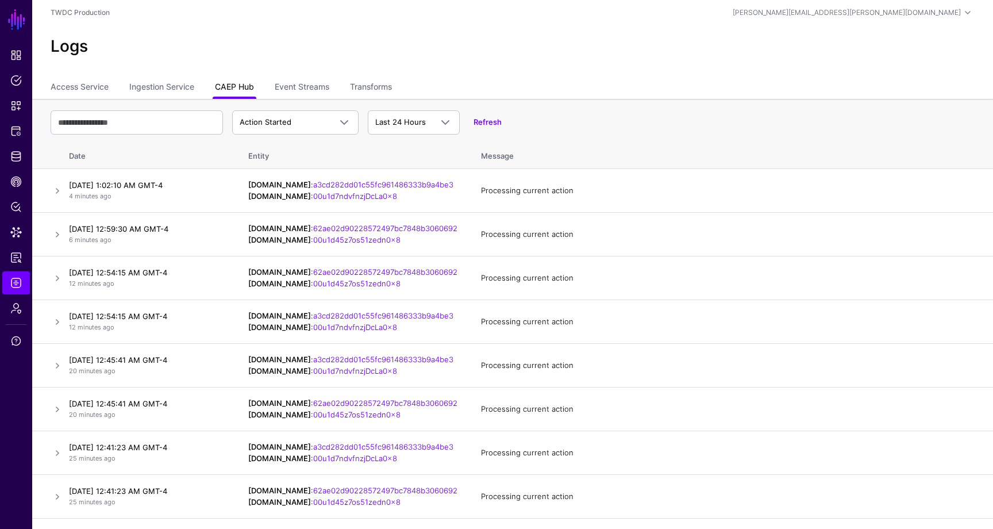
click at [251, 86] on link "CAEP Hub" at bounding box center [234, 88] width 39 height 22
click at [294, 125] on span "Action Started" at bounding box center [285, 122] width 91 height 11
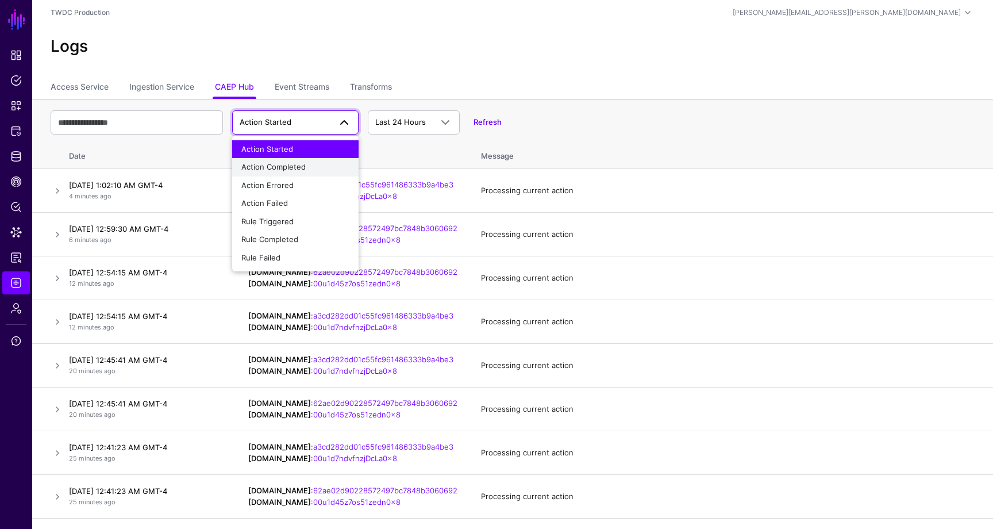
click at [289, 168] on span "Action Completed" at bounding box center [273, 166] width 64 height 9
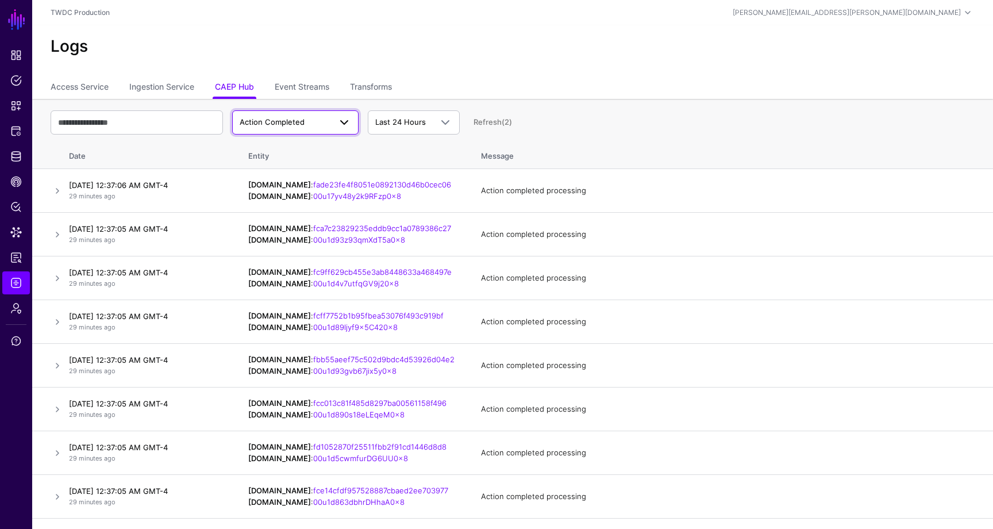
click at [302, 117] on span "Action Completed" at bounding box center [272, 121] width 65 height 9
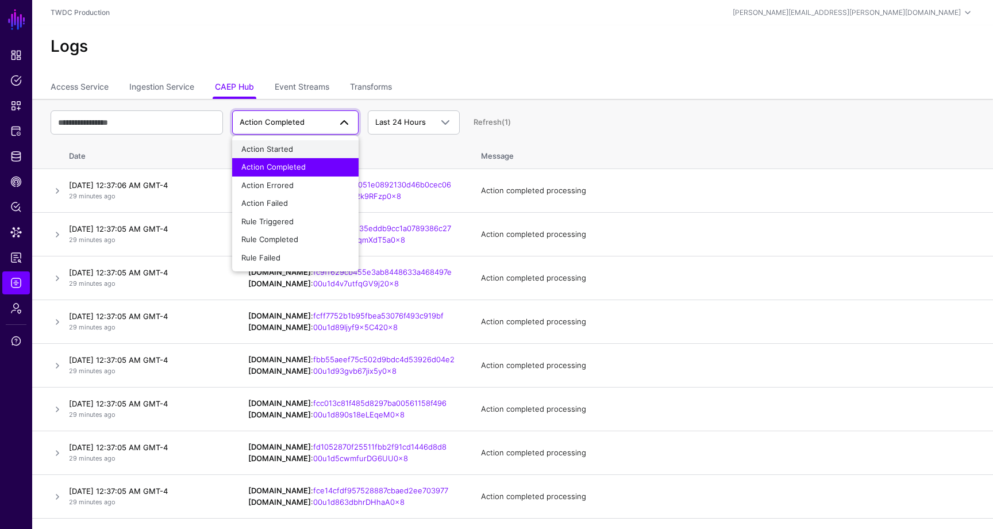
click at [294, 149] on div "Action Started" at bounding box center [295, 149] width 108 height 11
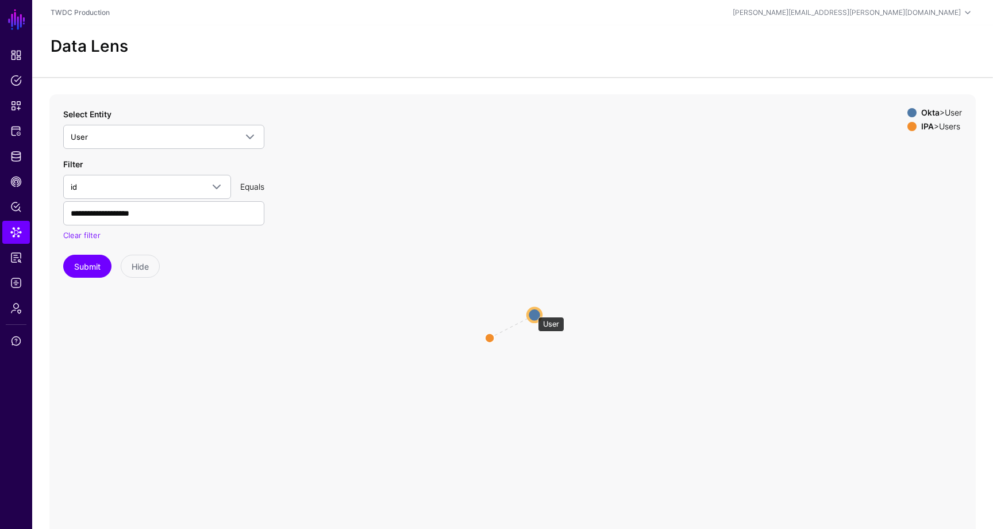
click at [532, 311] on circle at bounding box center [535, 314] width 14 height 14
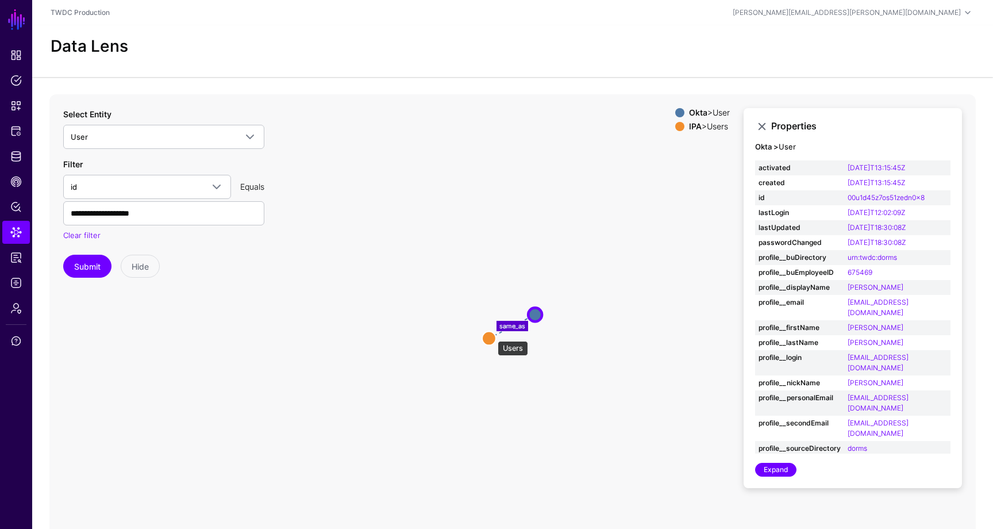
click at [492, 335] on circle at bounding box center [489, 338] width 14 height 14
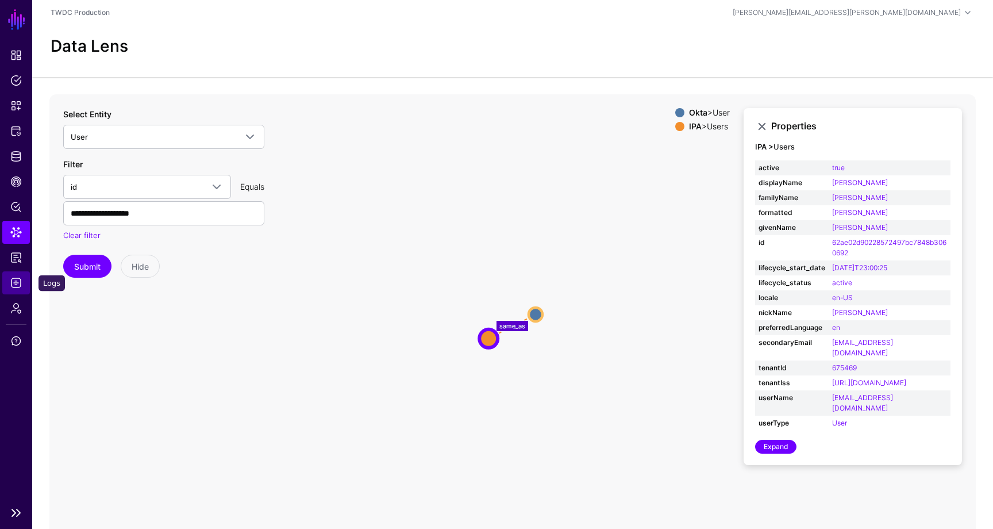
click at [22, 287] on link "Logs" at bounding box center [16, 282] width 28 height 23
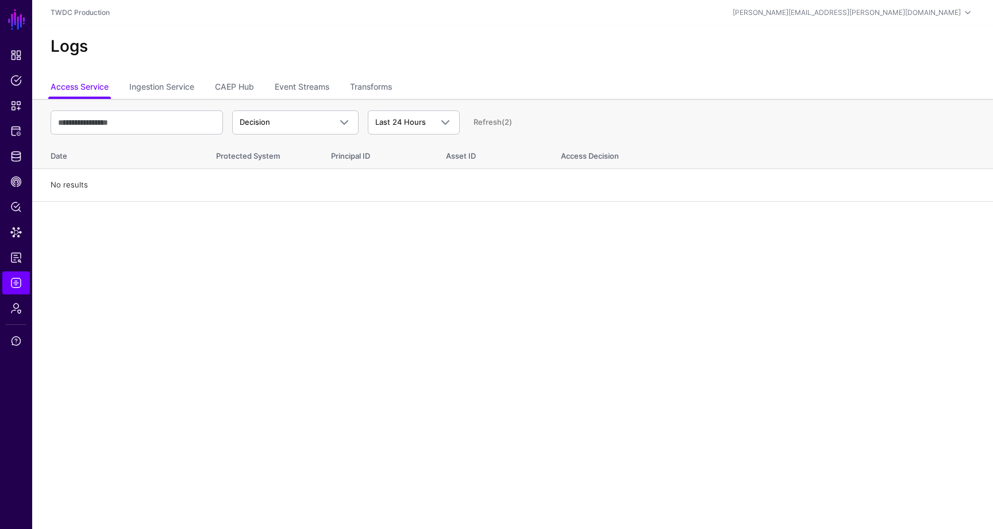
click at [260, 80] on ul "Access Service Ingestion Service CAEP Hub Event Streams Transforms" at bounding box center [513, 88] width 924 height 22
click at [245, 86] on link "CAEP Hub" at bounding box center [234, 88] width 39 height 22
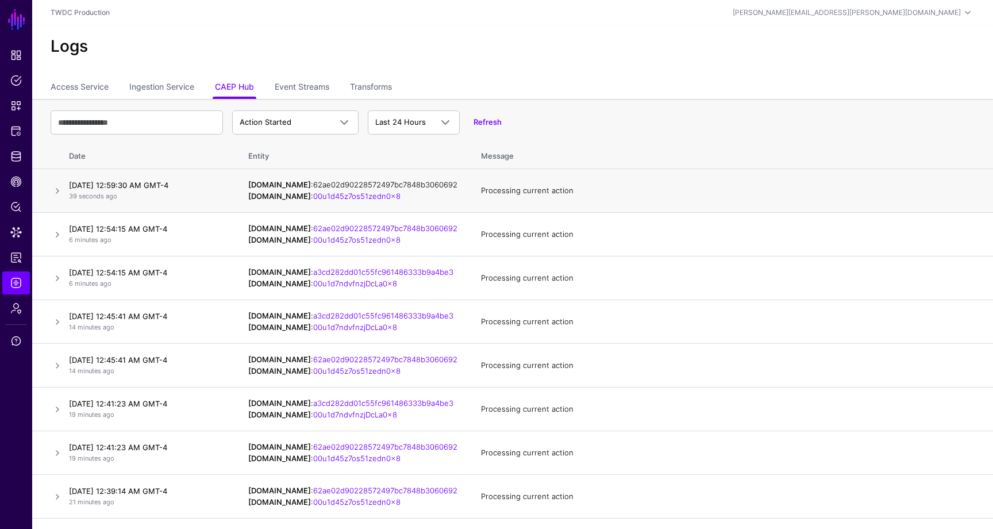
click at [403, 183] on link "62ae02d90228572497bc7848b3060692" at bounding box center [385, 184] width 144 height 9
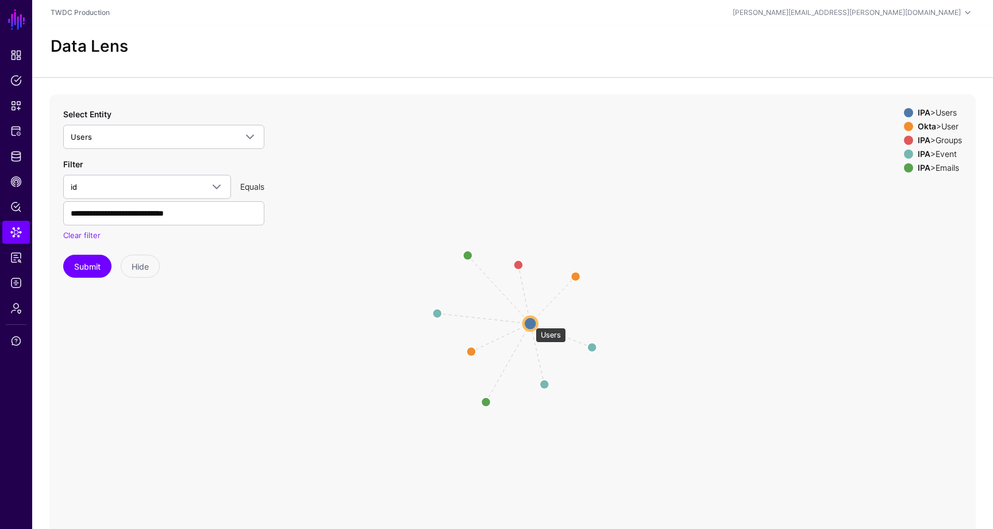
click at [530, 322] on circle at bounding box center [531, 323] width 14 height 14
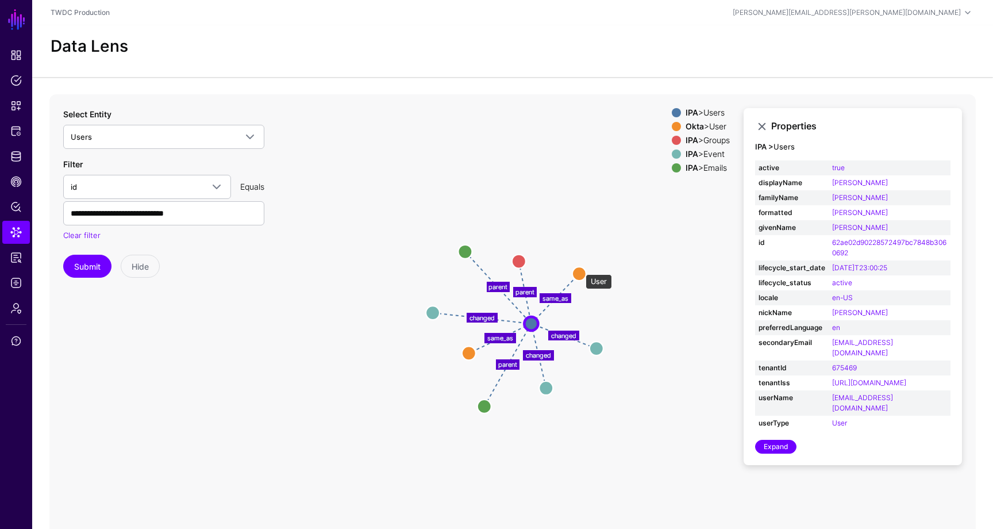
click at [580, 268] on circle at bounding box center [579, 274] width 14 height 14
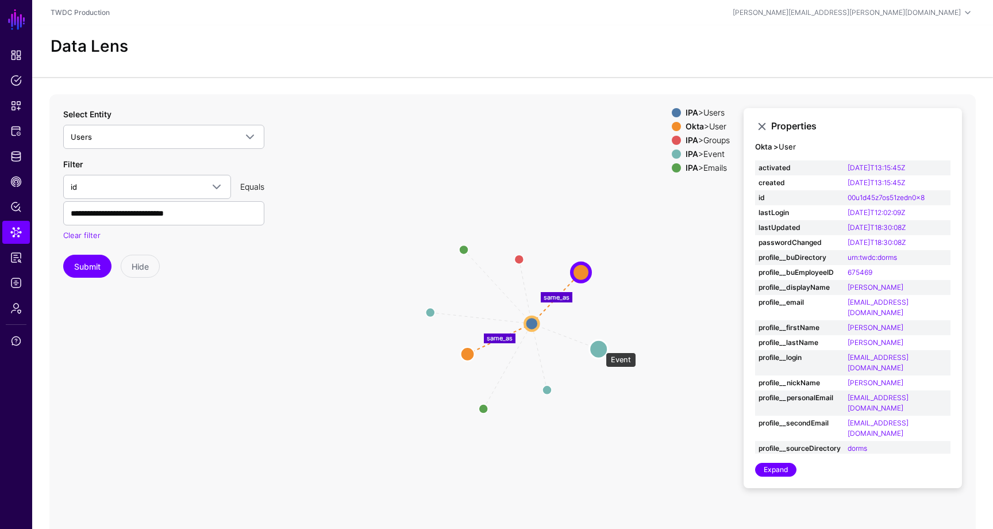
click at [600, 347] on circle at bounding box center [599, 349] width 18 height 18
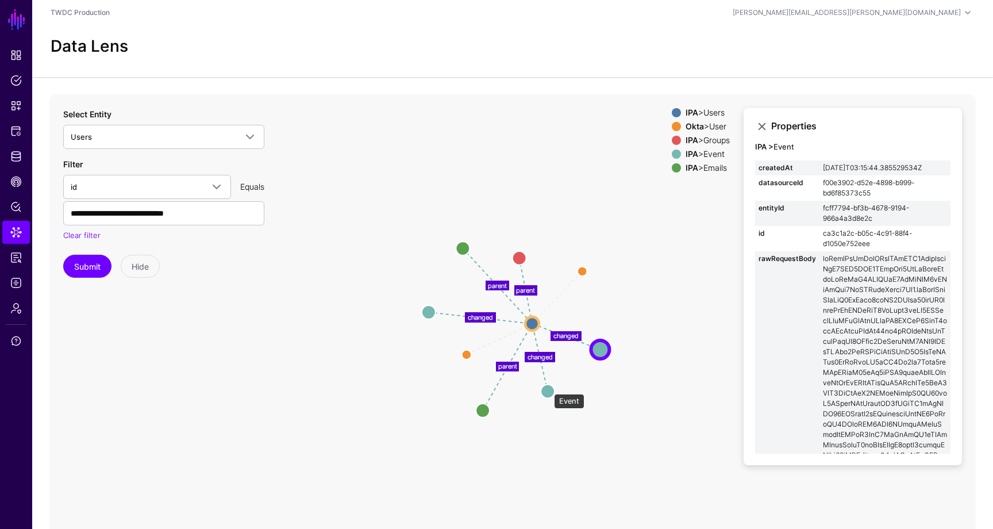
click at [548, 388] on circle at bounding box center [548, 391] width 14 height 14
click at [486, 411] on circle at bounding box center [482, 412] width 14 height 14
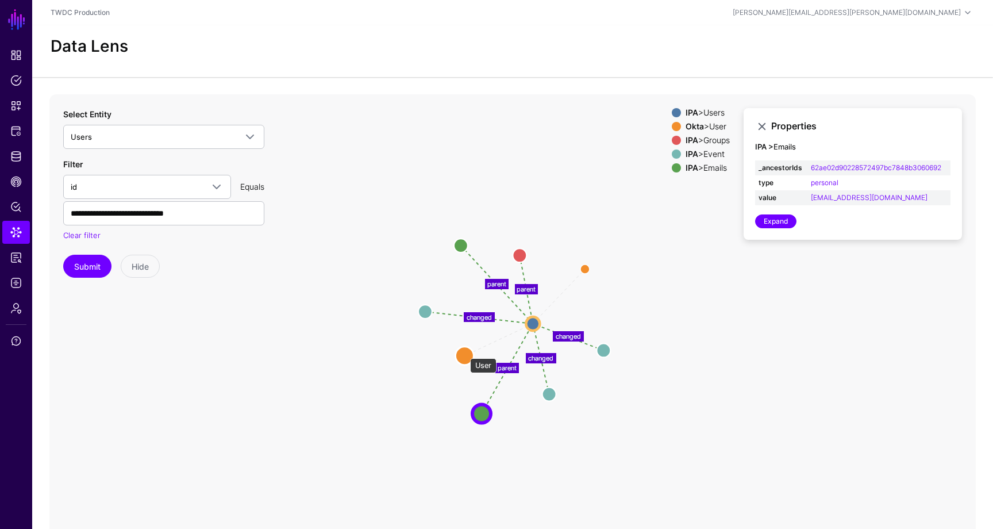
click at [464, 352] on circle at bounding box center [464, 355] width 18 height 18
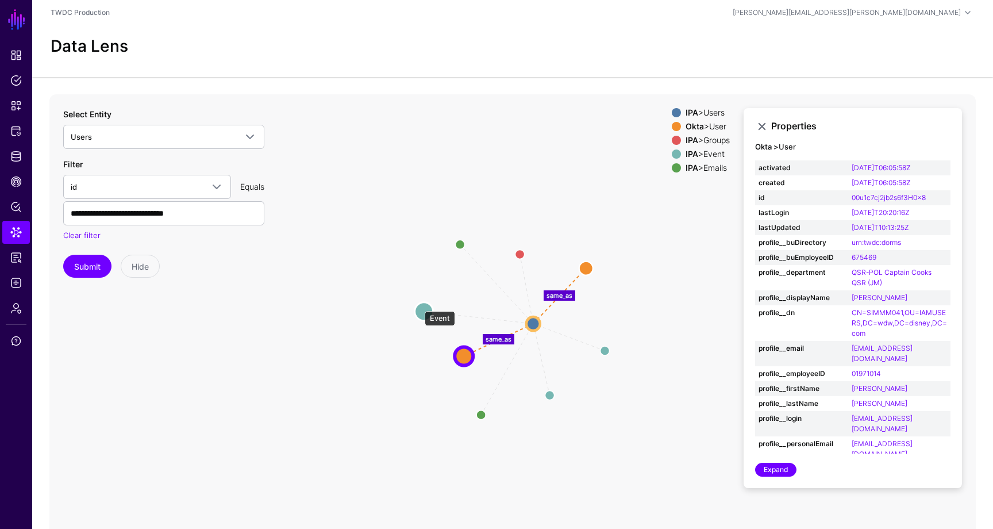
click at [419, 305] on circle at bounding box center [424, 311] width 18 height 18
